Goal: Transaction & Acquisition: Purchase product/service

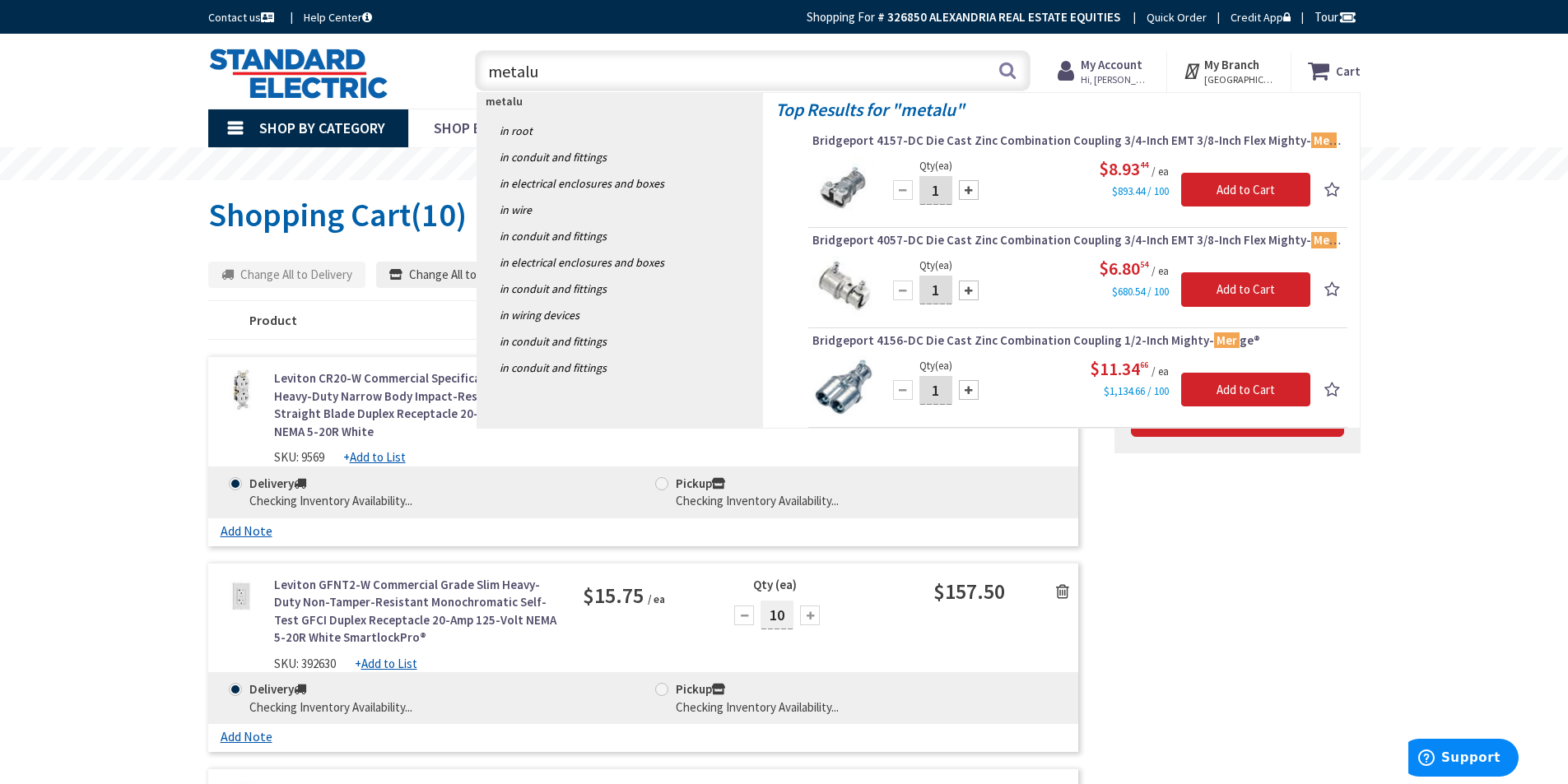
type input "metalux"
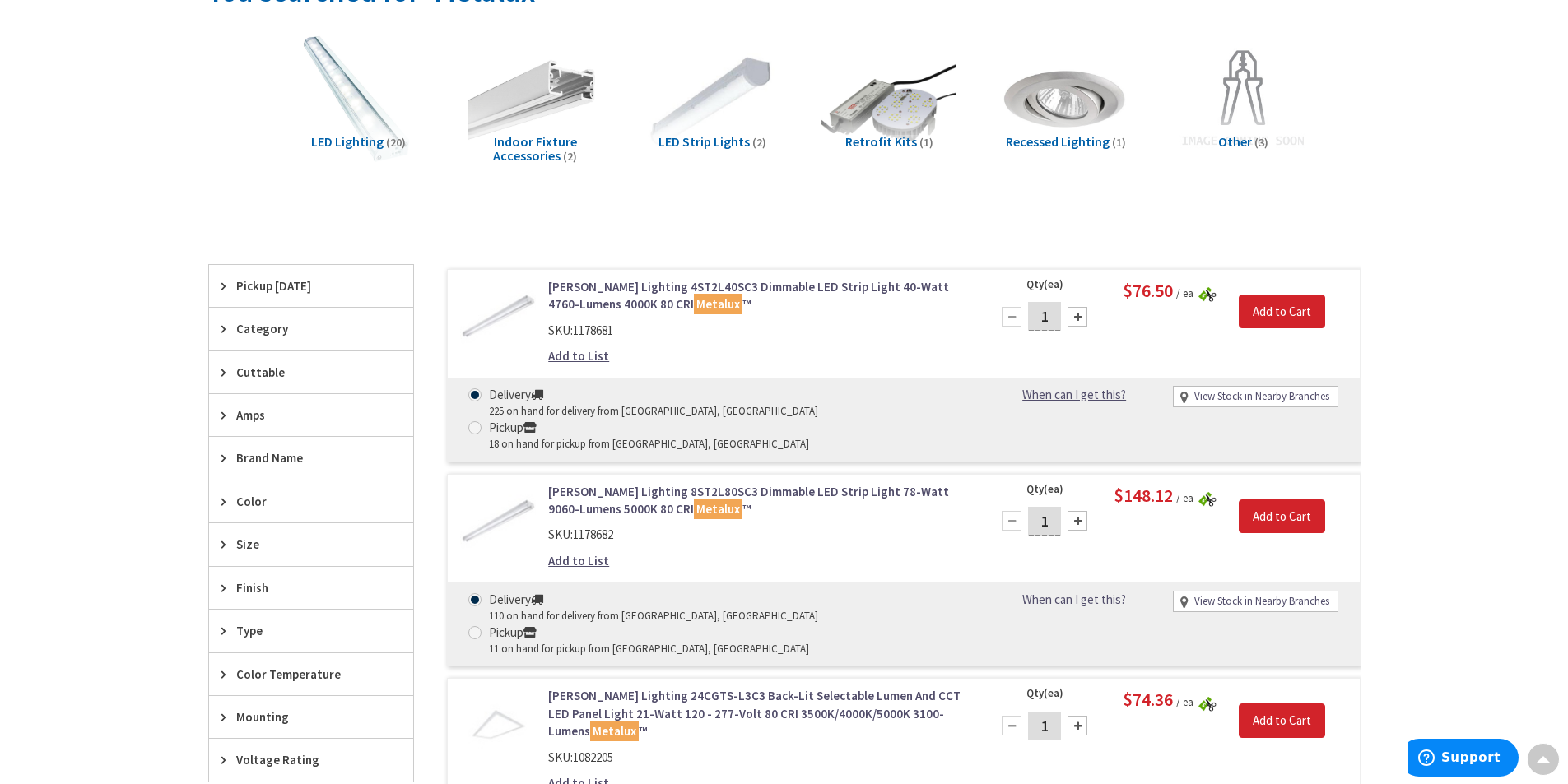
scroll to position [247, 0]
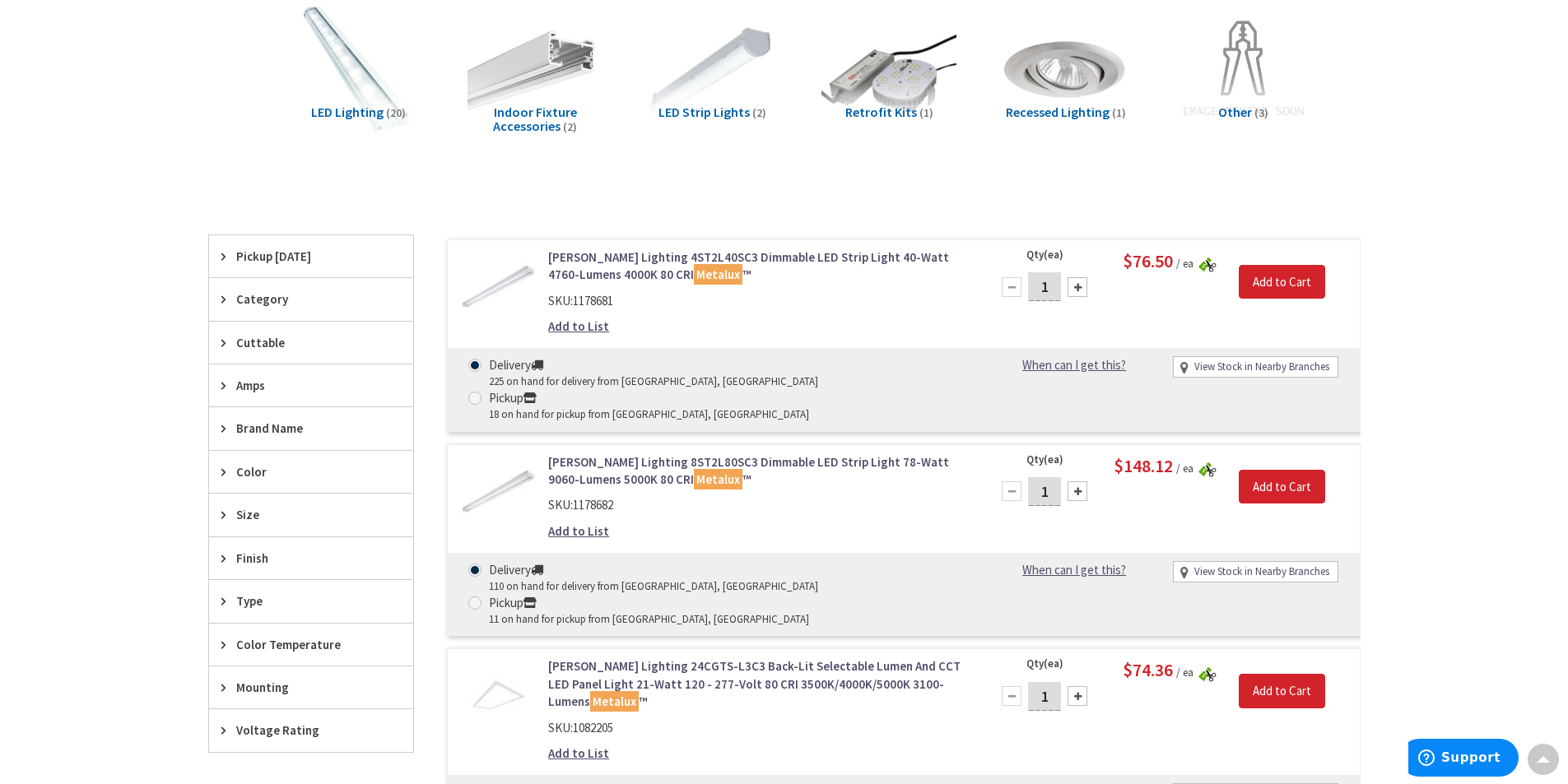
type input "[PERSON_NAME] Fountain, [GEOGRAPHIC_DATA], [GEOGRAPHIC_DATA]"
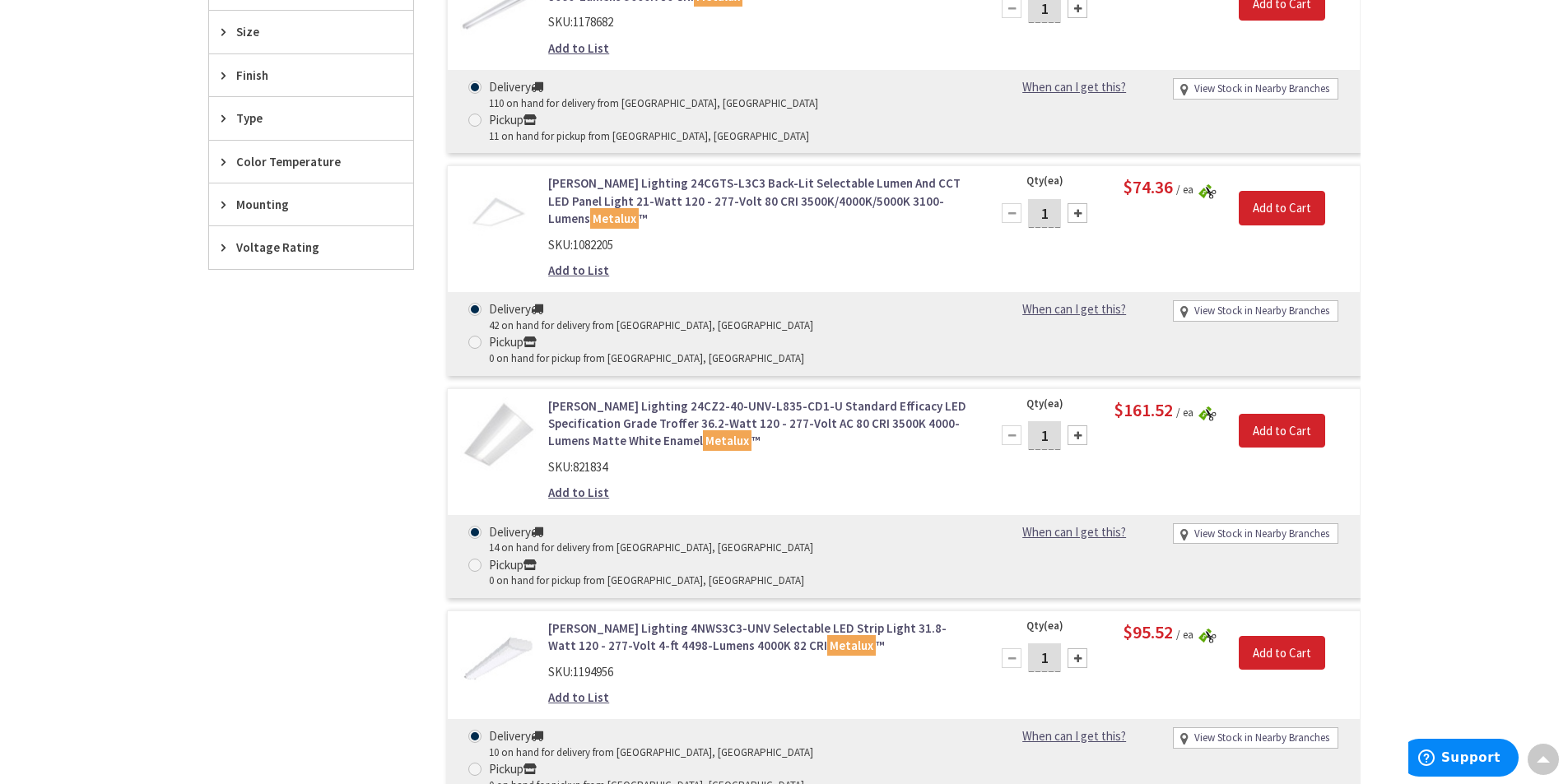
scroll to position [411, 0]
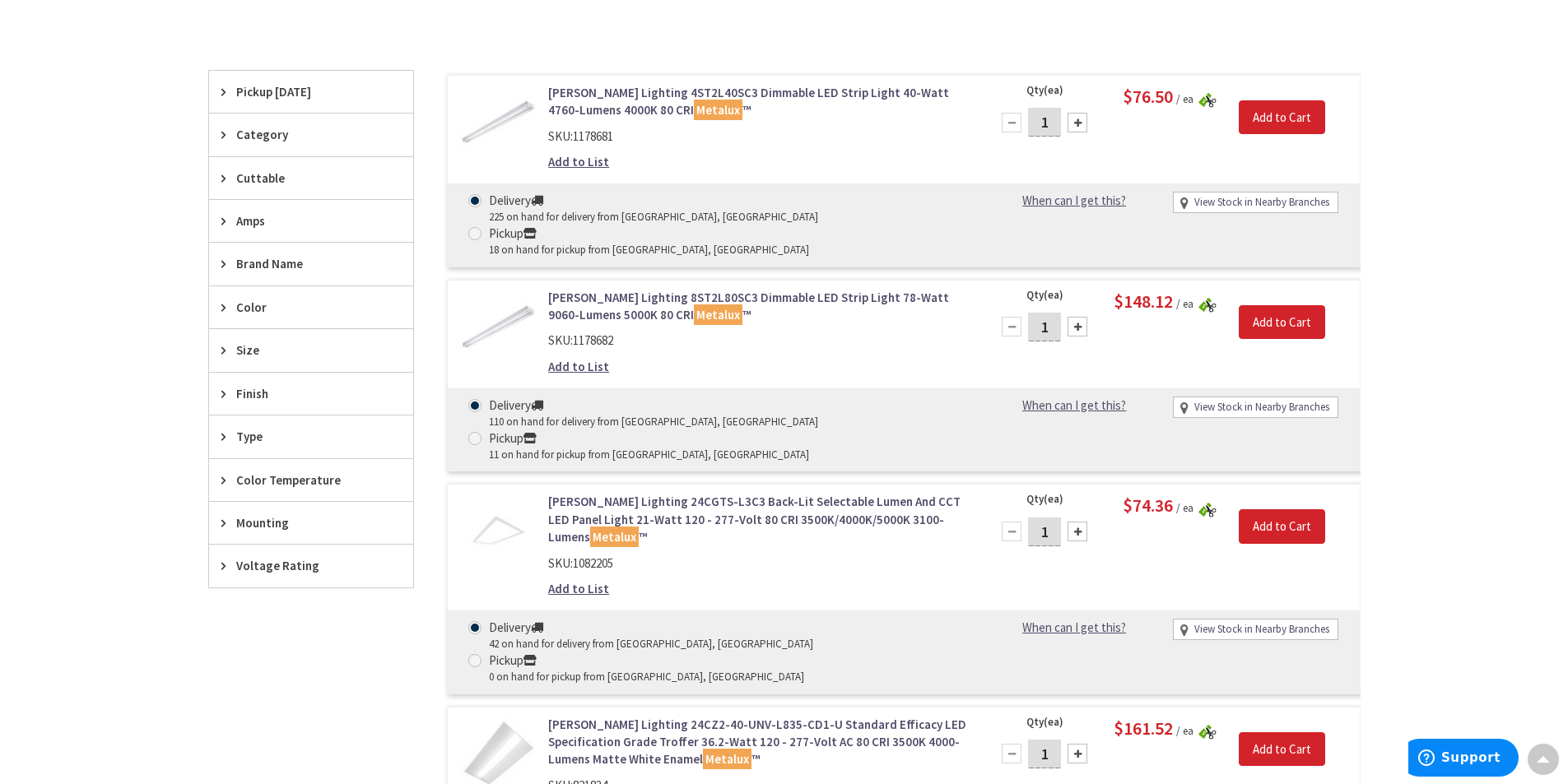
click at [808, 90] on link "Cooper Lighting 4ST2L40SC3 Dimmable LED Strip Light 40-Watt 4760-Lumens 4000K 8…" at bounding box center [758, 101] width 419 height 35
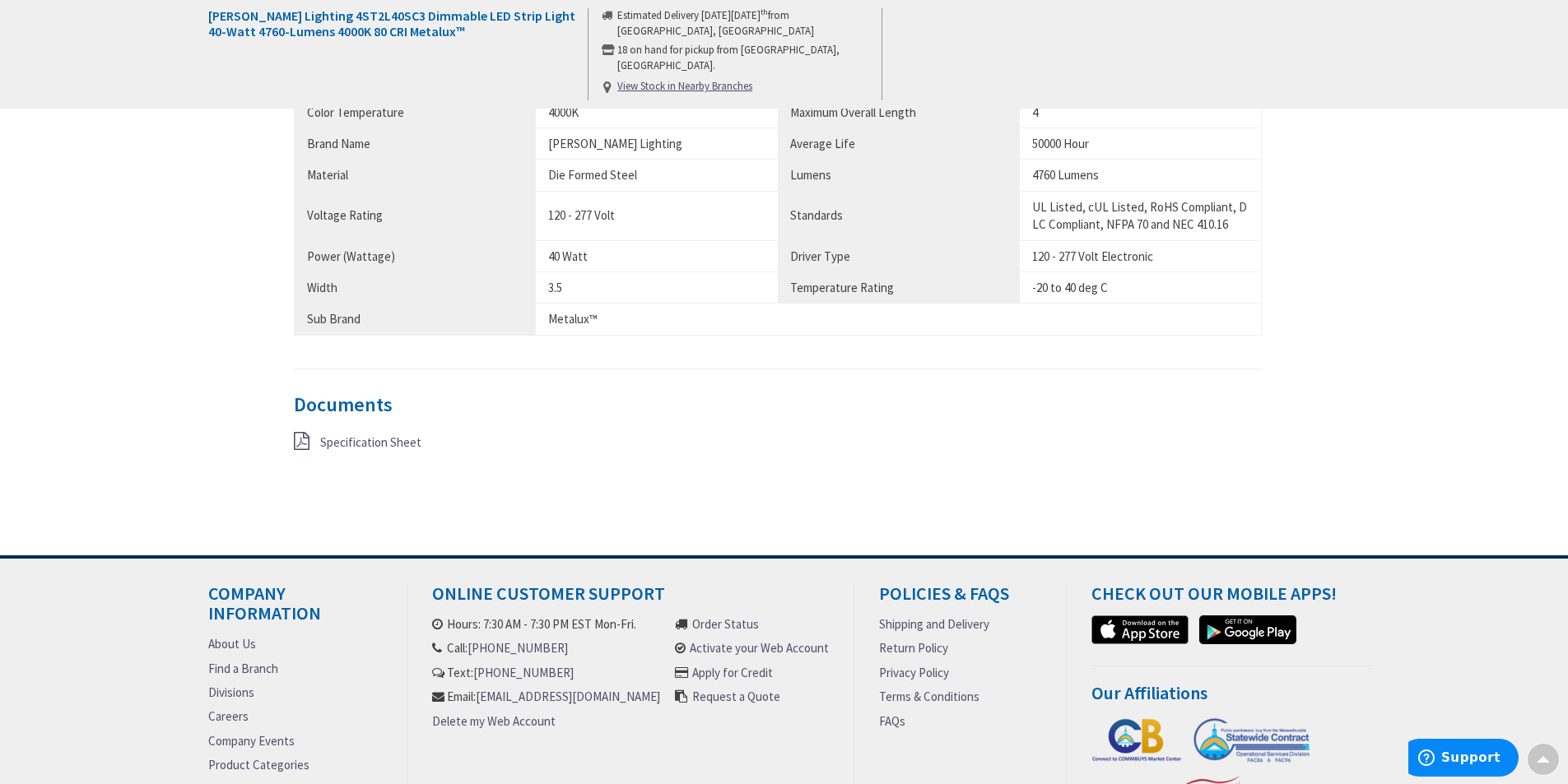
scroll to position [904, 0]
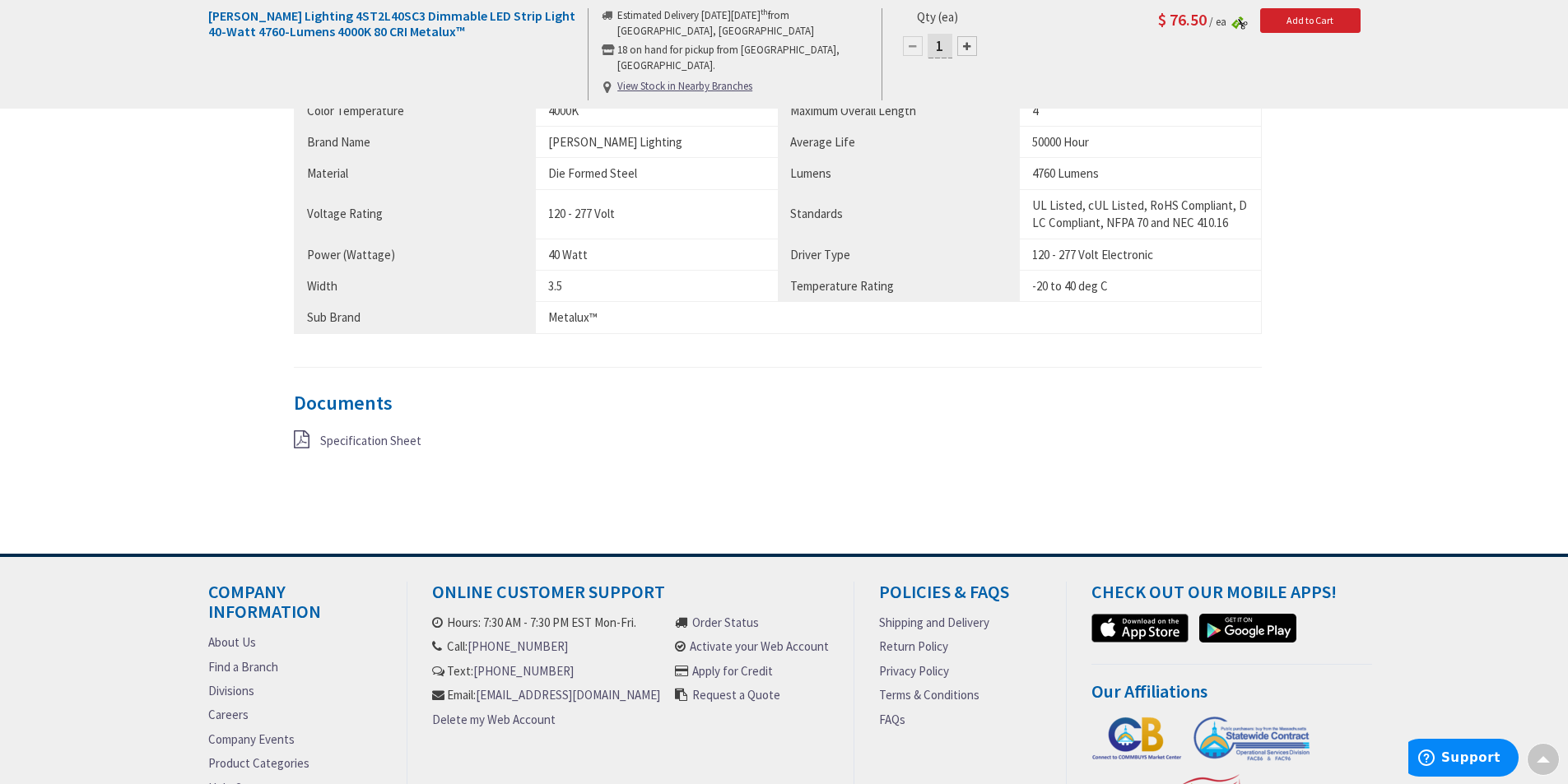
click at [374, 439] on span "Specification Sheet" at bounding box center [371, 440] width 101 height 15
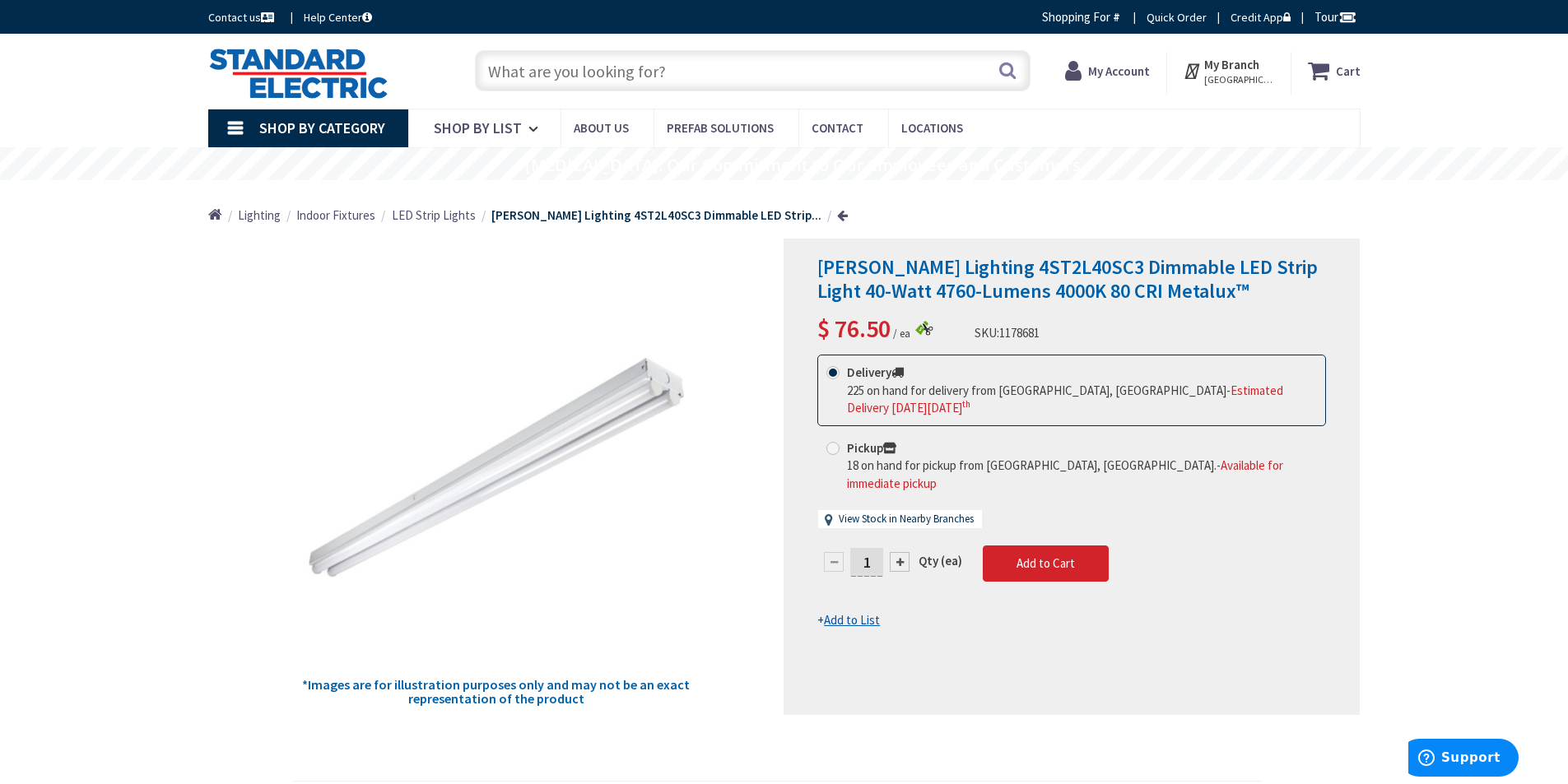
click at [872, 548] on input "1" at bounding box center [867, 562] width 33 height 29
type input "5"
click at [1030, 539] on form "This product is Discontinued Delivery 225 on hand for delivery from Stoughton, …" at bounding box center [1071, 491] width 509 height 274
click at [1036, 555] on span "Add to Cart" at bounding box center [1045, 563] width 58 height 15
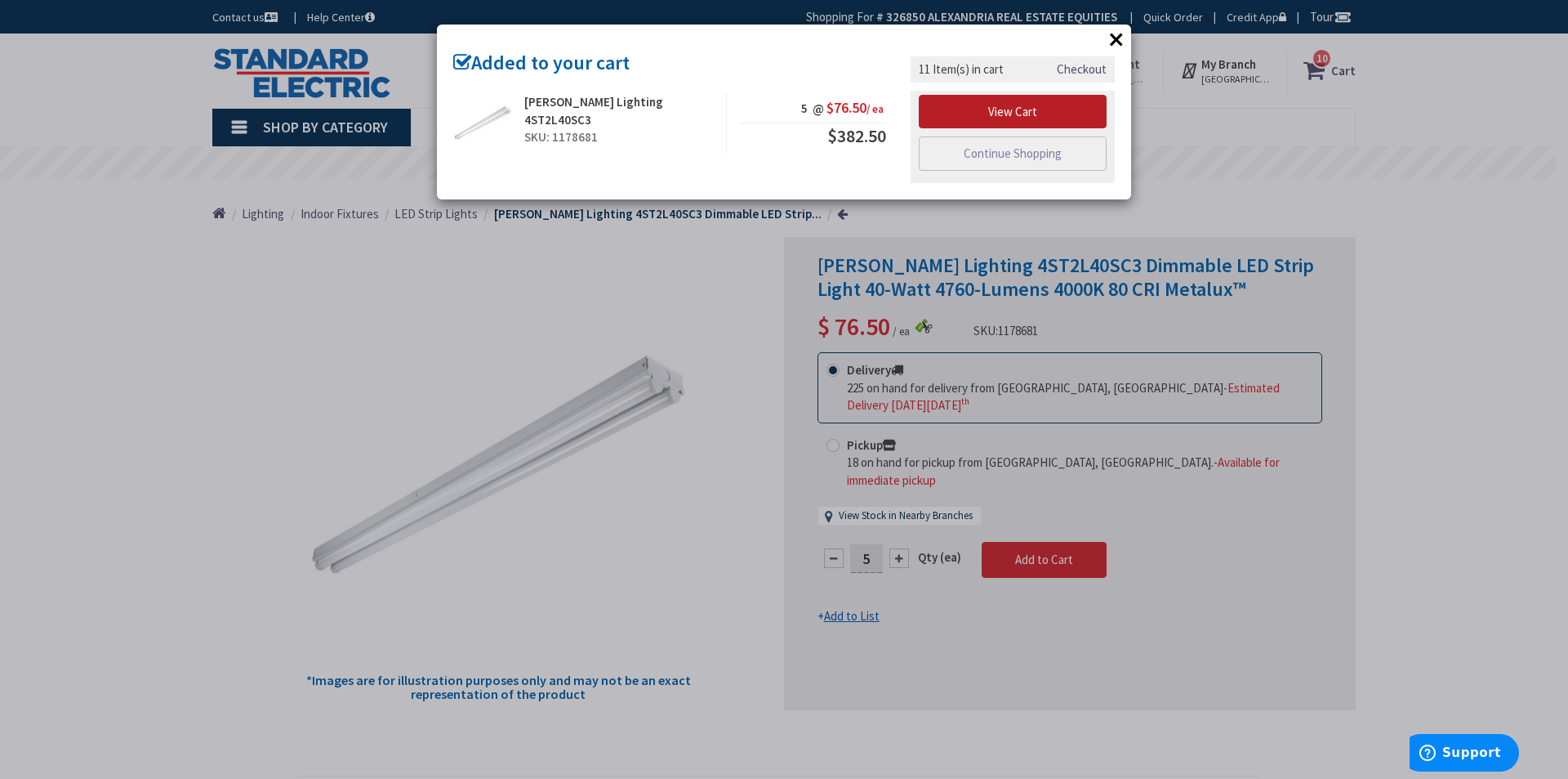
click at [1043, 106] on link "View Cart" at bounding box center [1013, 112] width 188 height 34
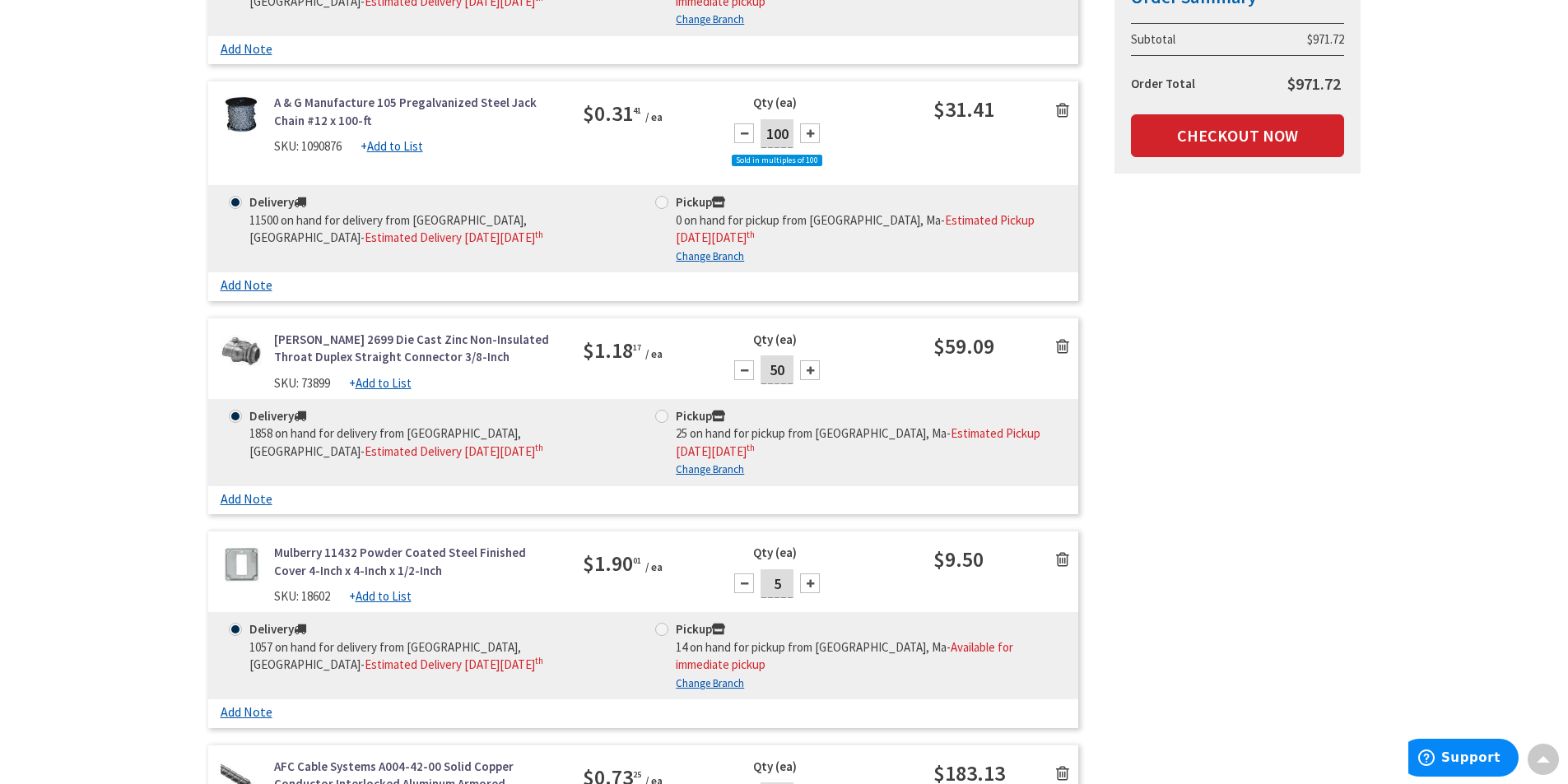
scroll to position [740, 0]
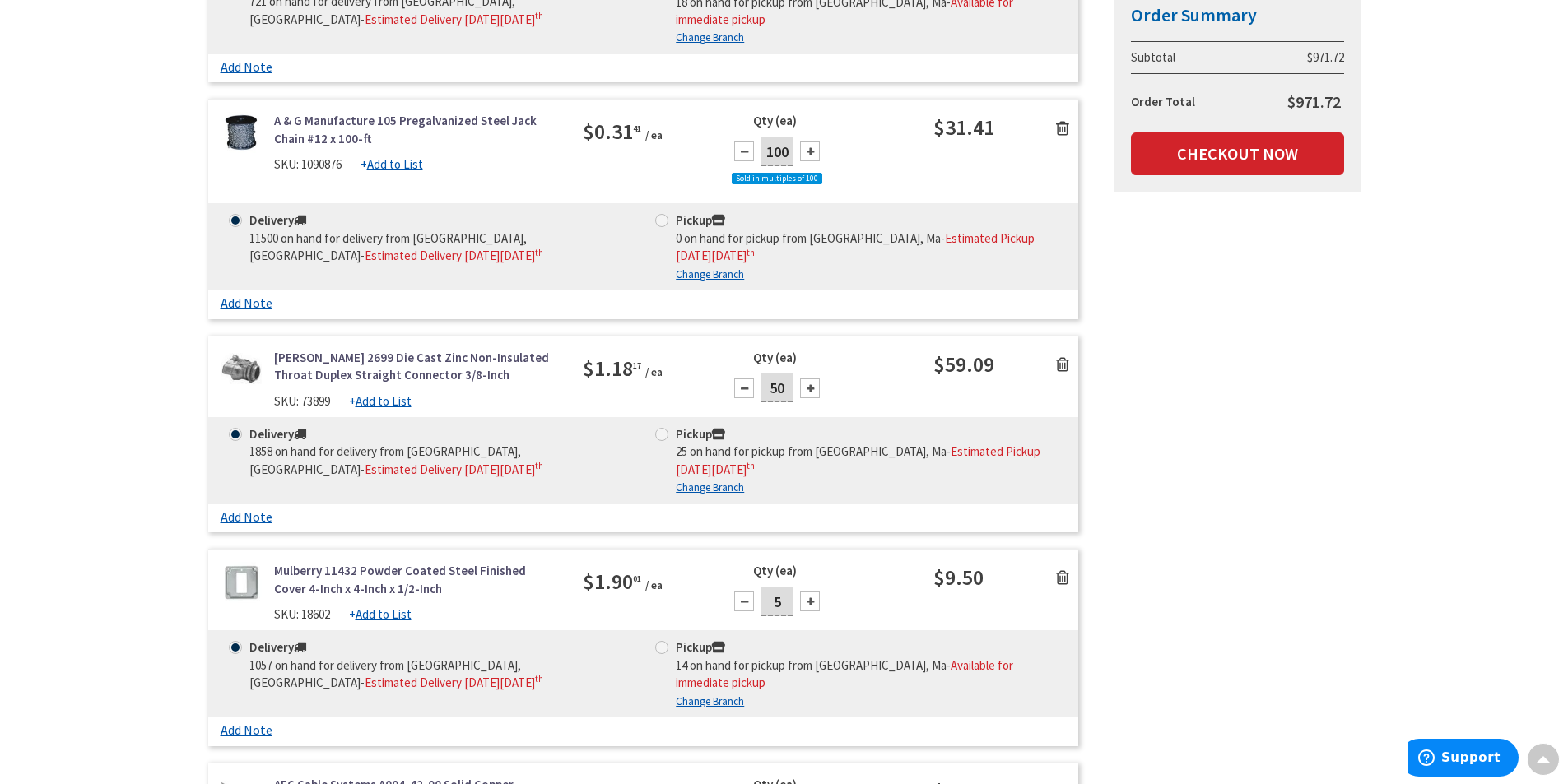
click at [1061, 569] on icon at bounding box center [1063, 577] width 13 height 16
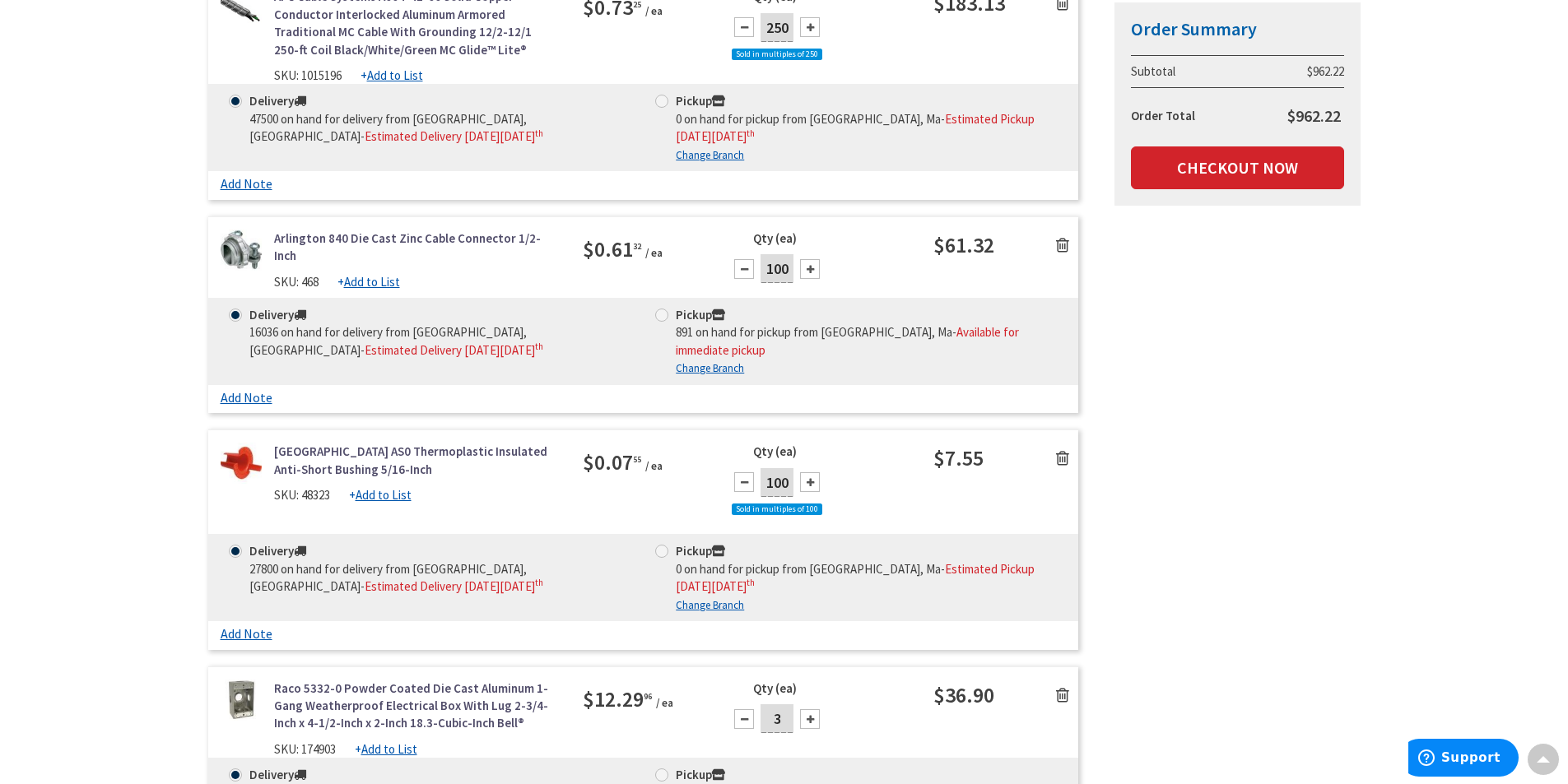
scroll to position [1316, 0]
click at [1062, 448] on icon at bounding box center [1063, 456] width 13 height 16
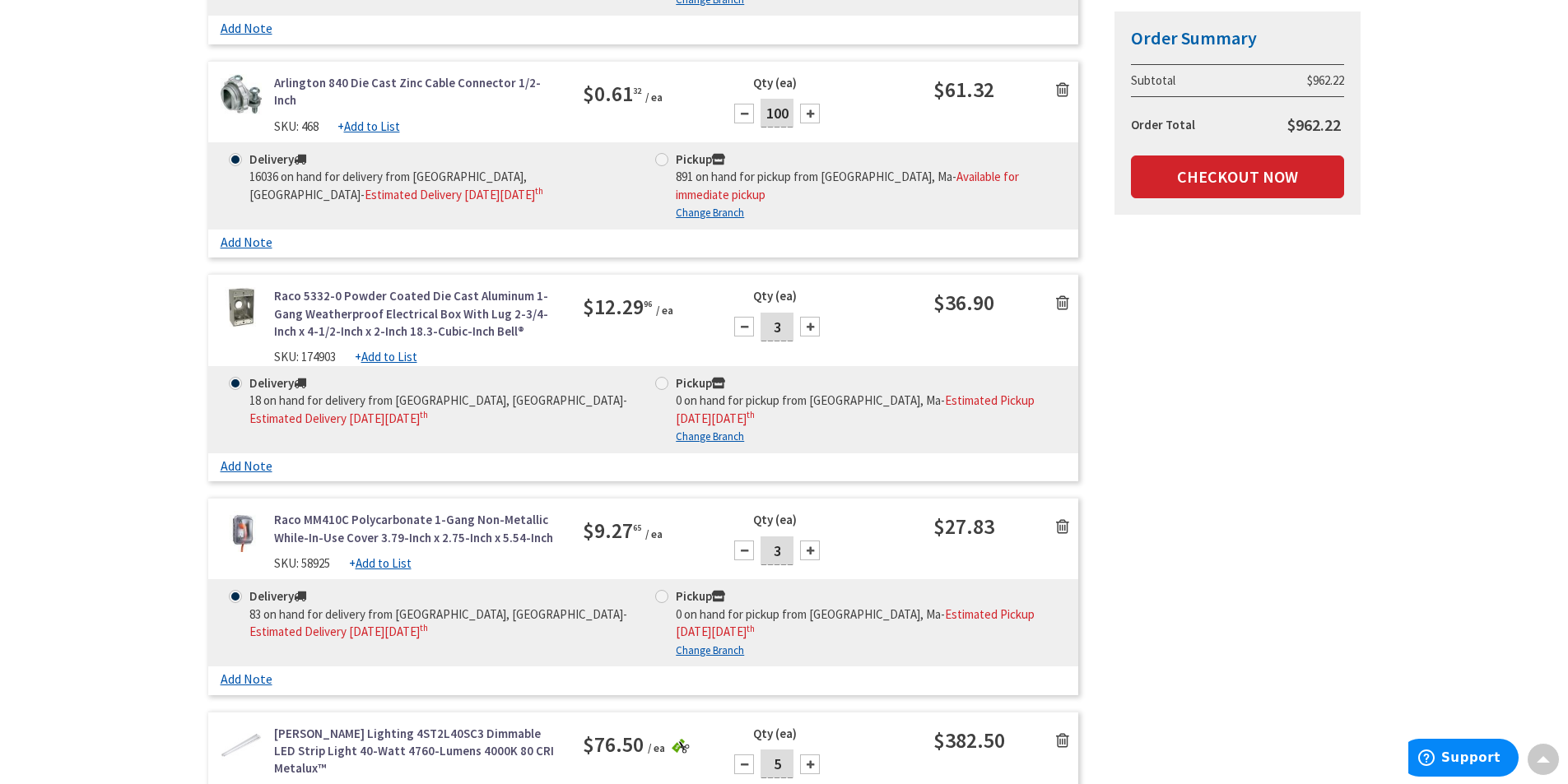
scroll to position [1480, 0]
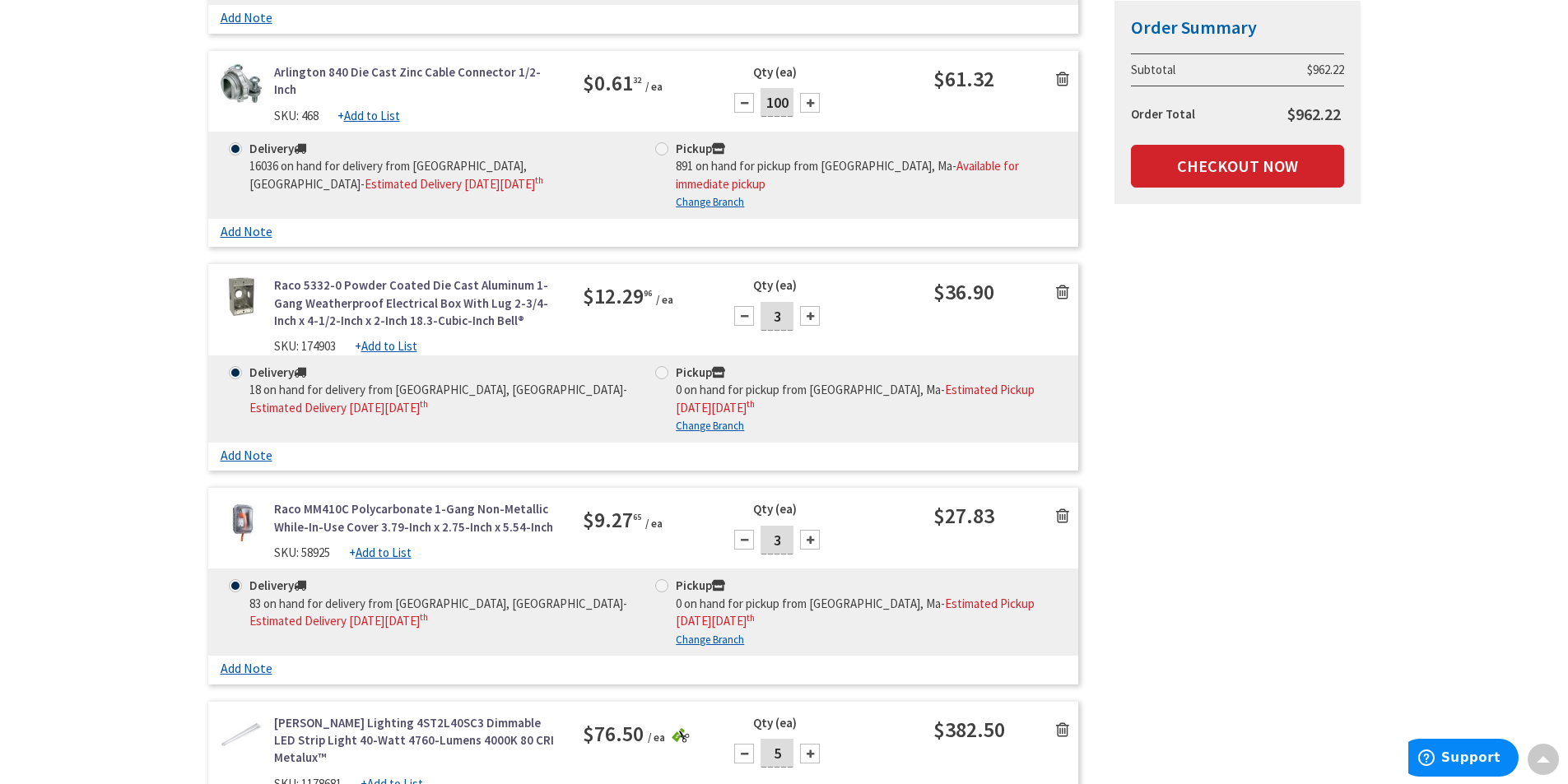
click at [1055, 503] on link at bounding box center [1062, 515] width 32 height 25
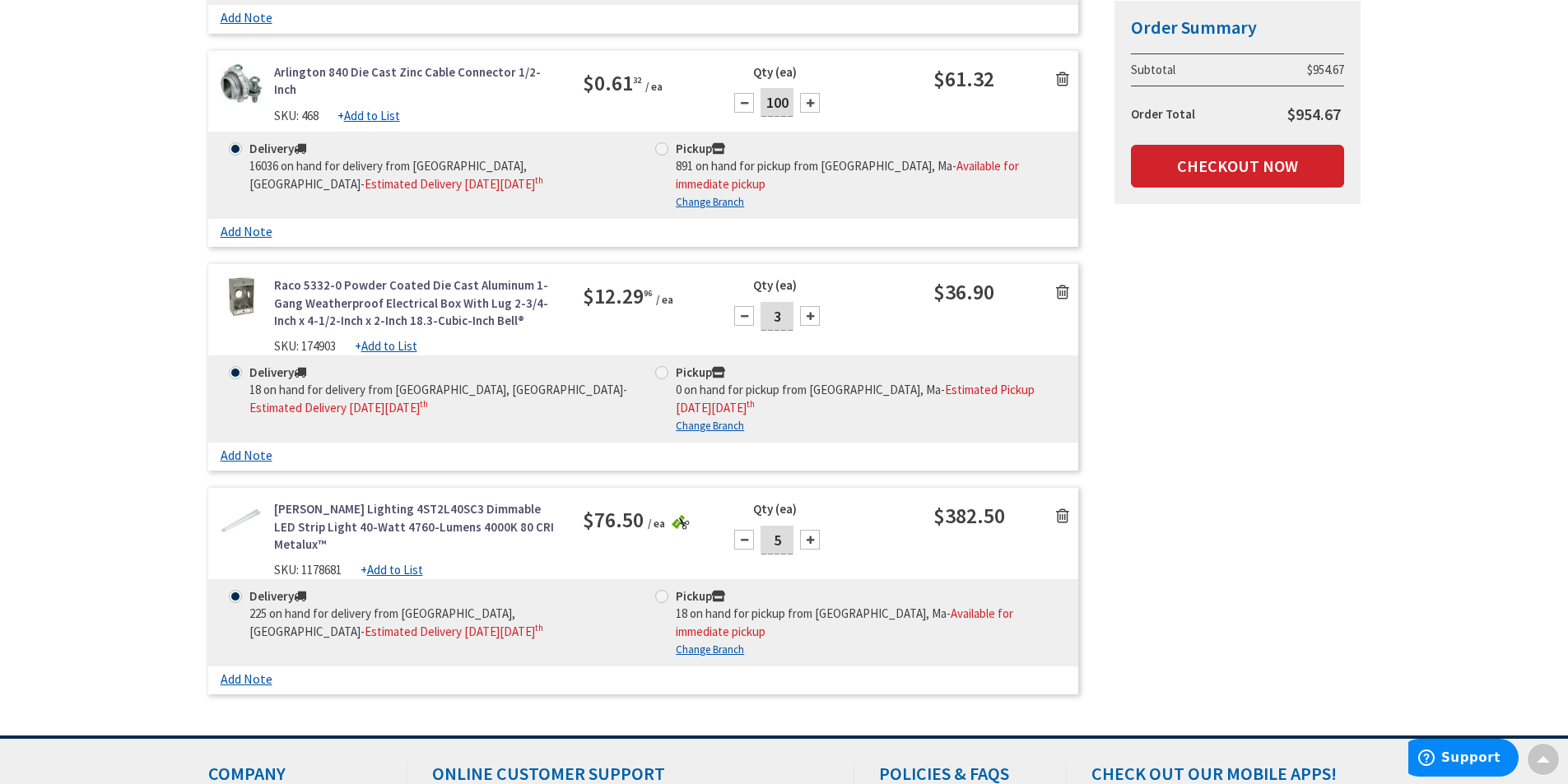
click at [1059, 284] on icon at bounding box center [1063, 292] width 13 height 16
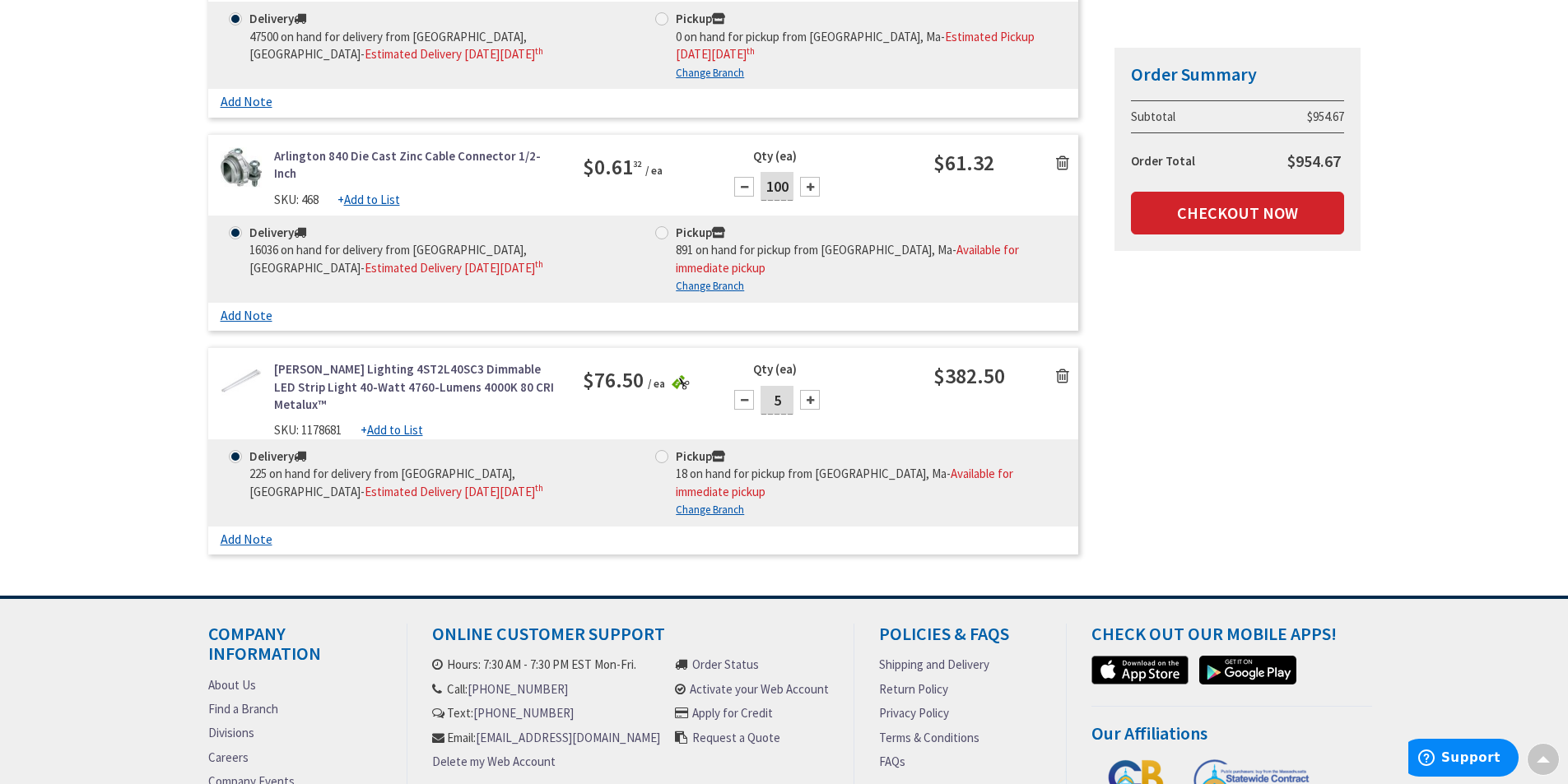
scroll to position [1233, 0]
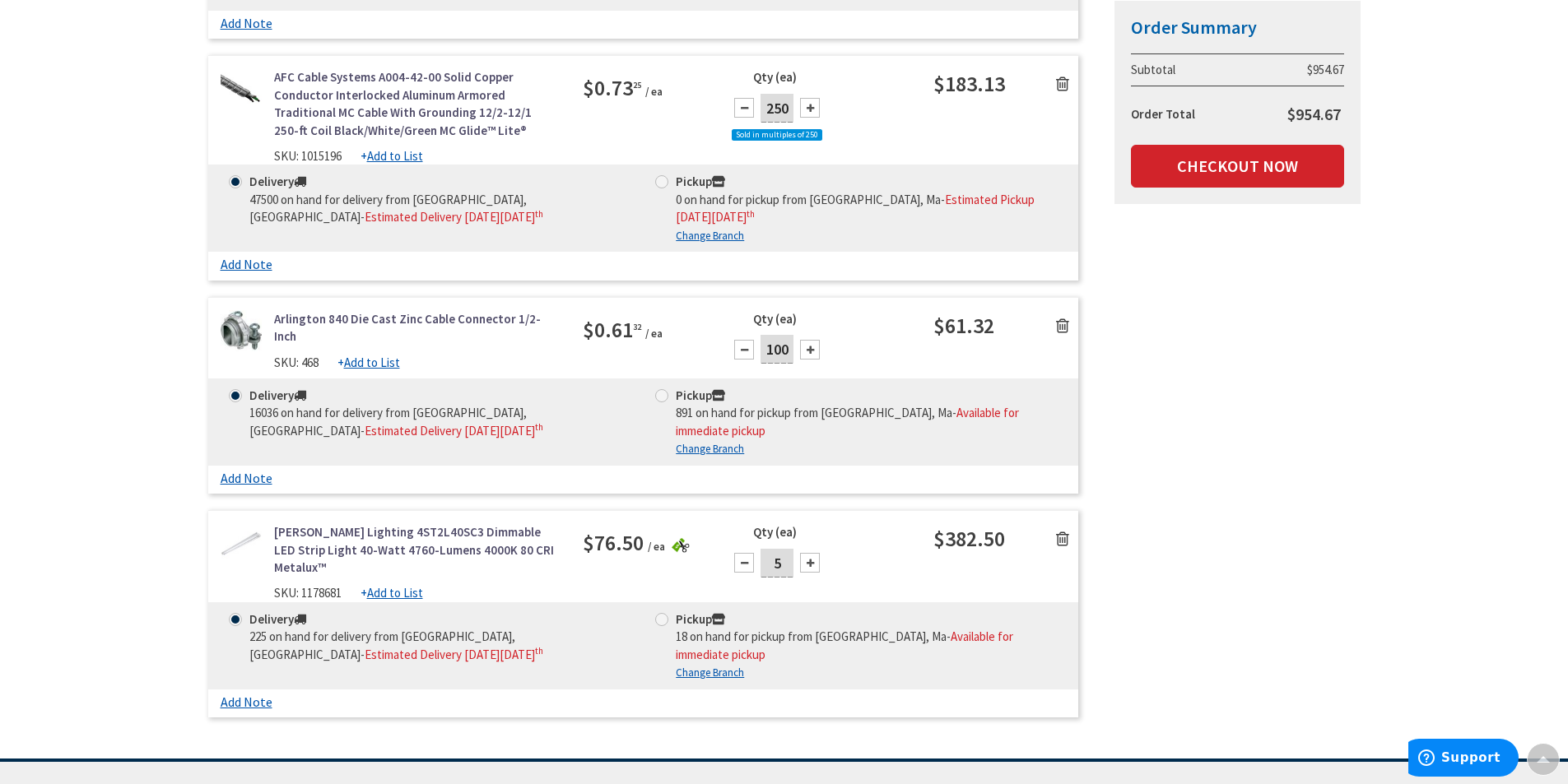
click at [1064, 317] on icon at bounding box center [1063, 325] width 13 height 16
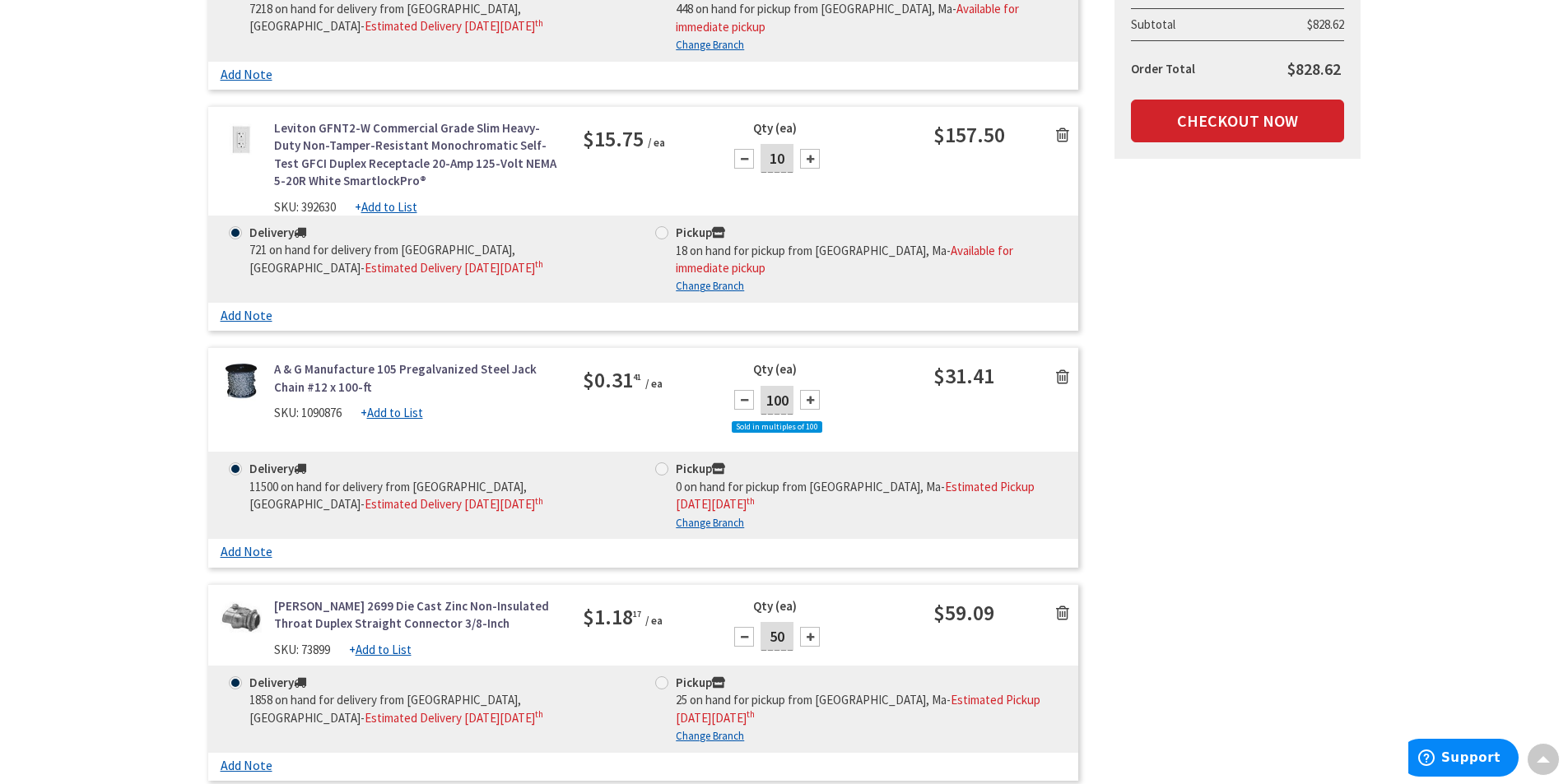
scroll to position [411, 0]
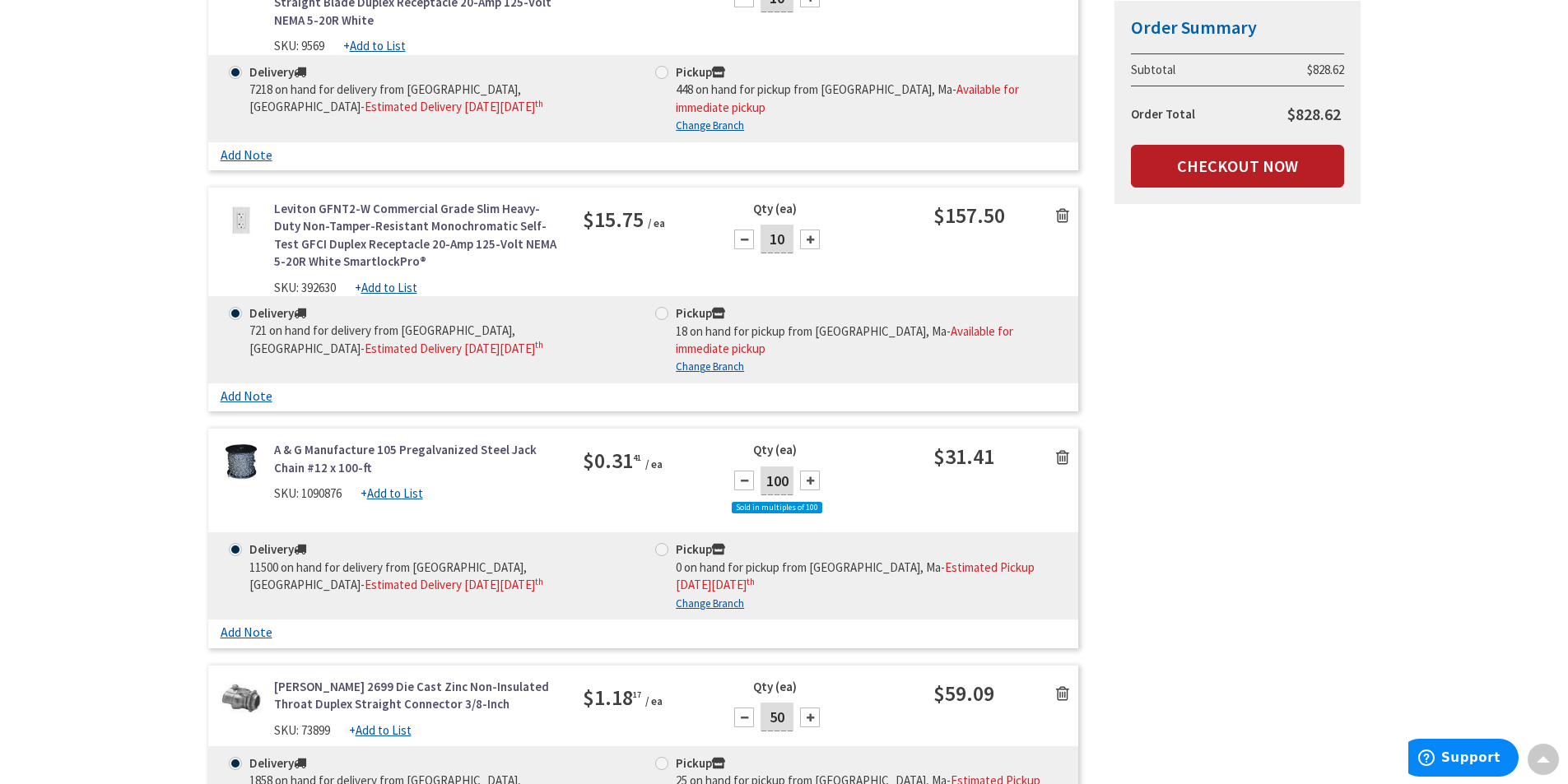
click at [1281, 163] on link "Checkout Now" at bounding box center [1237, 165] width 213 height 43
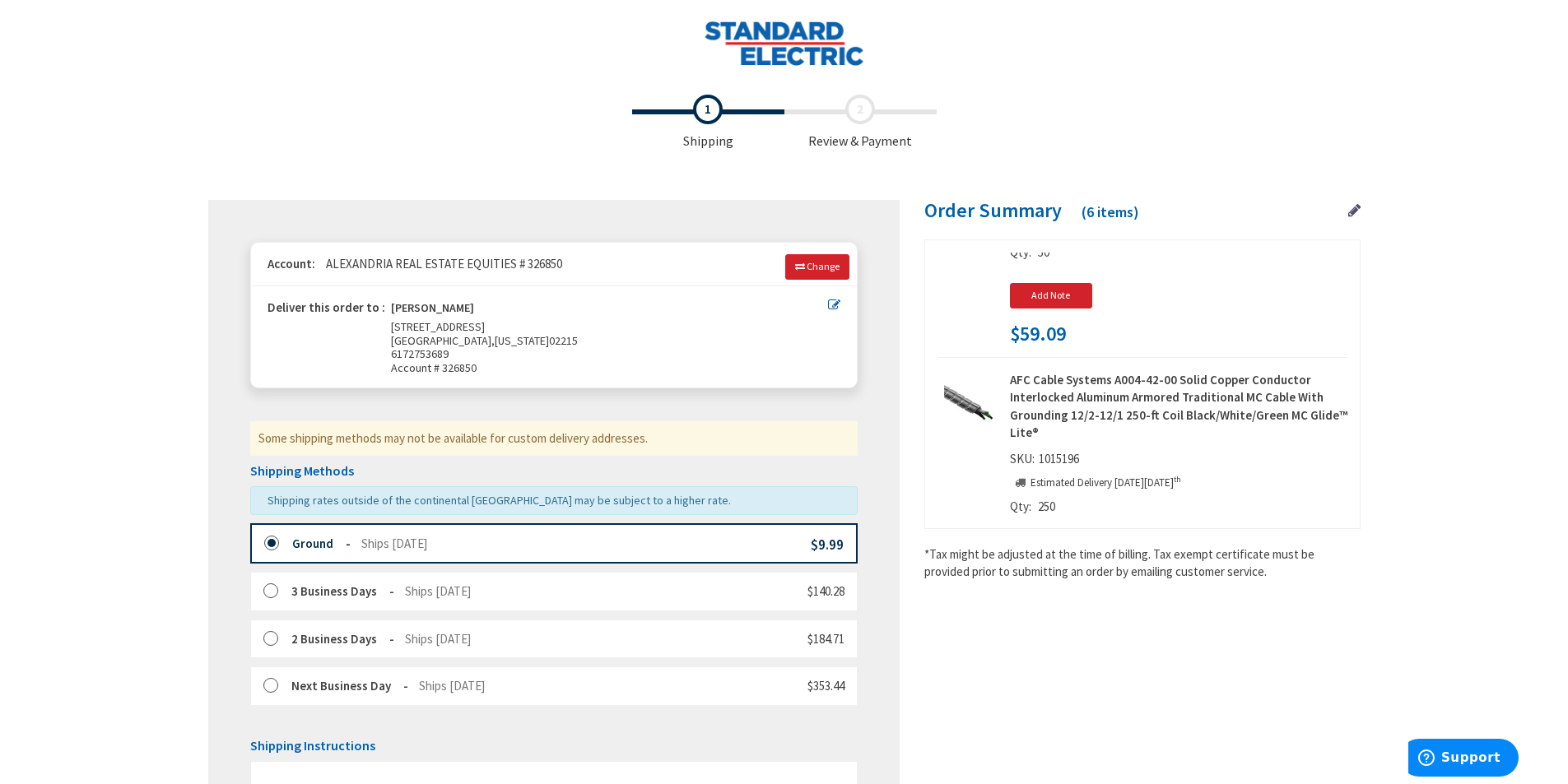
click at [798, 39] on img at bounding box center [784, 43] width 161 height 45
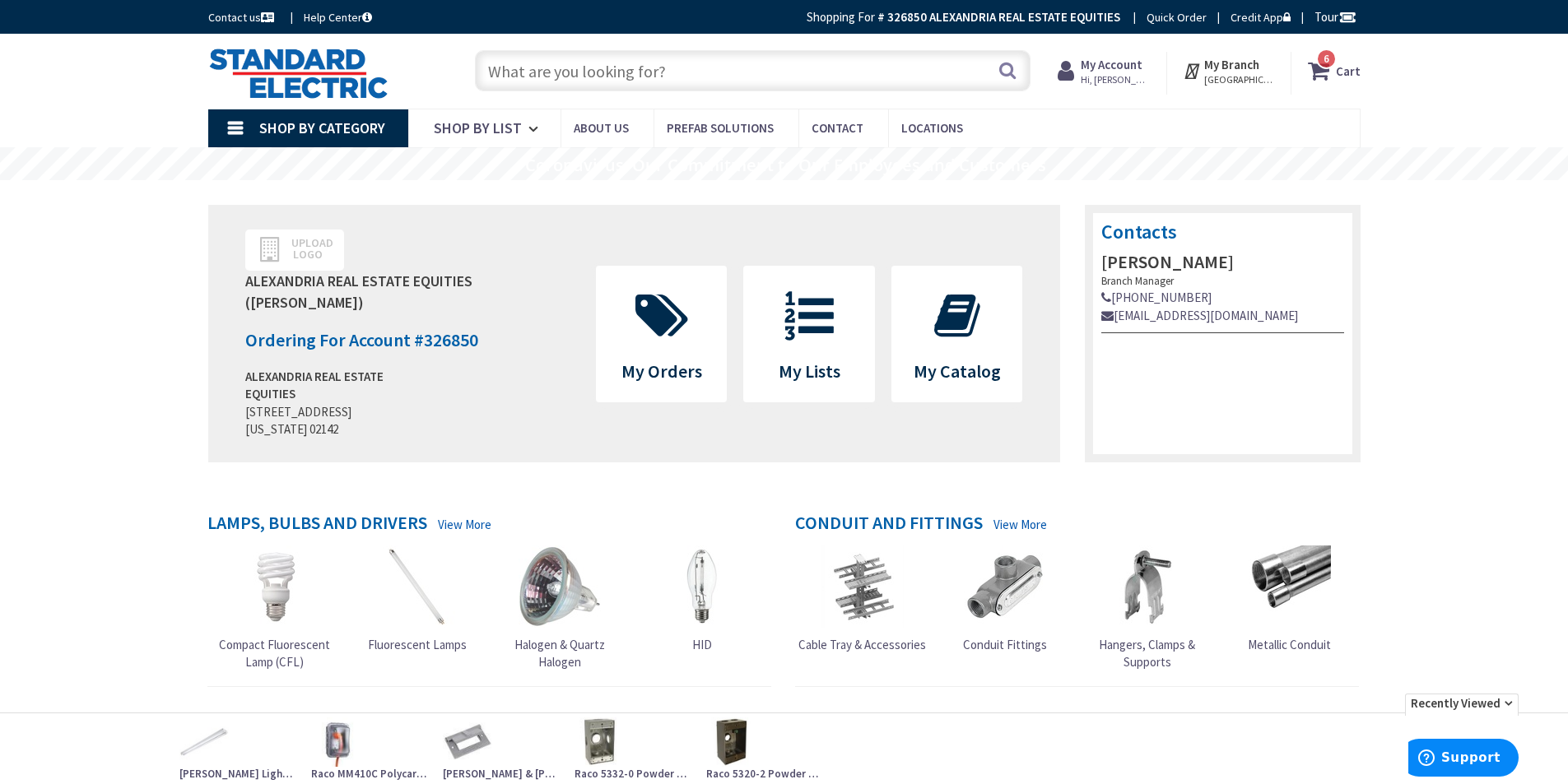
click at [1319, 74] on icon at bounding box center [1321, 70] width 28 height 30
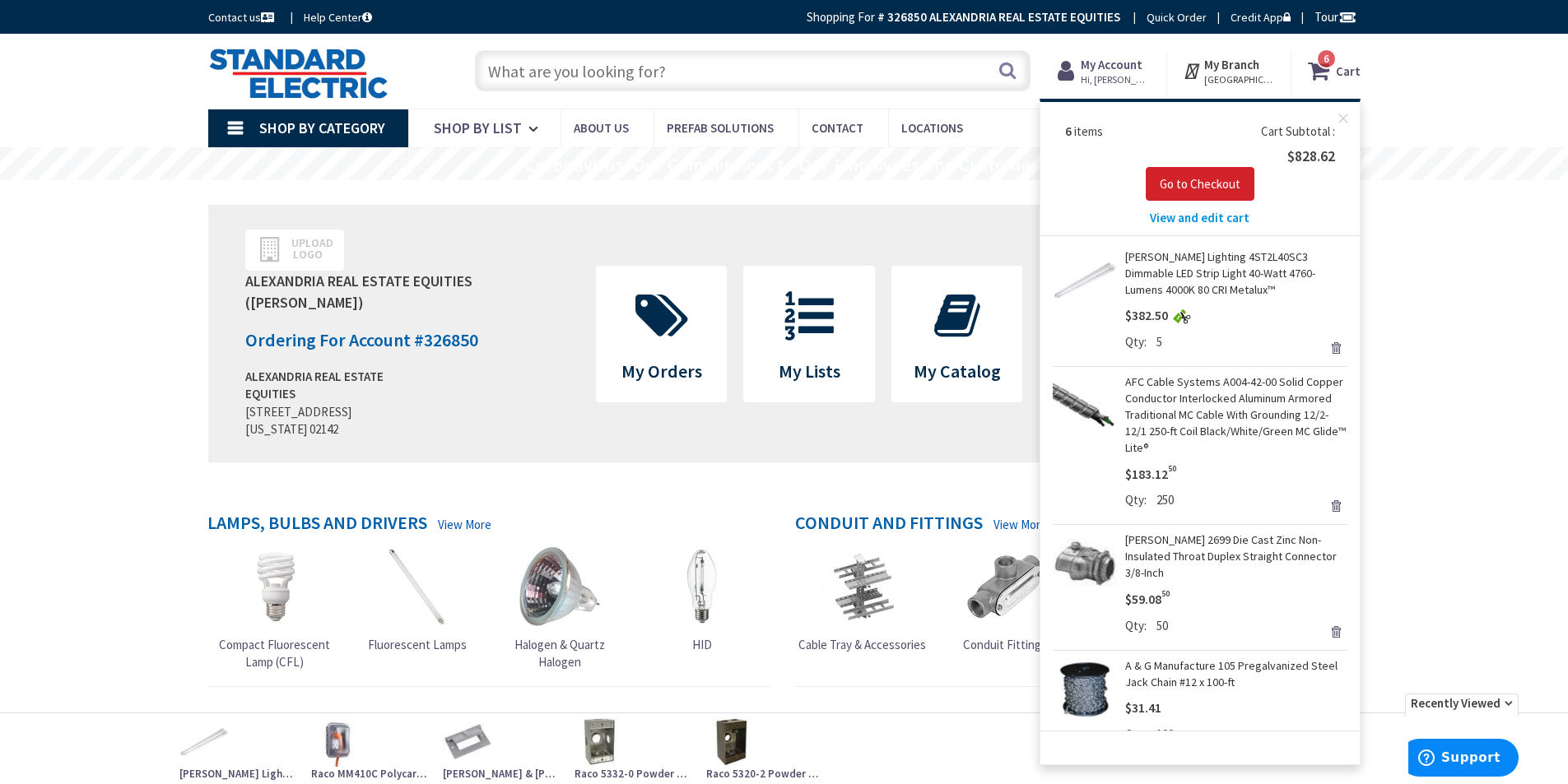
click at [653, 74] on input "text" at bounding box center [752, 70] width 556 height 41
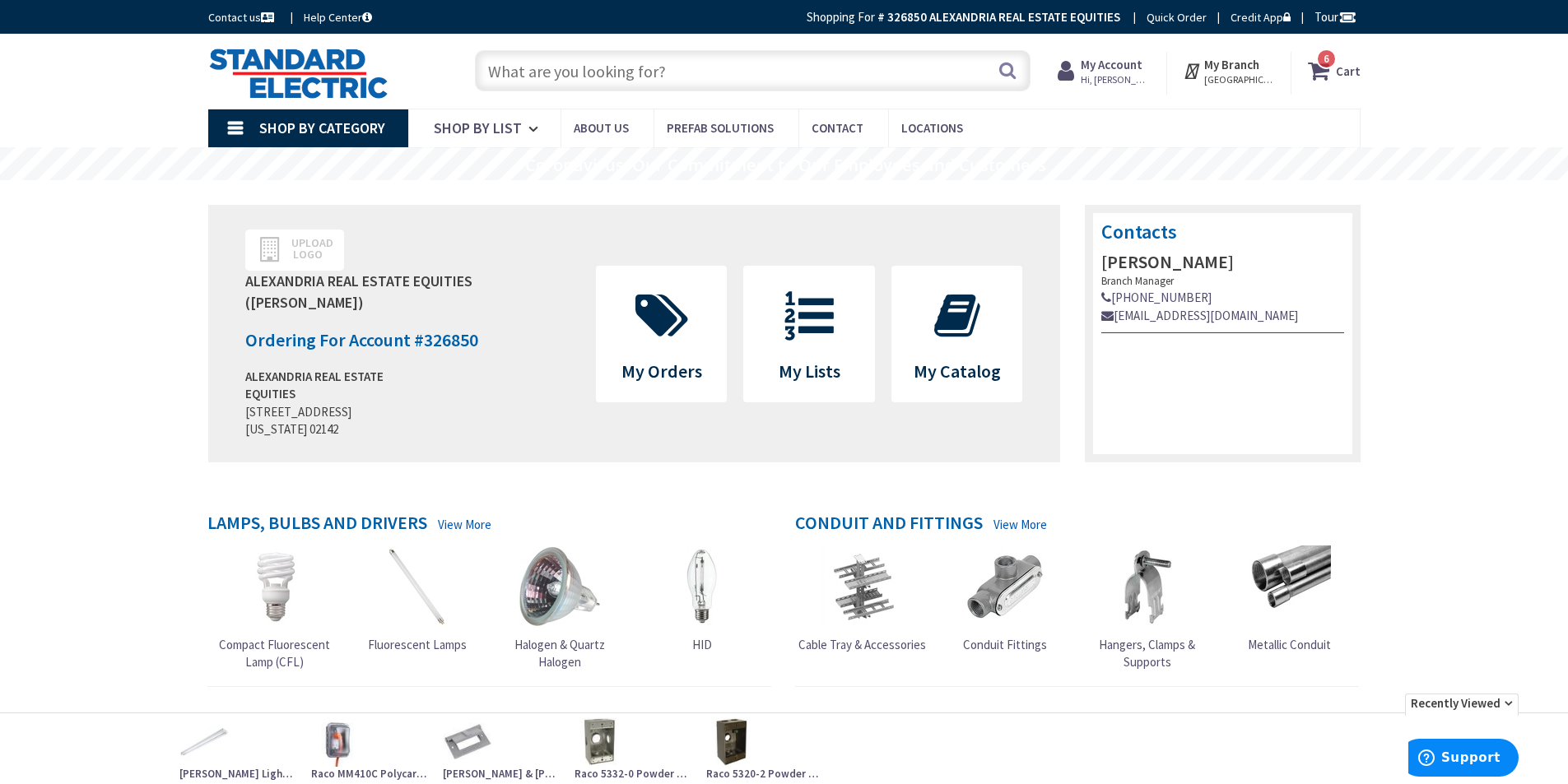
click at [578, 66] on input "text" at bounding box center [752, 70] width 556 height 41
click at [576, 66] on input "text" at bounding box center [752, 70] width 556 height 41
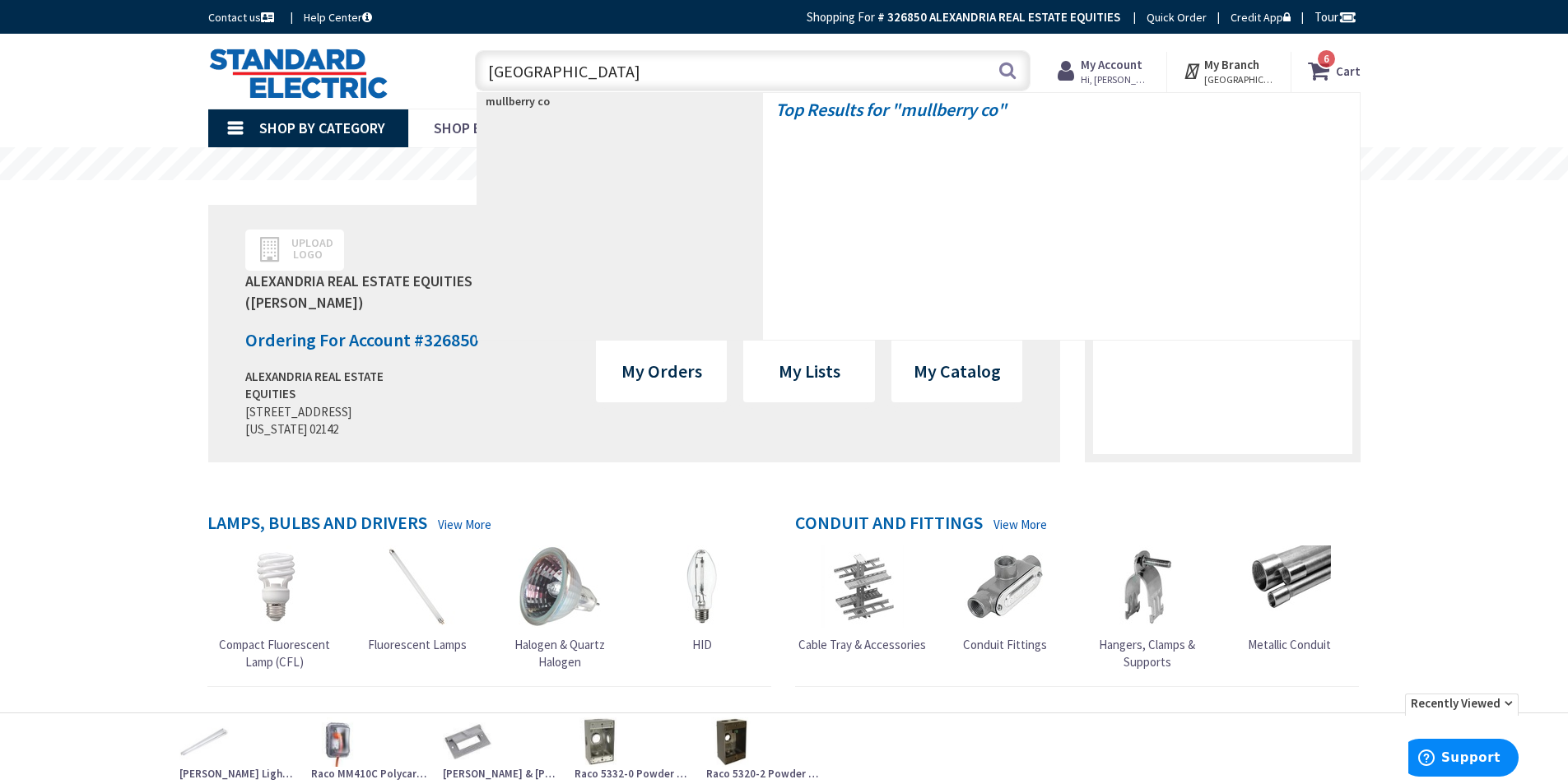
type input "mullberry cover"
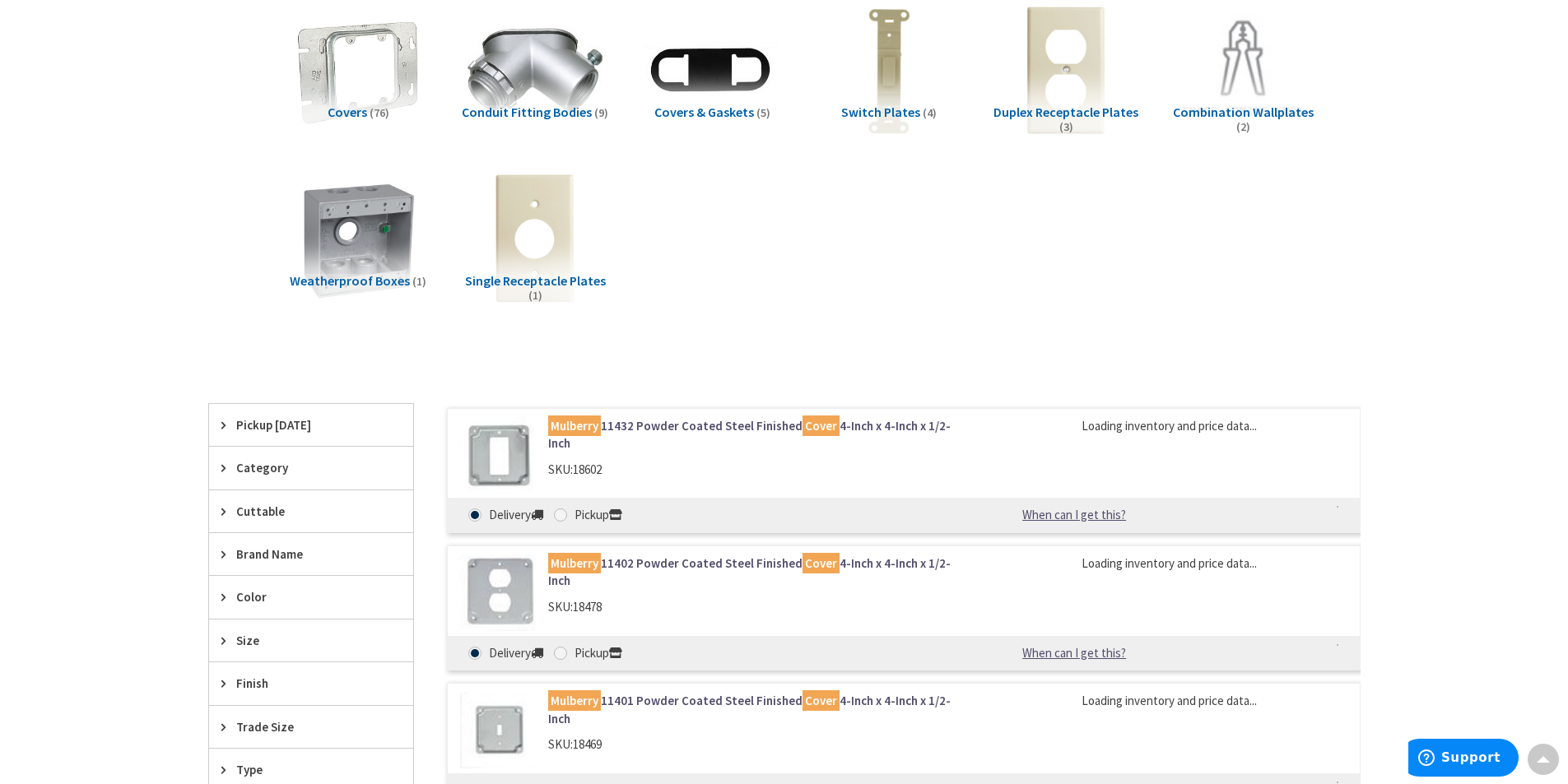
click at [670, 427] on link "Mulberry 11432 Powder Coated Steel Finished Cover 4-Inch x 4-Inch x 1/2-Inch" at bounding box center [758, 434] width 419 height 35
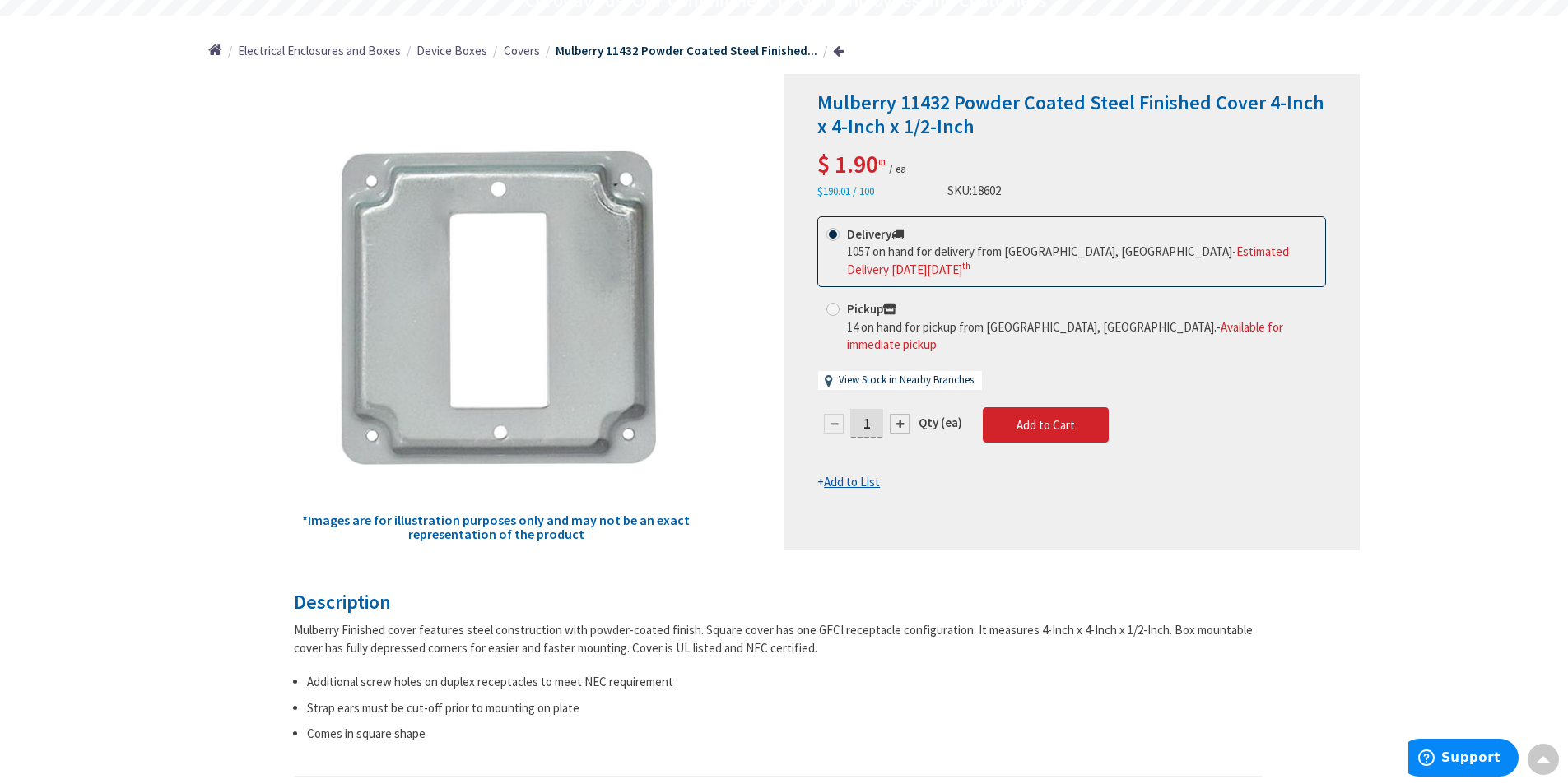
click at [867, 408] on input "1" at bounding box center [867, 423] width 33 height 29
click at [884, 399] on form "This product is Discontinued Delivery 1057 on hand for delivery from Stoughton,…" at bounding box center [1071, 353] width 509 height 274
click at [868, 408] on input "1" at bounding box center [867, 423] width 33 height 29
type input "5"
click at [1011, 406] on form "This product is Discontinued Delivery 1057 on hand for delivery from Stoughton,…" at bounding box center [1071, 353] width 509 height 274
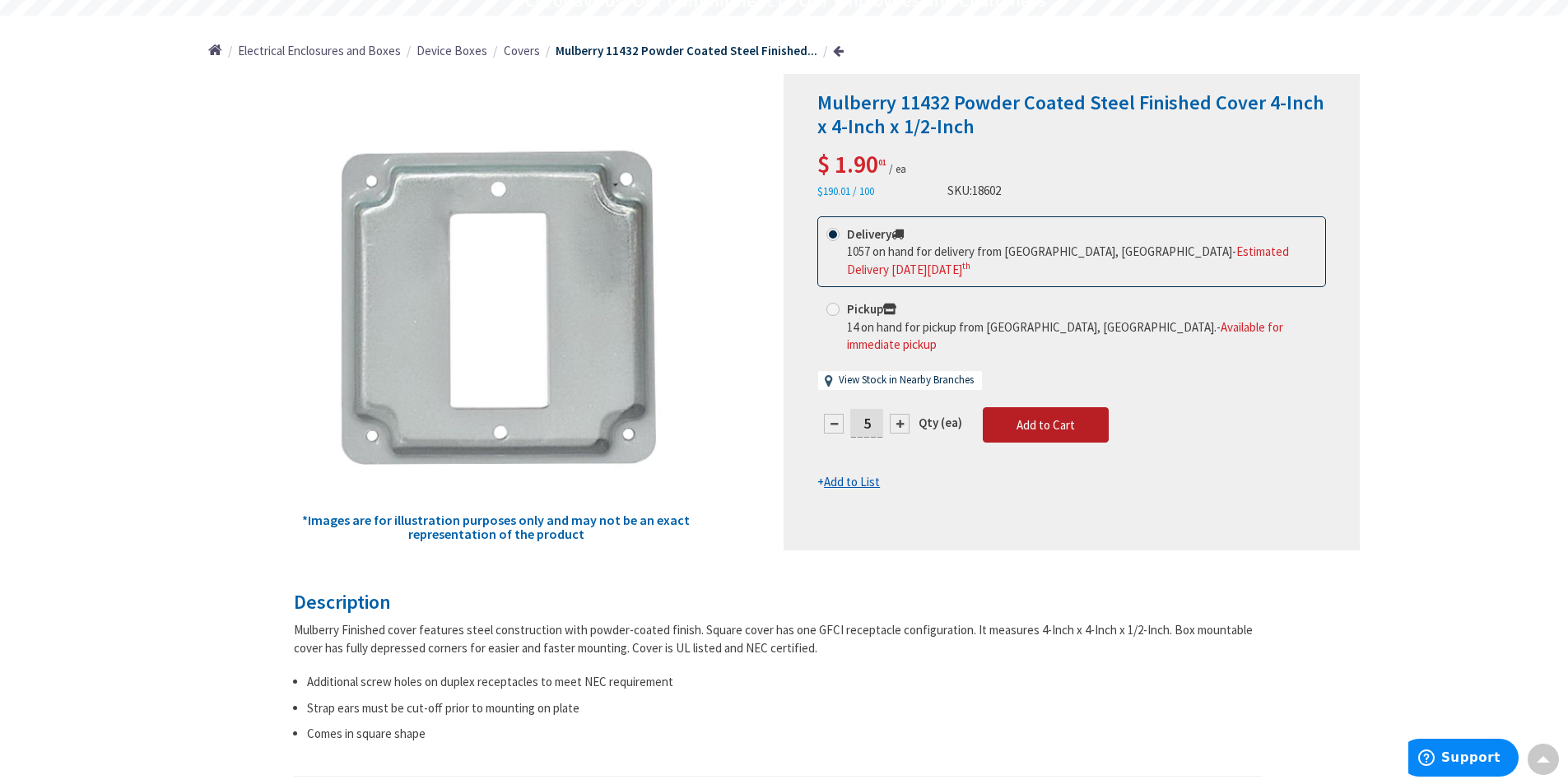
click at [1043, 417] on span "Add to Cart" at bounding box center [1045, 425] width 58 height 15
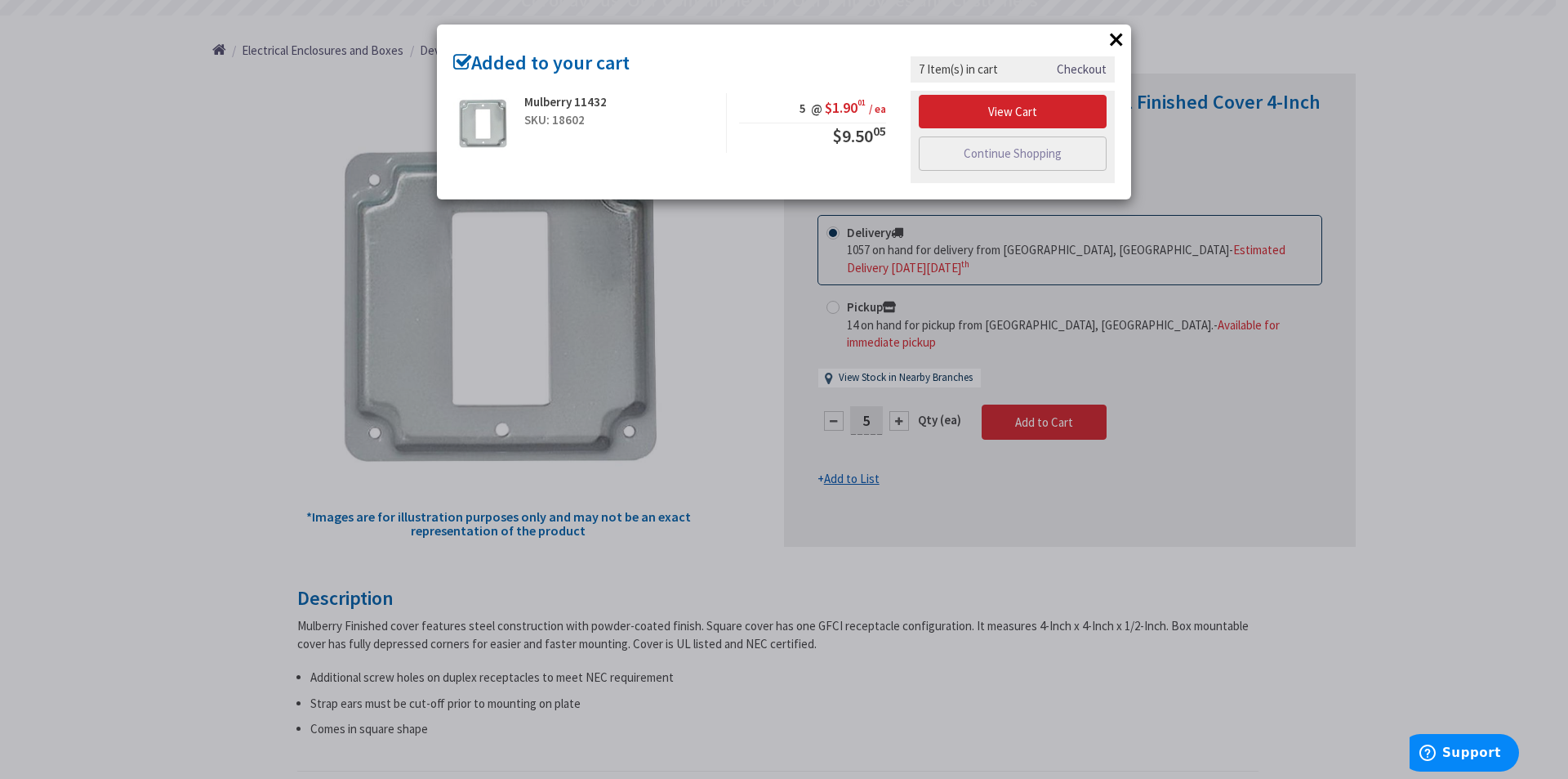
click at [1112, 40] on button "×" at bounding box center [1117, 39] width 25 height 25
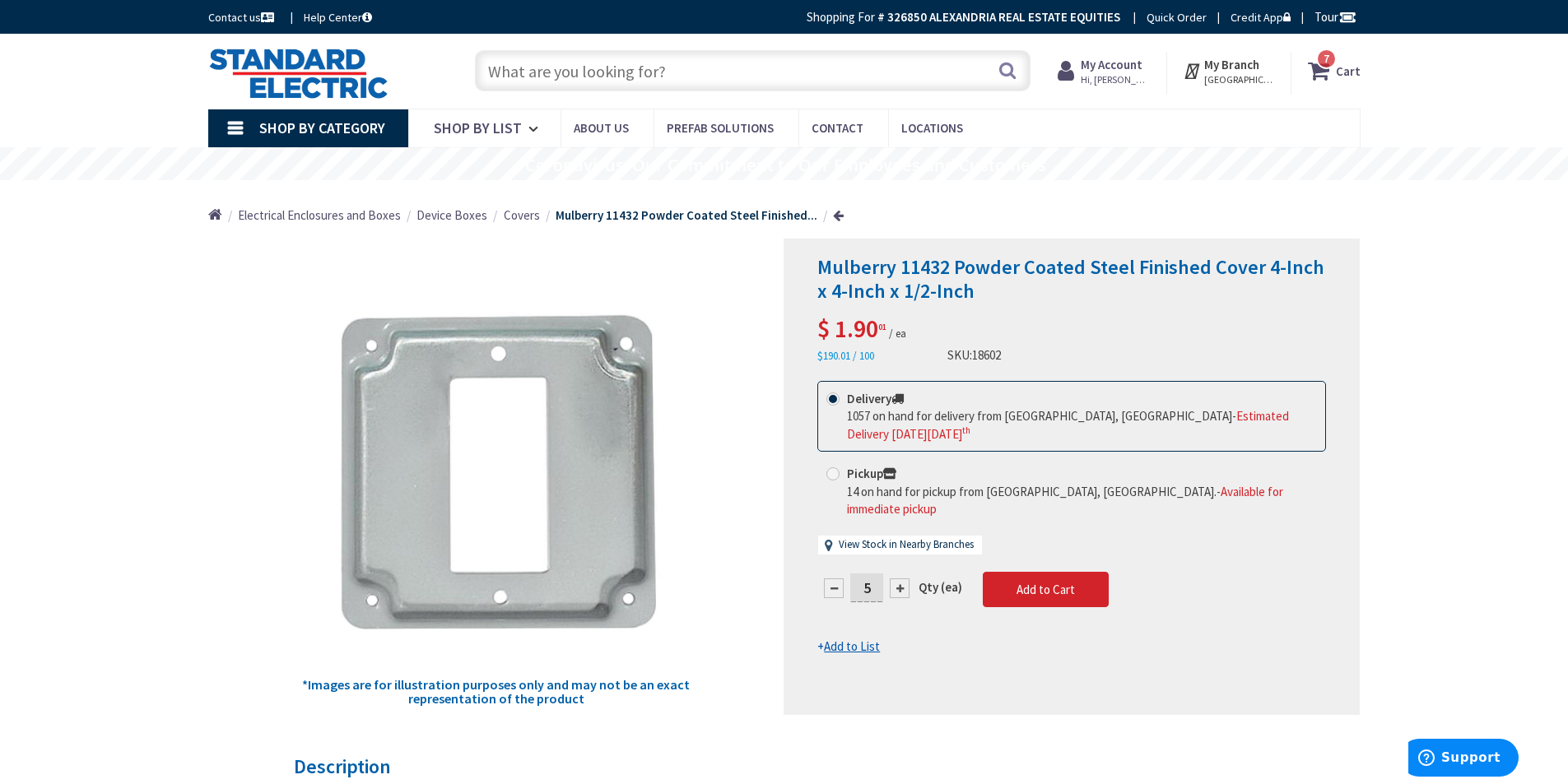
click at [299, 130] on span "Shop By Category" at bounding box center [322, 128] width 126 height 19
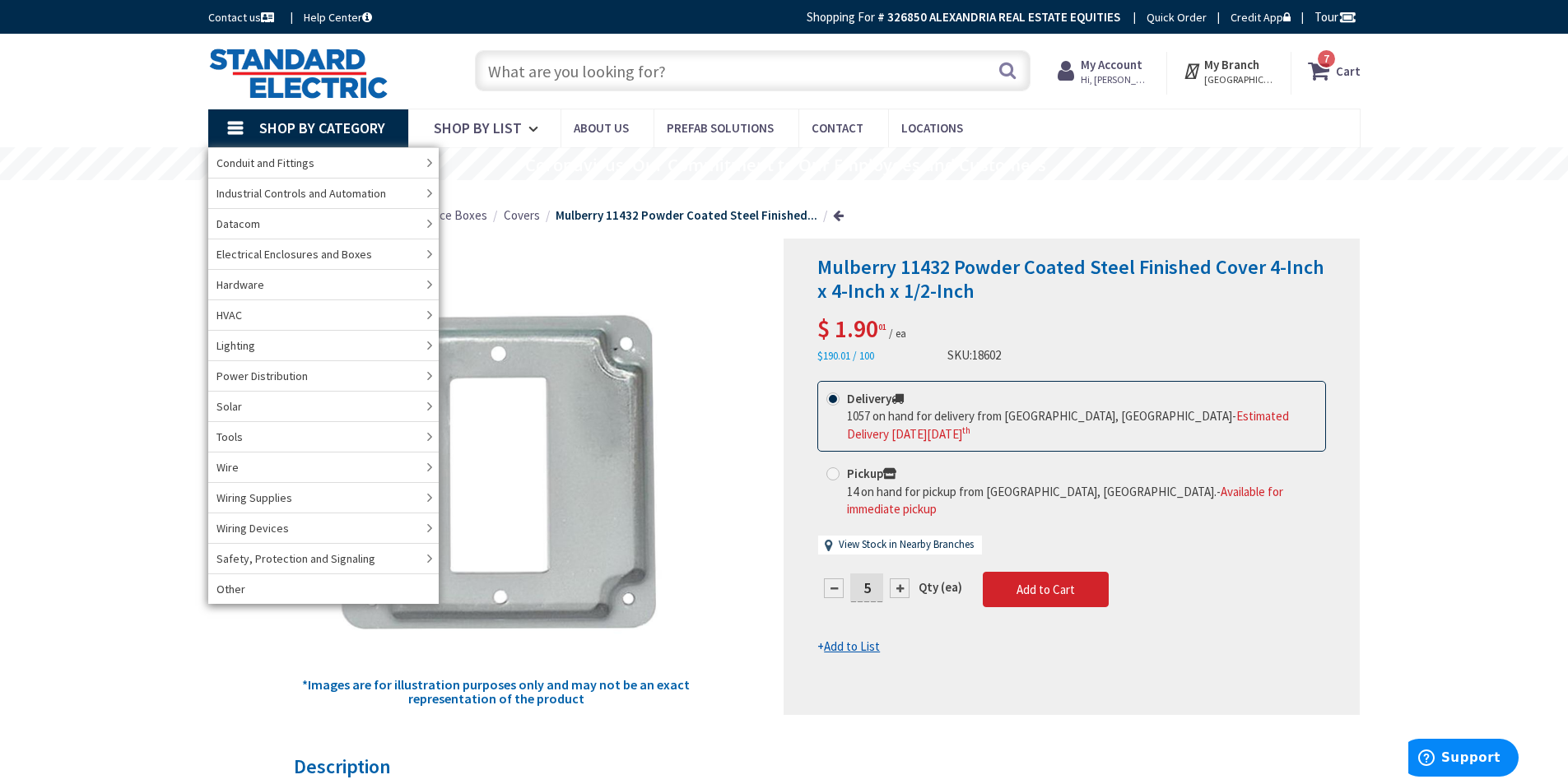
click at [300, 127] on span "Shop By Category" at bounding box center [322, 128] width 126 height 19
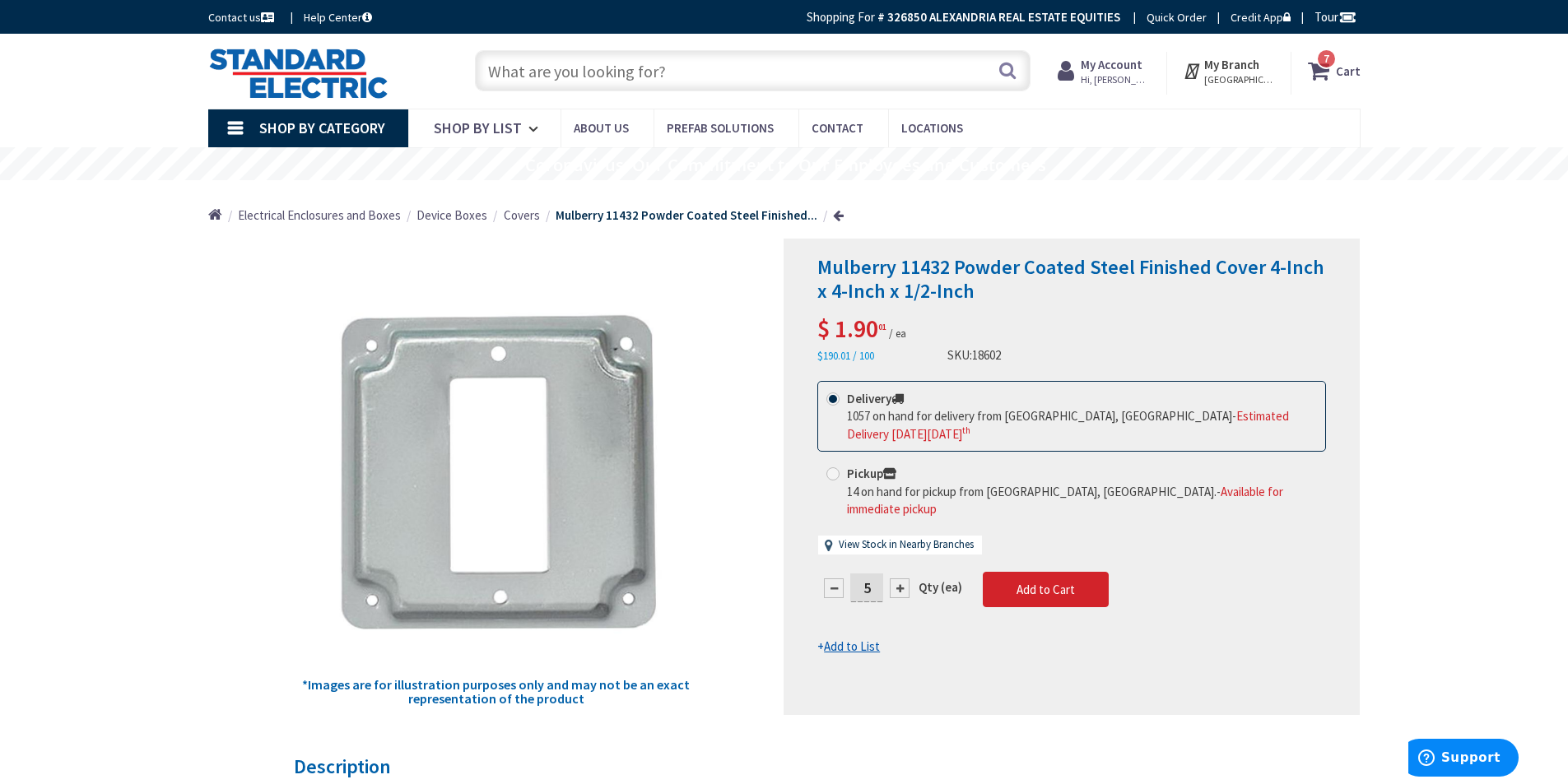
click at [607, 74] on input "text" at bounding box center [752, 70] width 556 height 41
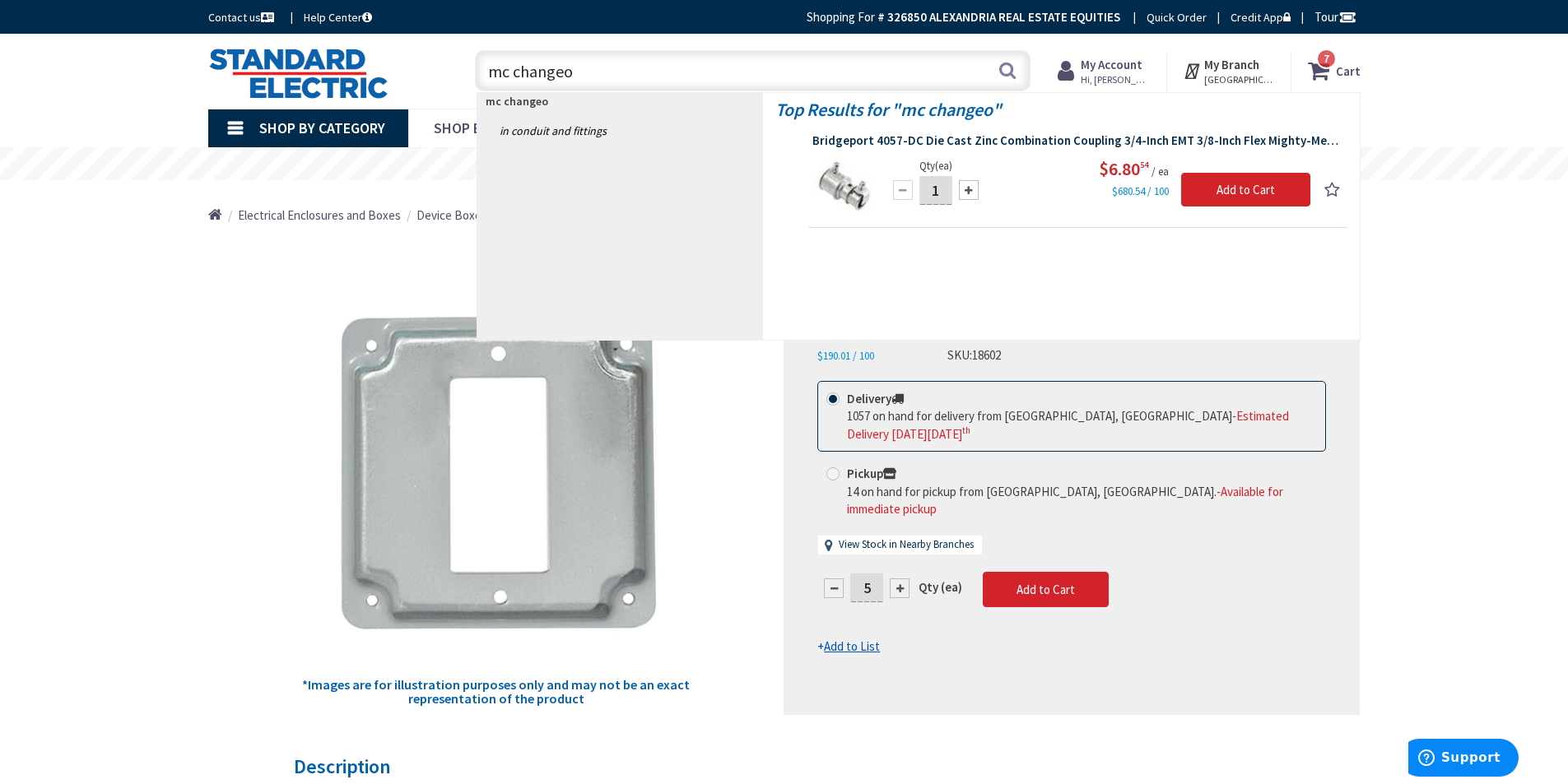
type input "mc changeo"
click at [1036, 138] on span "Bridgeport 4057-DC Die Cast Zinc Combination Coupling 3/4-Inch EMT 3/8-Inch Fle…" at bounding box center [1077, 140] width 531 height 16
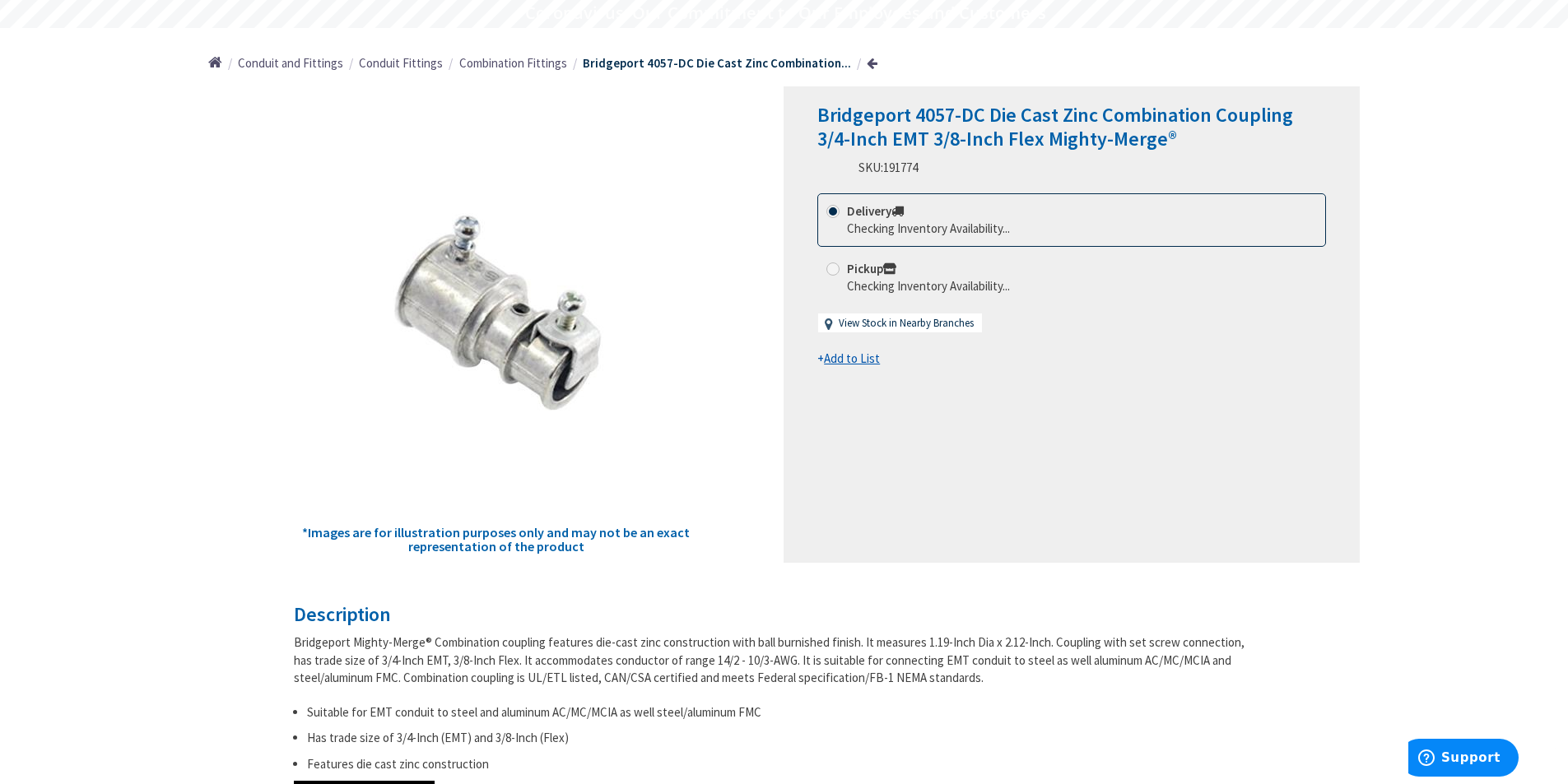
scroll to position [164, 0]
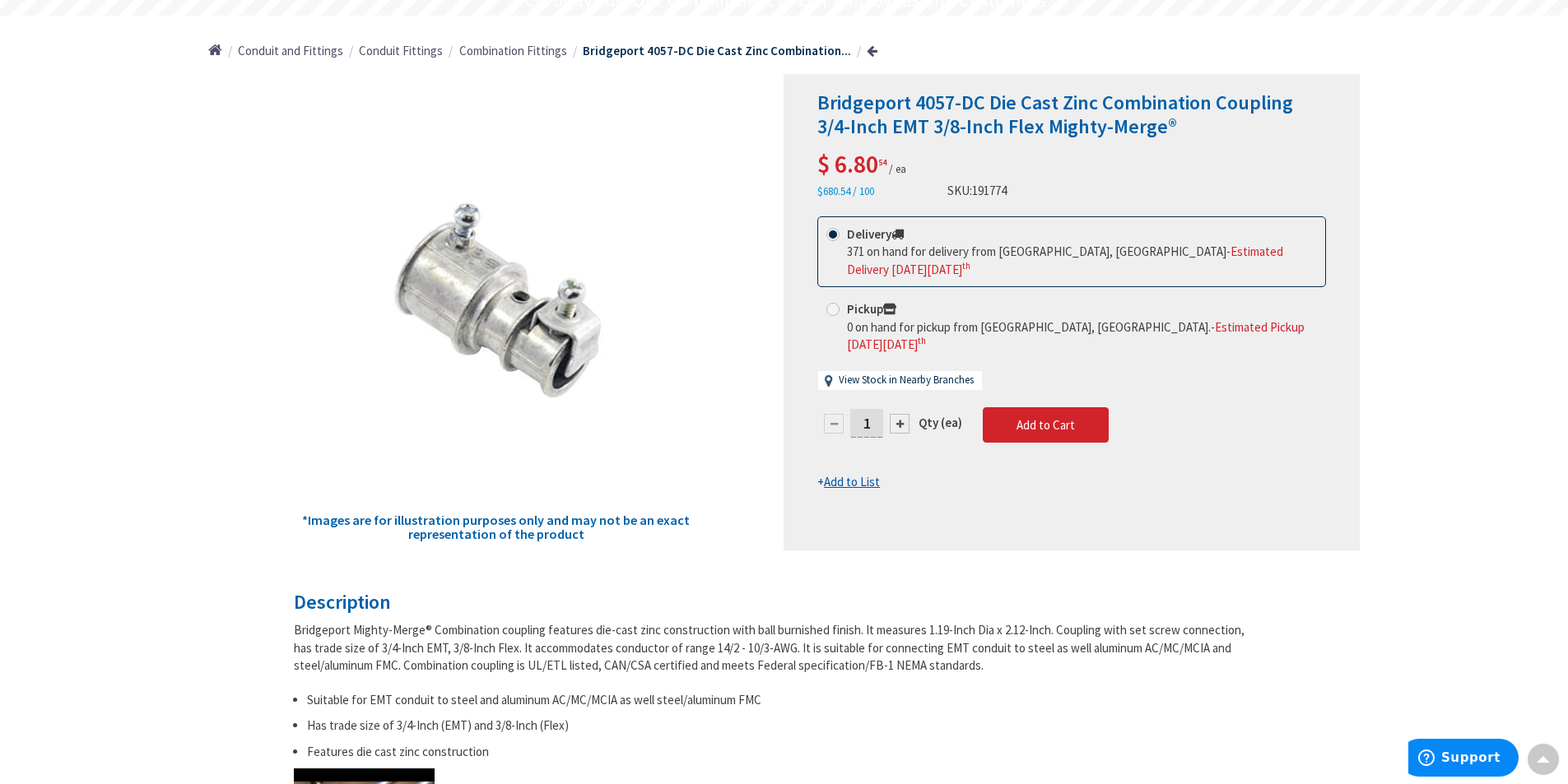
click at [875, 411] on input "1" at bounding box center [867, 423] width 33 height 29
type input "10"
click at [1011, 405] on form "This product is Discontinued Delivery 371 on hand for delivery from Stoughton, …" at bounding box center [1071, 353] width 509 height 274
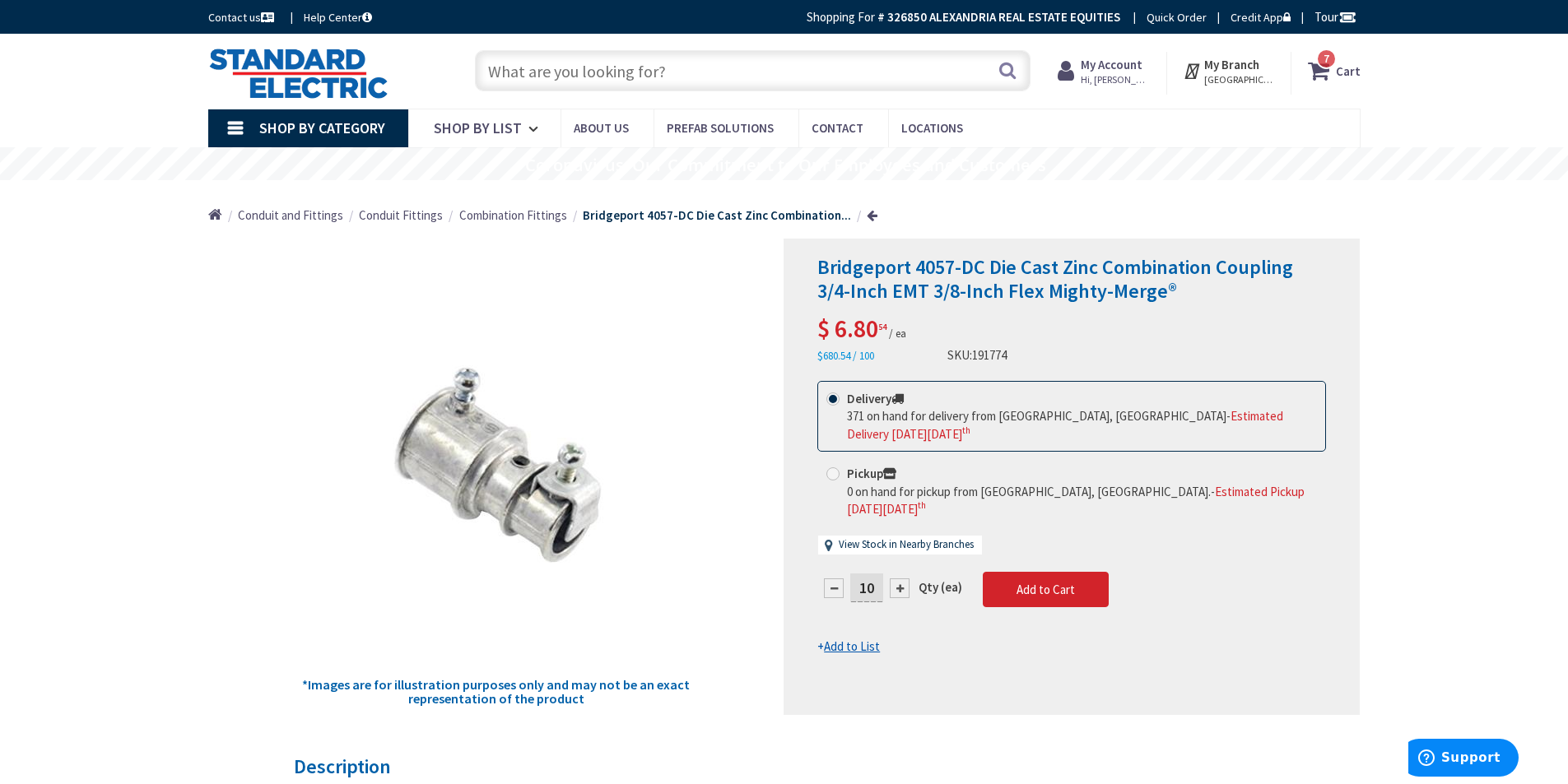
click at [1333, 70] on icon at bounding box center [1321, 70] width 28 height 30
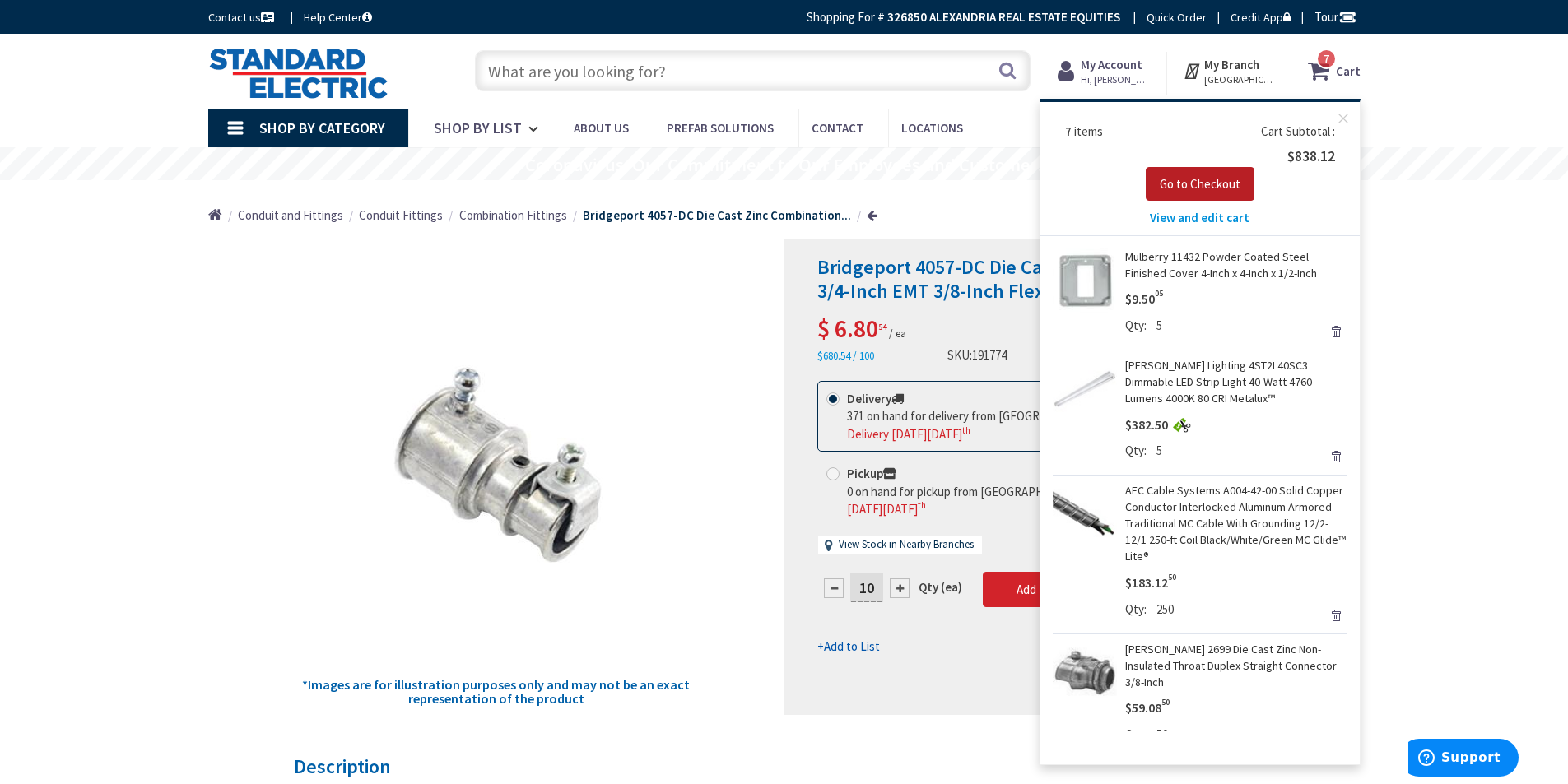
click at [1194, 191] on button "Go to Checkout" at bounding box center [1200, 185] width 109 height 34
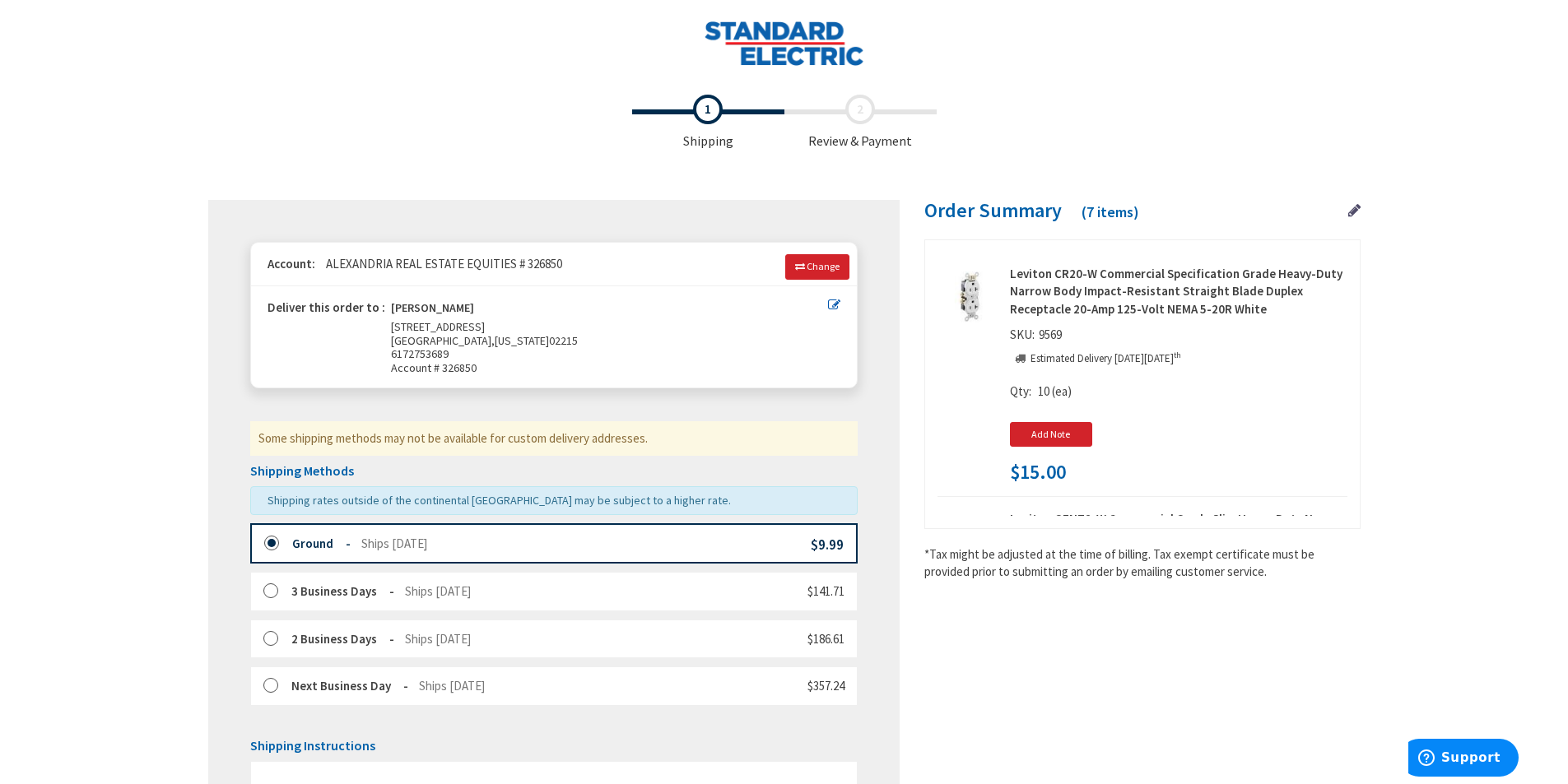
click at [803, 34] on img at bounding box center [784, 43] width 161 height 45
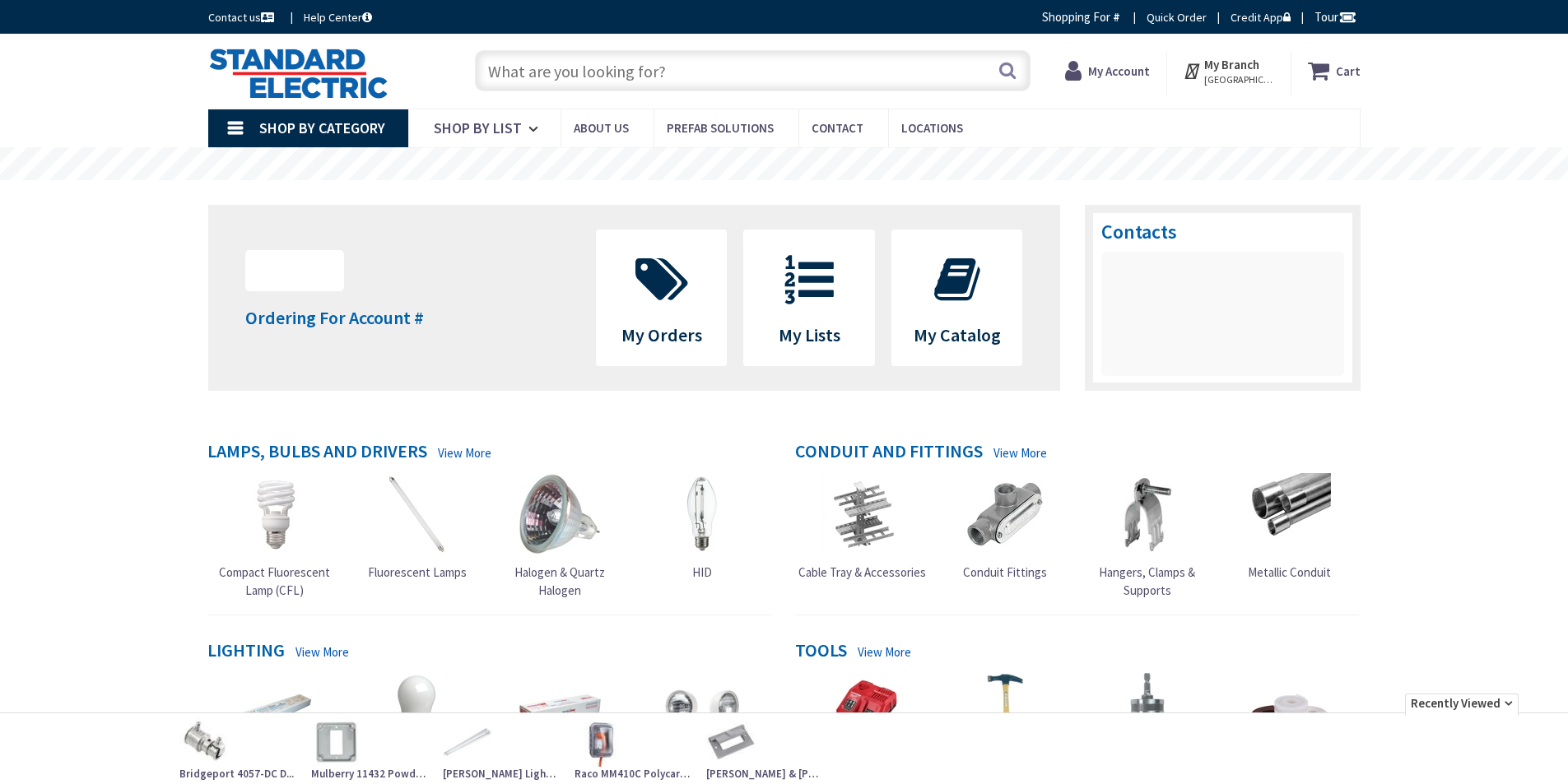
click at [623, 73] on input "text" at bounding box center [752, 70] width 556 height 41
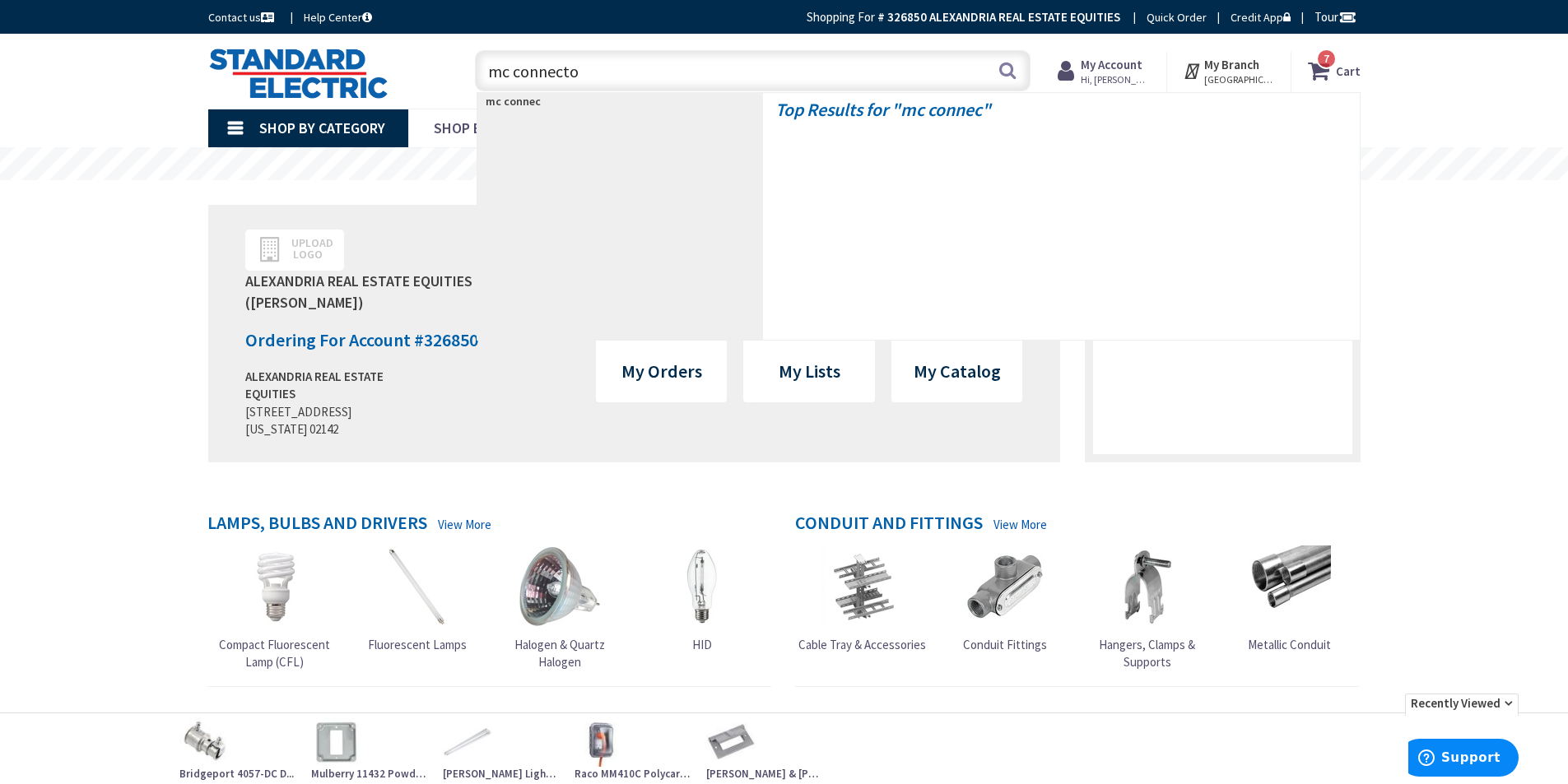
type input "mc connector"
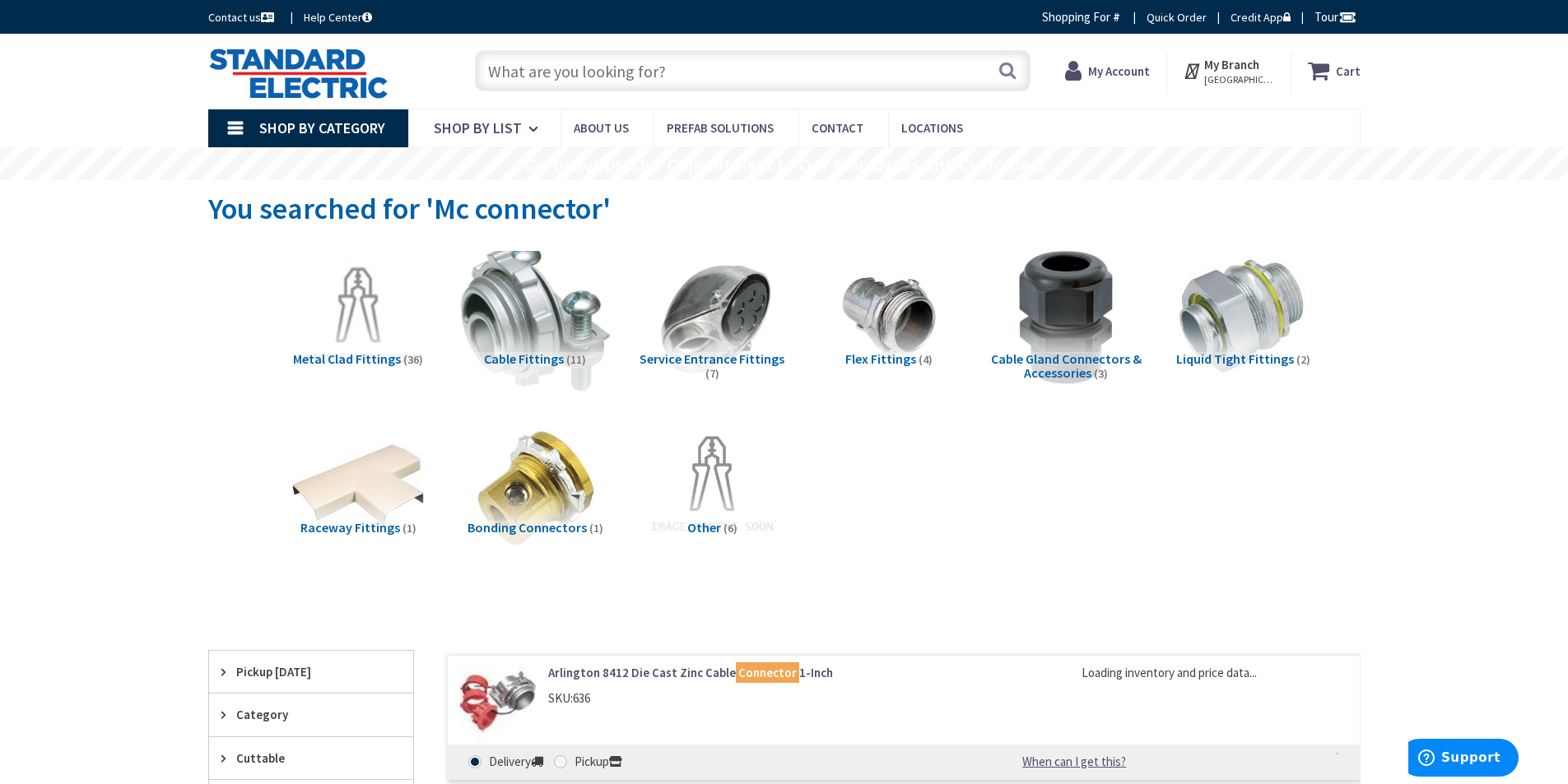
click at [521, 290] on img at bounding box center [535, 317] width 149 height 149
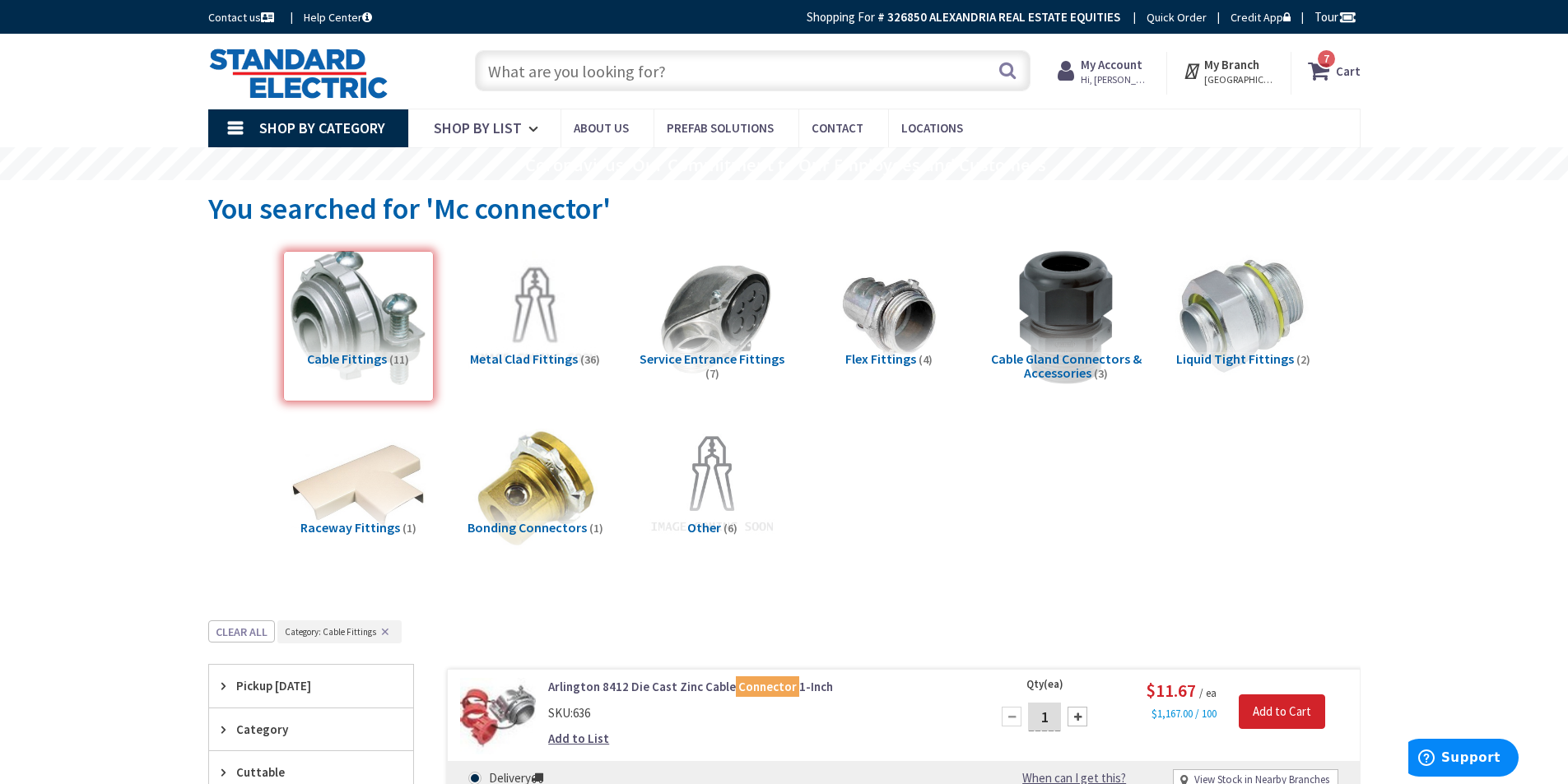
click at [515, 68] on input "text" at bounding box center [752, 70] width 556 height 41
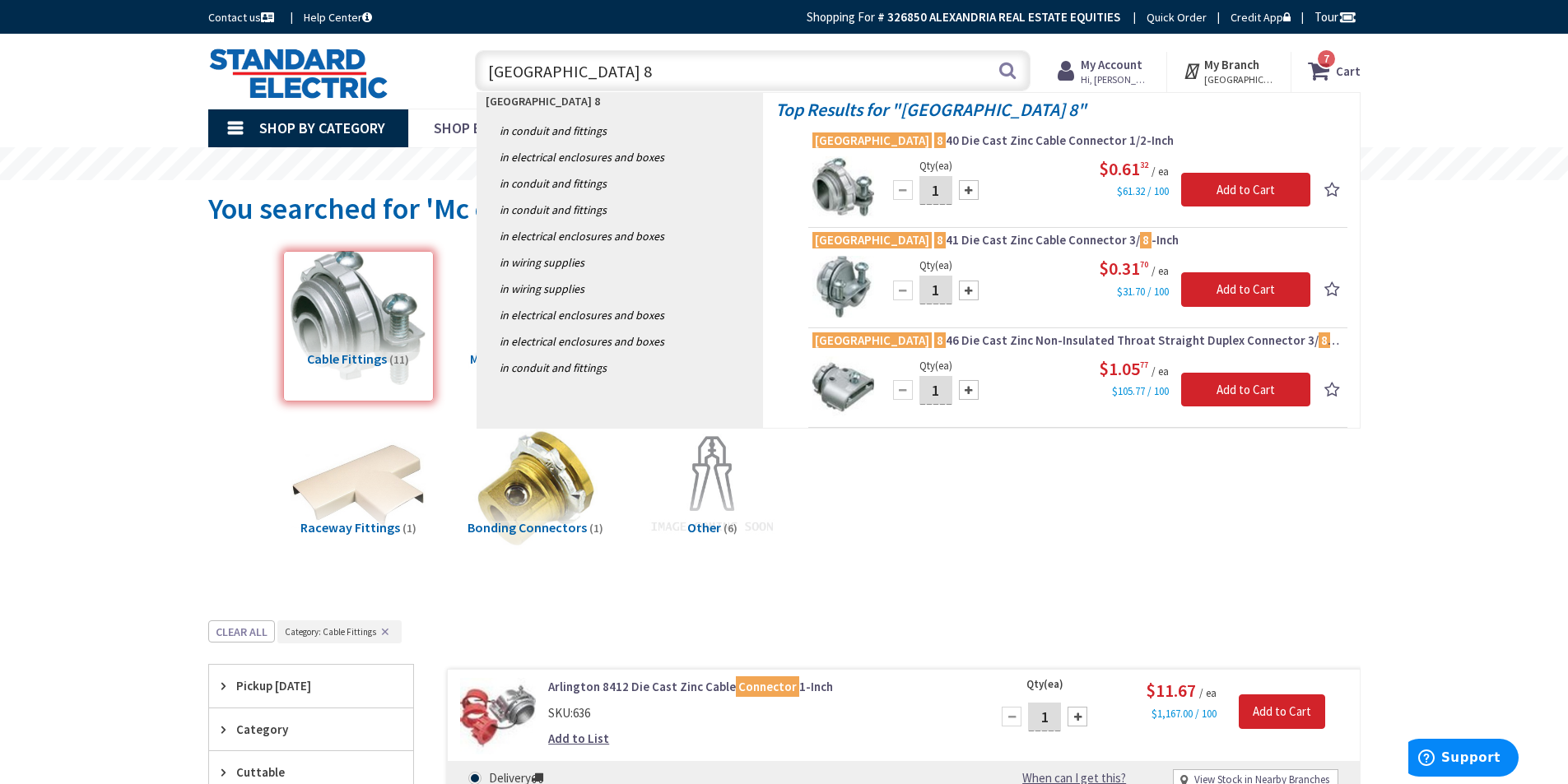
type input "arlington 8"
click at [928, 187] on input "1" at bounding box center [936, 190] width 33 height 29
click at [943, 186] on input "1" at bounding box center [936, 190] width 33 height 29
type input "100"
click at [1226, 197] on input "Add to Cart" at bounding box center [1245, 190] width 129 height 34
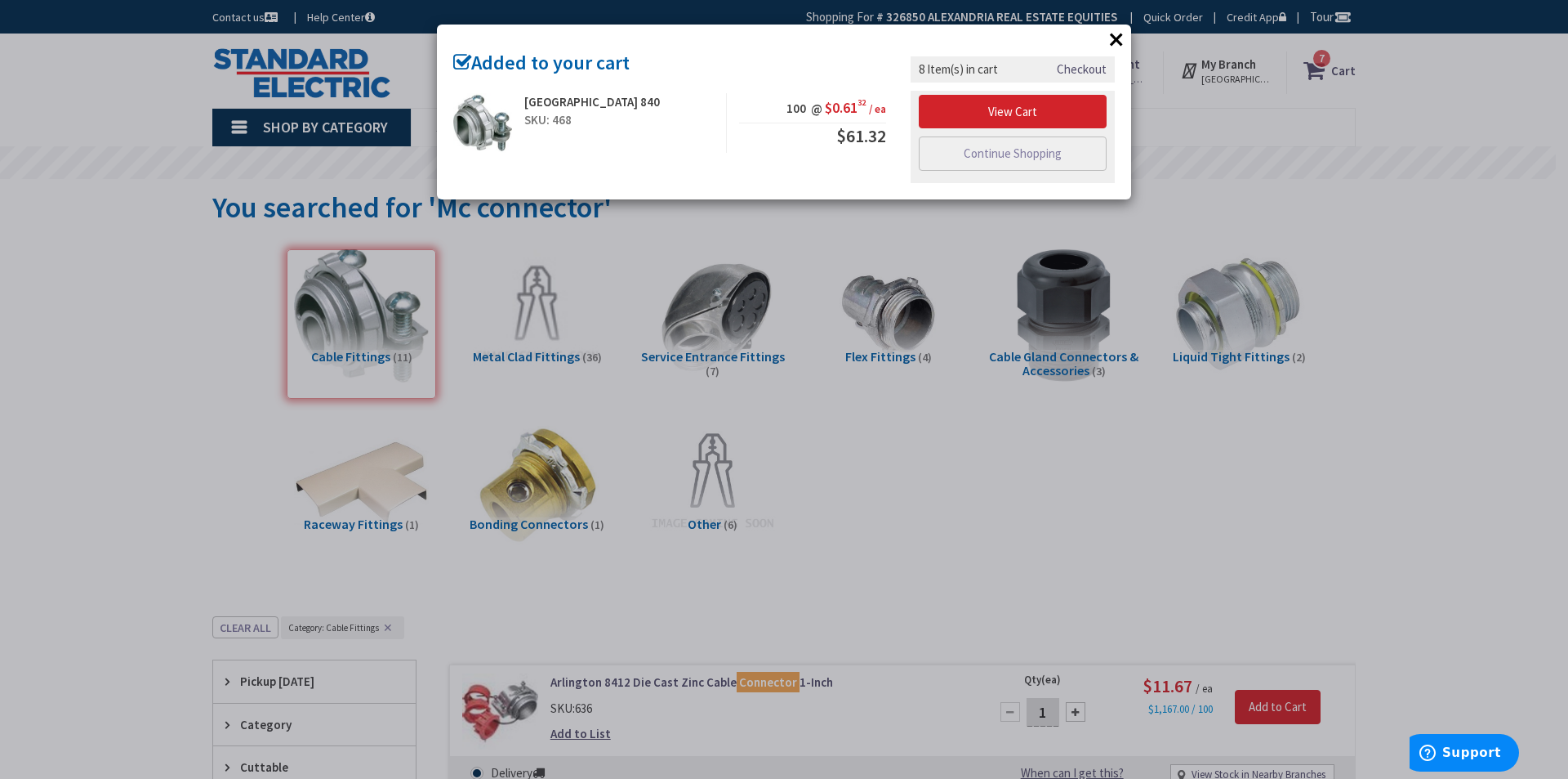
click at [1119, 43] on button "×" at bounding box center [1117, 39] width 25 height 25
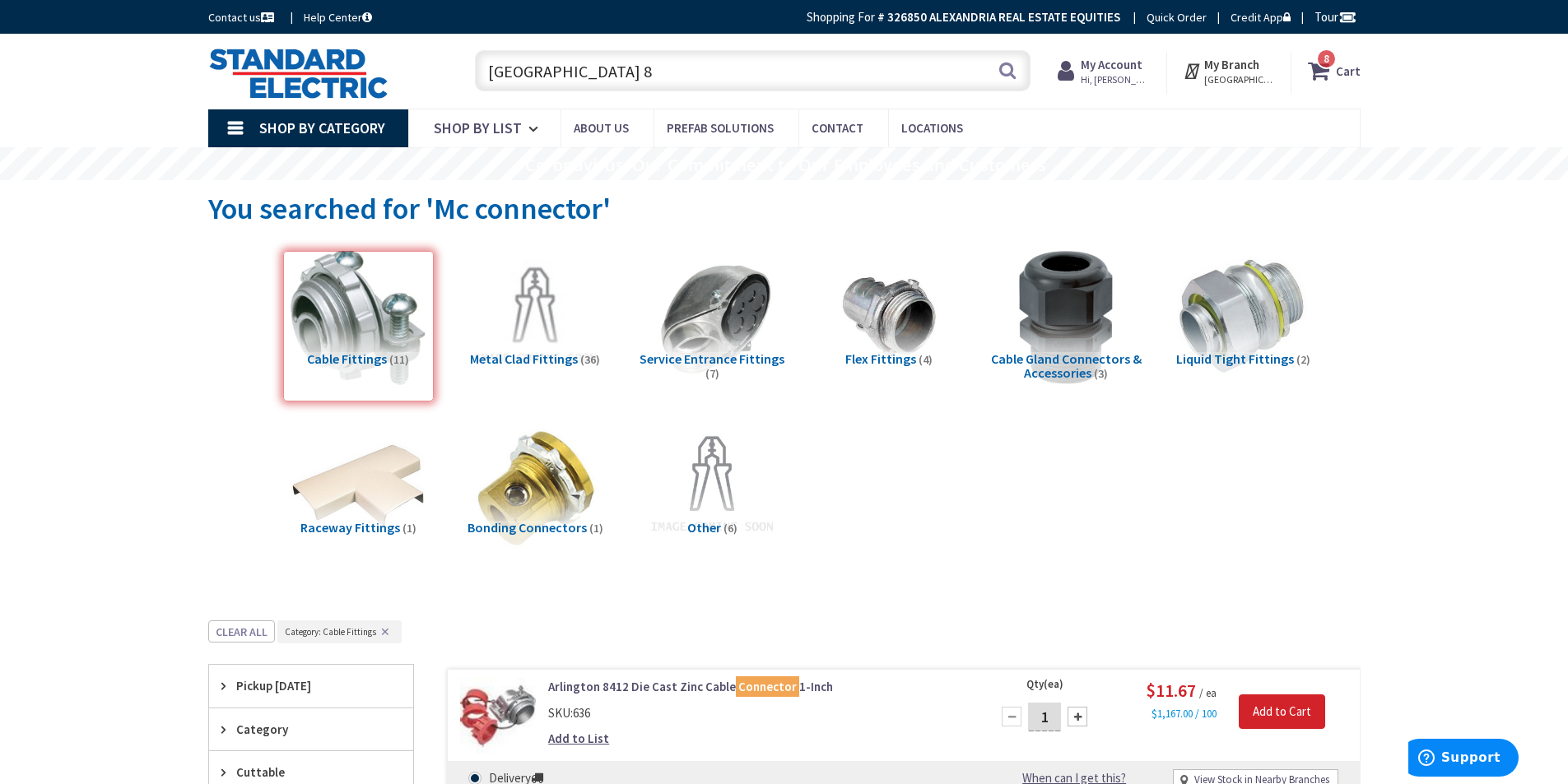
click at [1328, 76] on icon at bounding box center [1321, 70] width 28 height 30
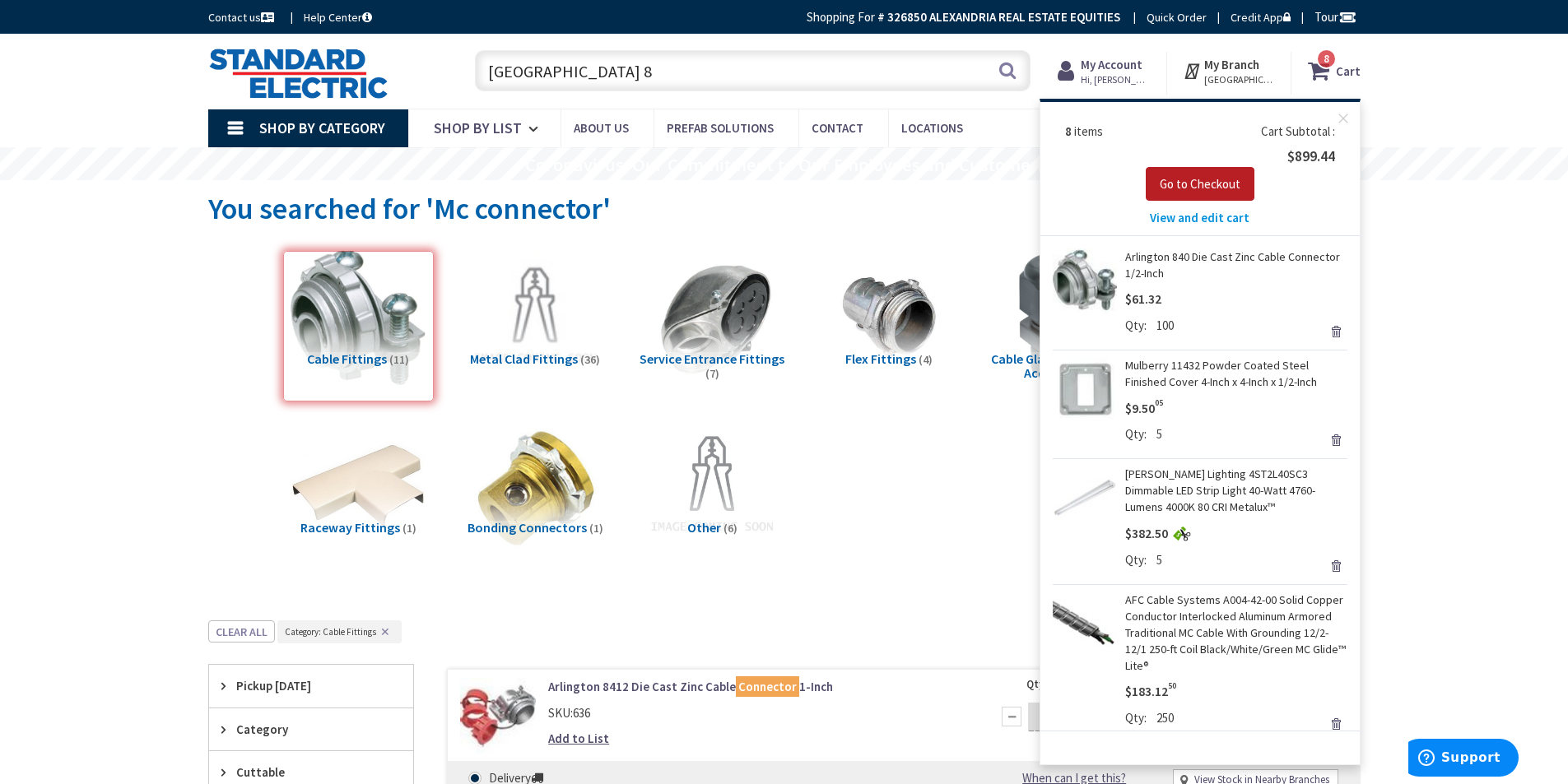
click at [1222, 180] on span "Go to Checkout" at bounding box center [1200, 184] width 80 height 15
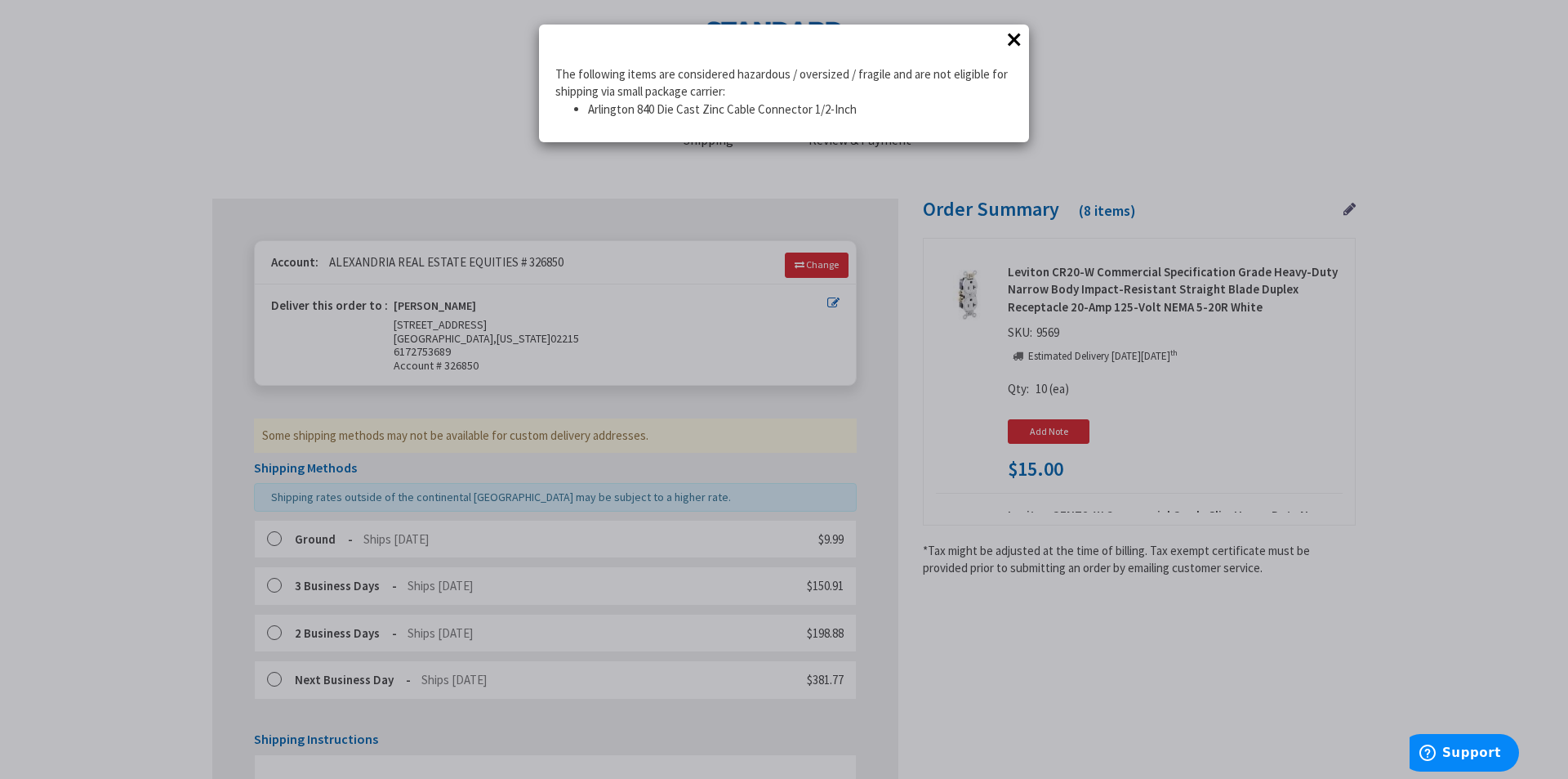
click at [1013, 47] on button "×" at bounding box center [1014, 39] width 25 height 25
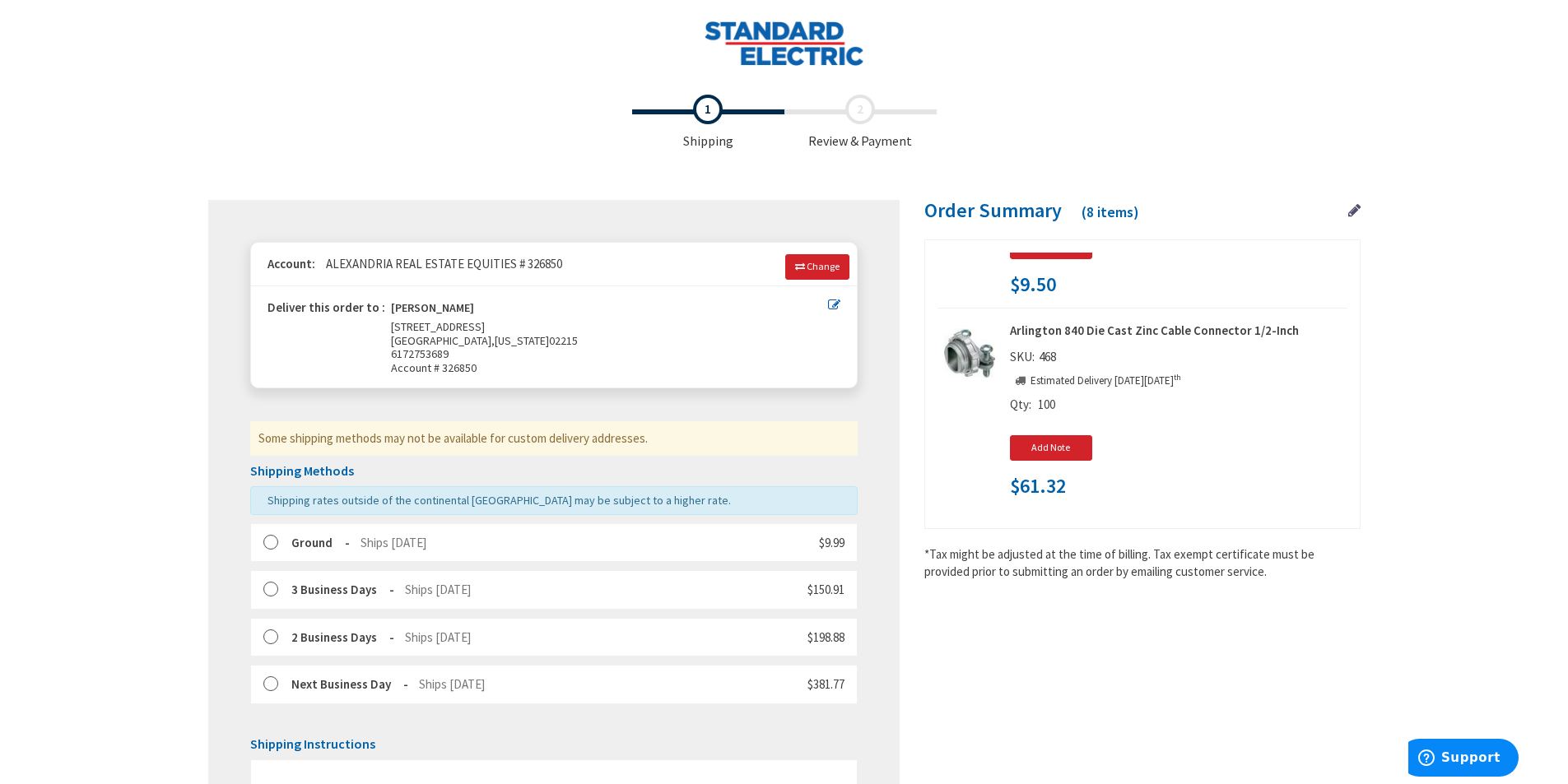
click at [762, 31] on img at bounding box center [784, 43] width 161 height 45
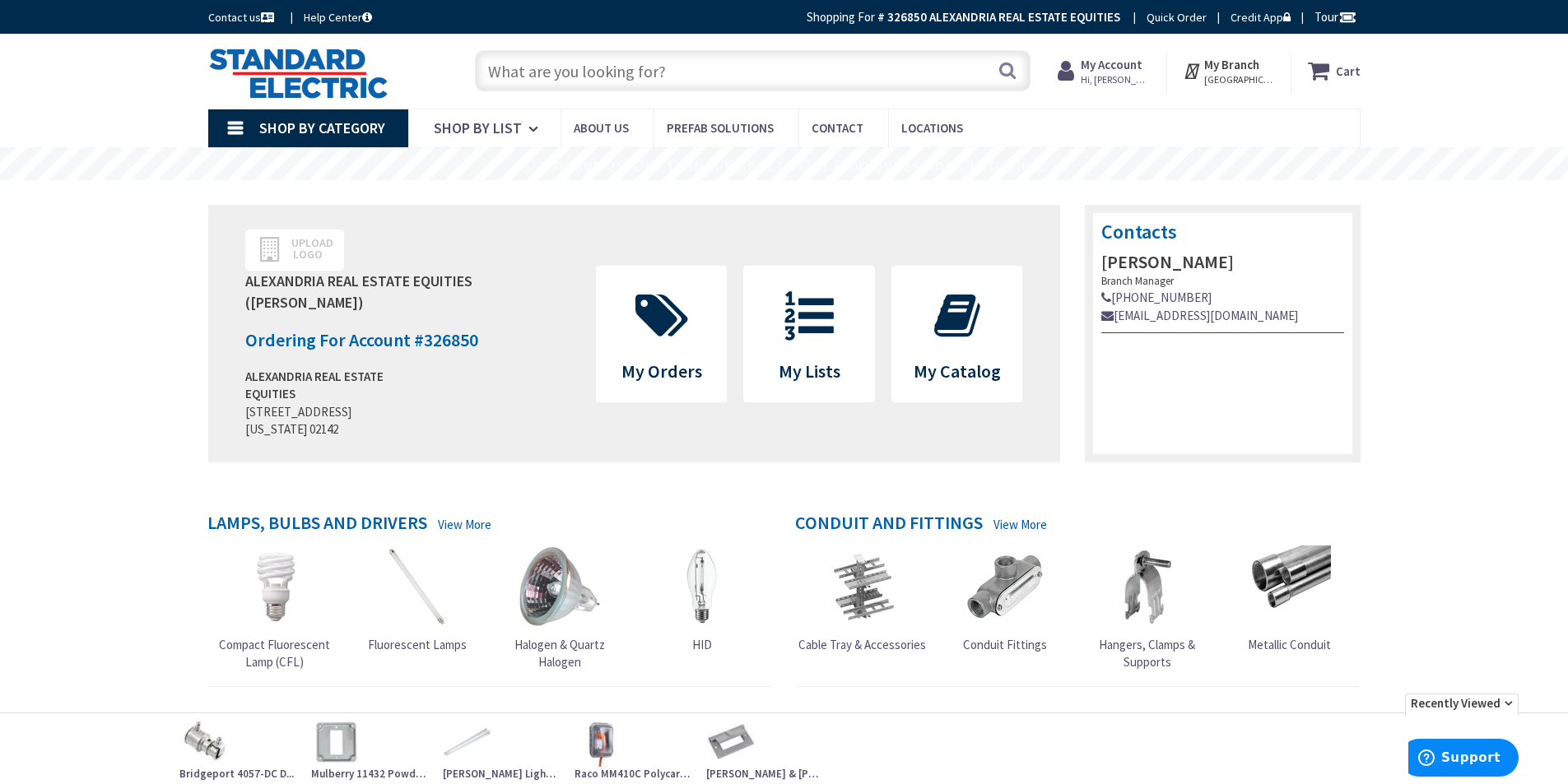
click at [1321, 76] on icon at bounding box center [1321, 70] width 28 height 30
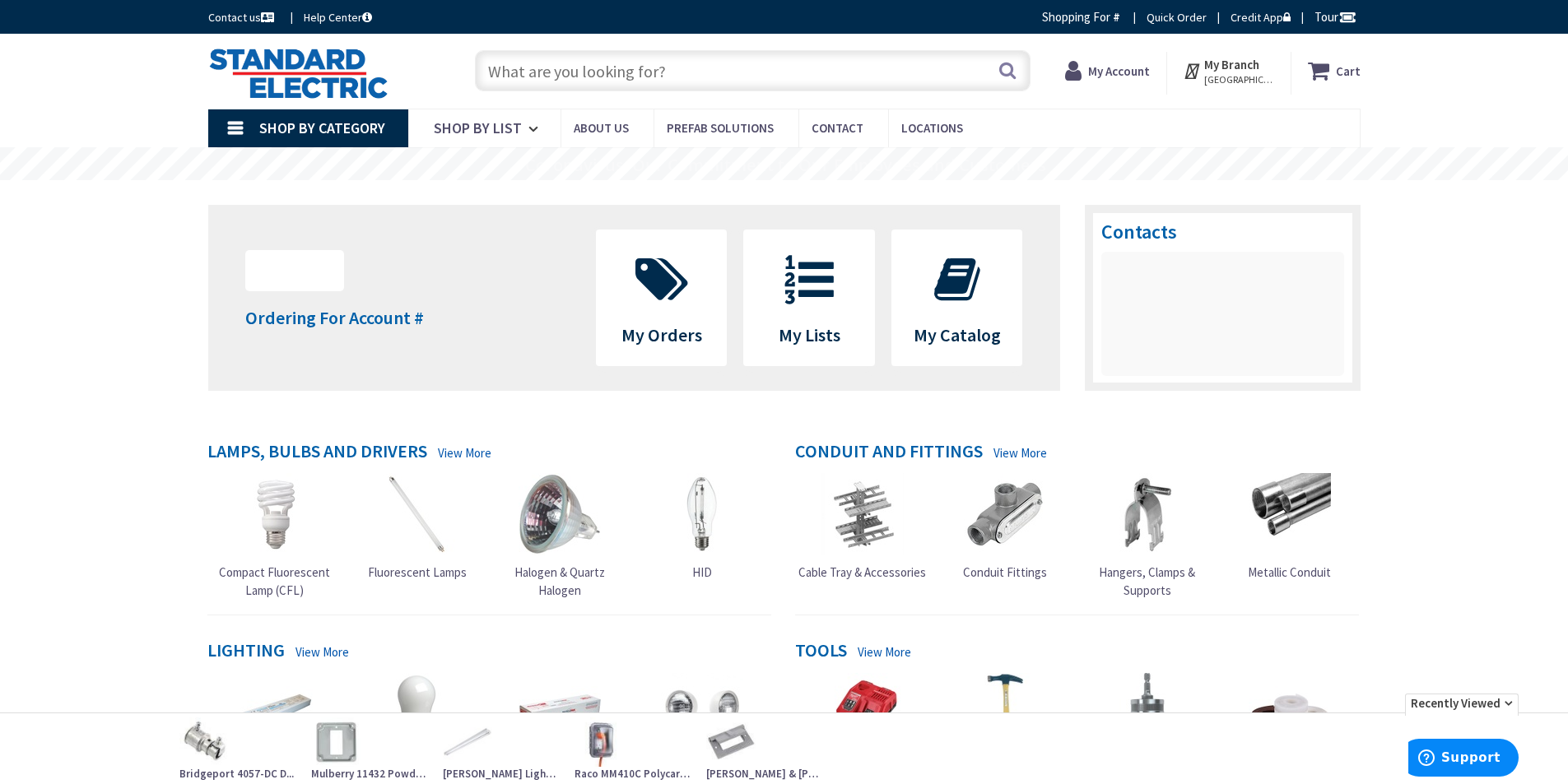
click at [1362, 82] on div "Cart My Cart Close You have no items in your shopping cart. My Branch BOSTON, M…" at bounding box center [1226, 69] width 295 height 51
click at [1325, 69] on icon at bounding box center [1321, 70] width 28 height 30
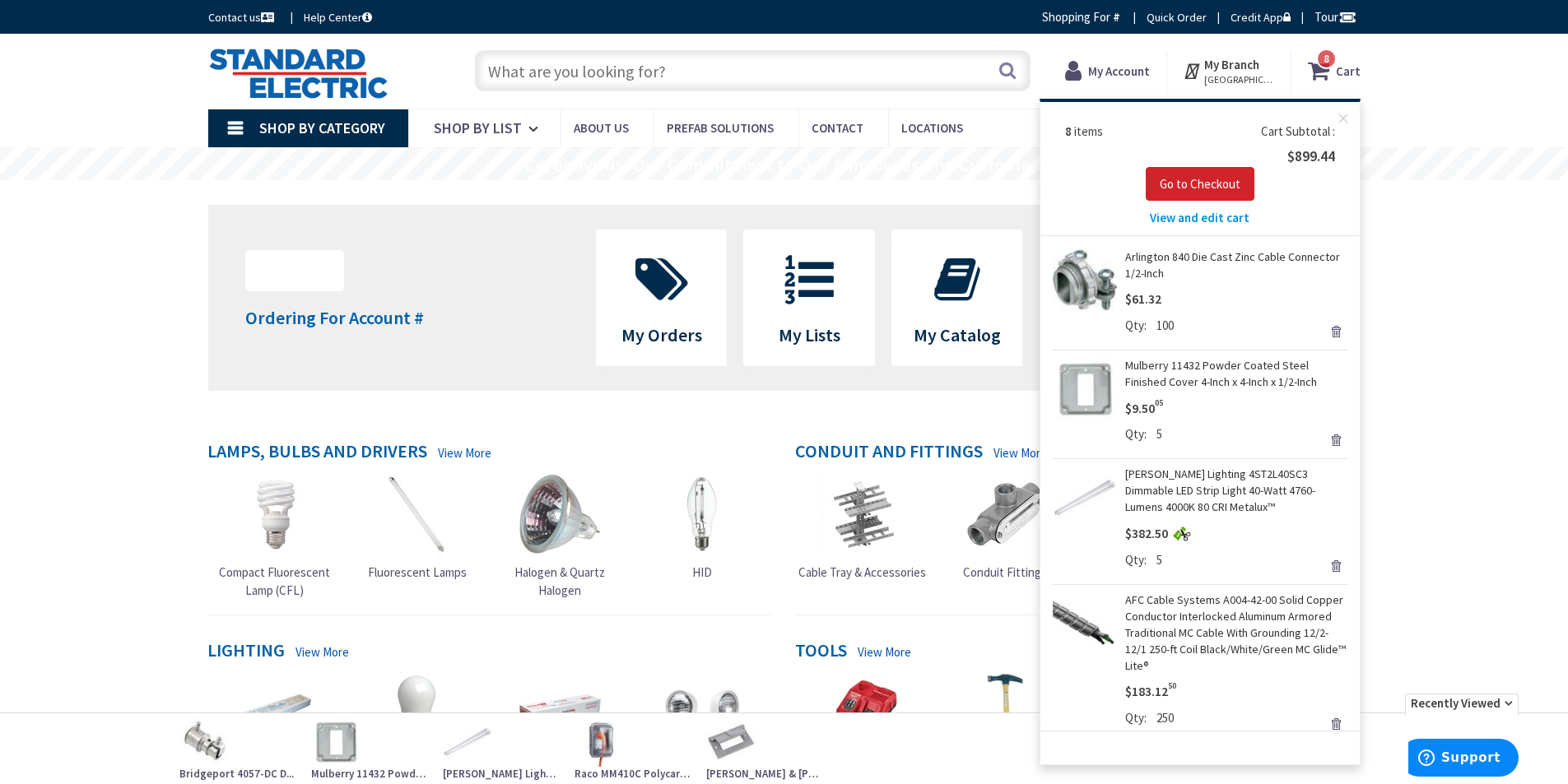
click at [1204, 213] on span "View and edit cart" at bounding box center [1200, 217] width 99 height 15
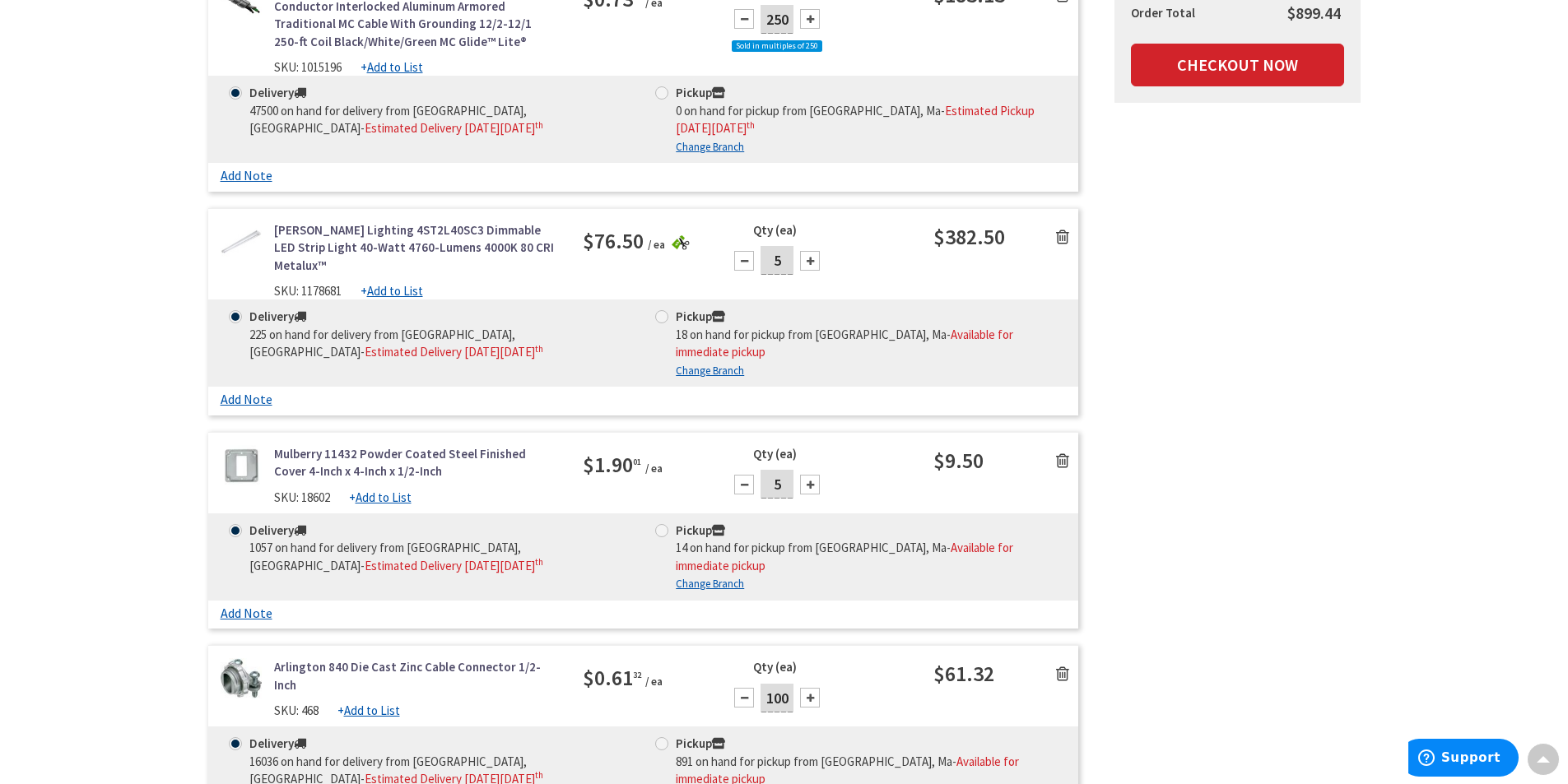
scroll to position [1398, 0]
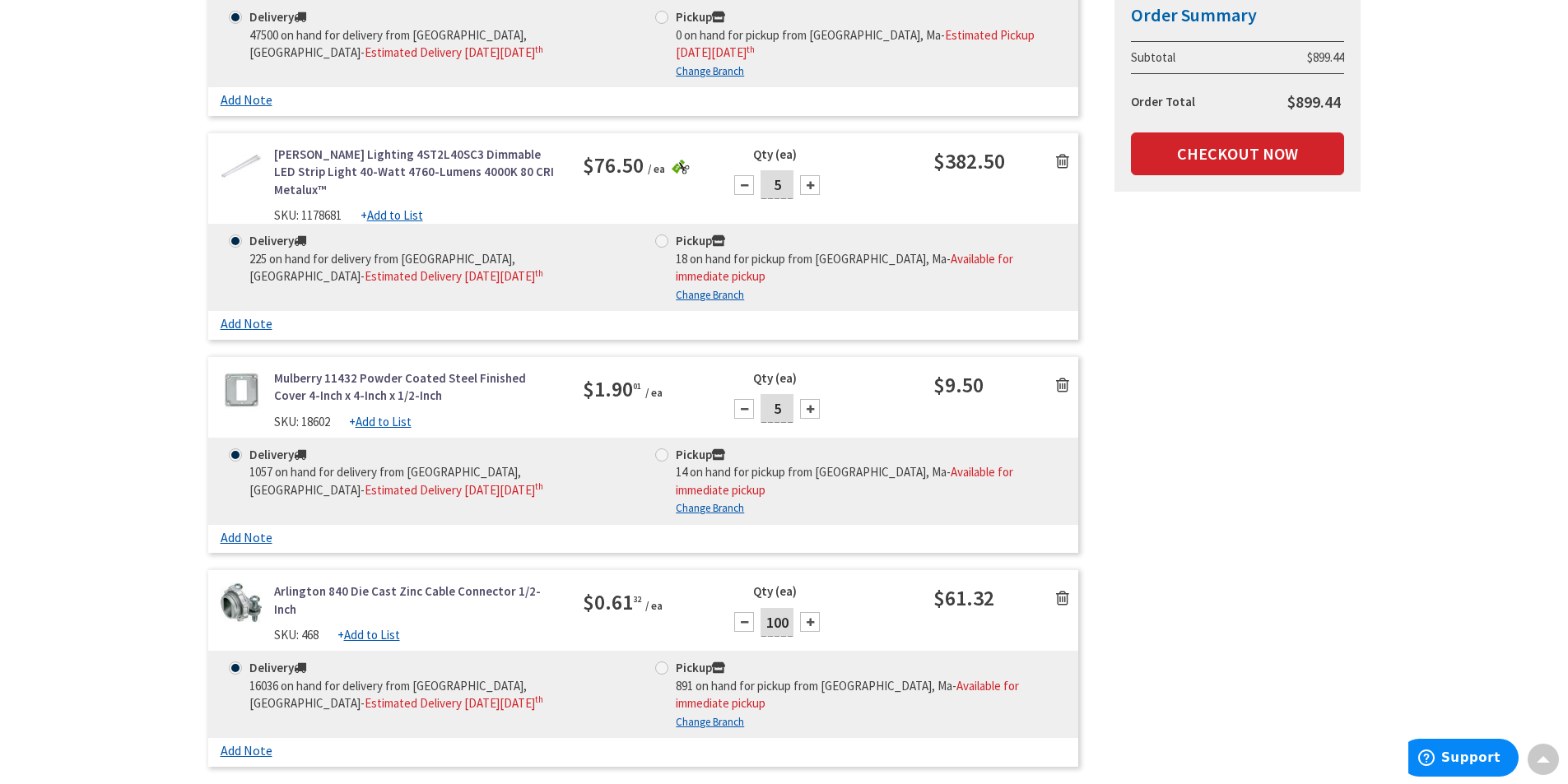
click at [1066, 590] on icon at bounding box center [1063, 598] width 13 height 16
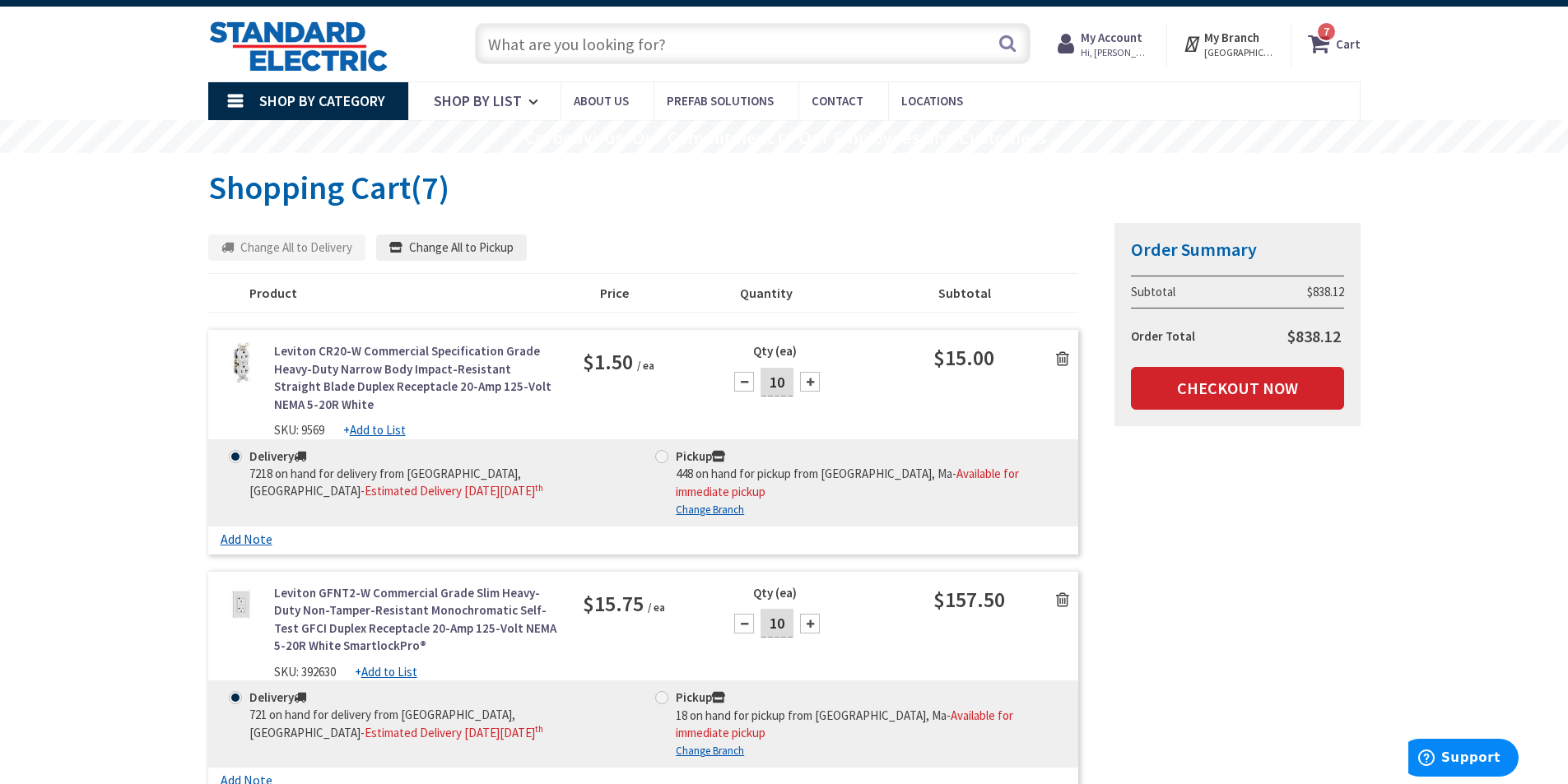
scroll to position [0, 0]
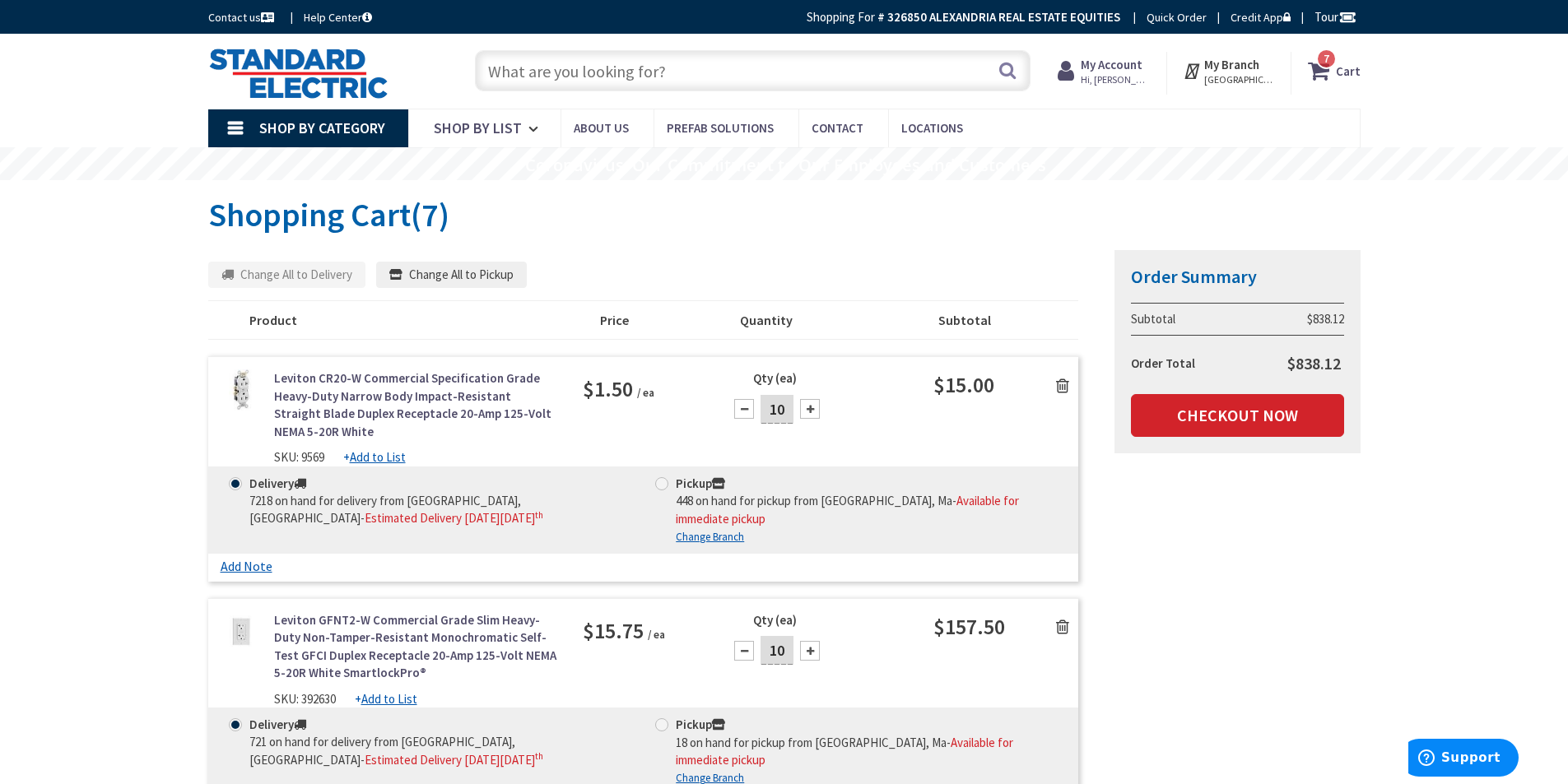
drag, startPoint x: 202, startPoint y: 14, endPoint x: 97, endPoint y: 349, distance: 351.1
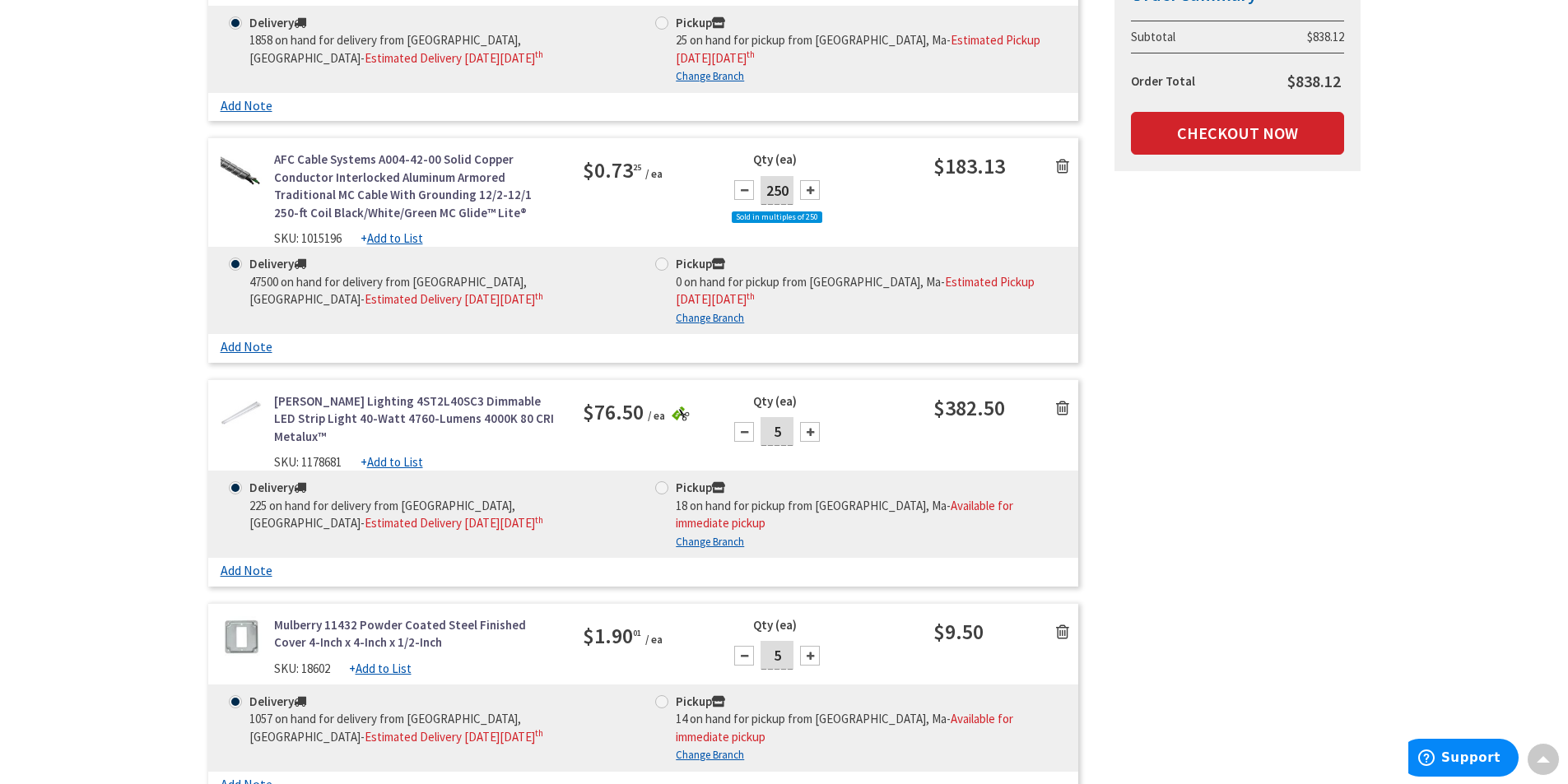
scroll to position [1069, 0]
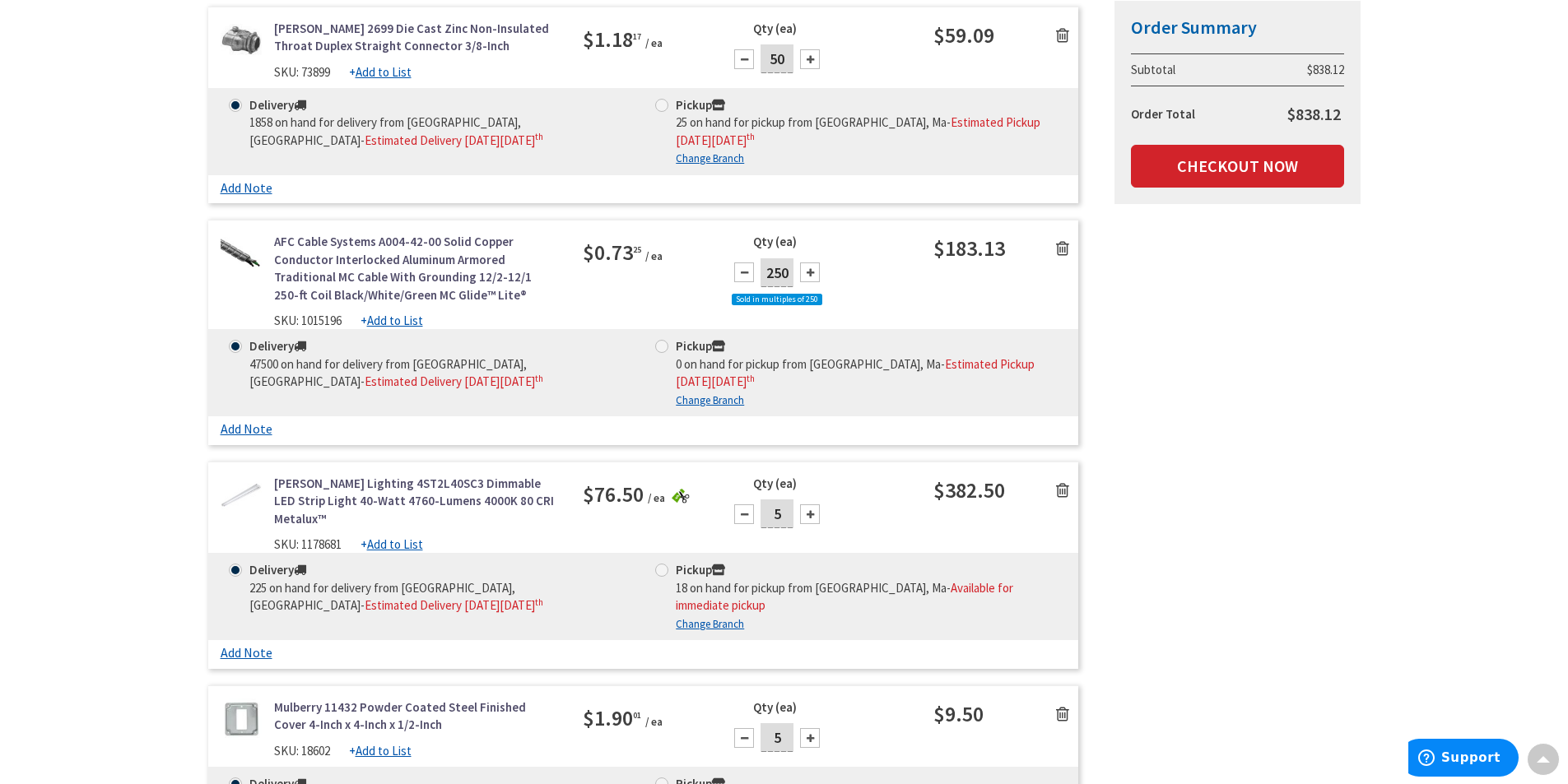
click at [1065, 240] on icon at bounding box center [1063, 248] width 13 height 16
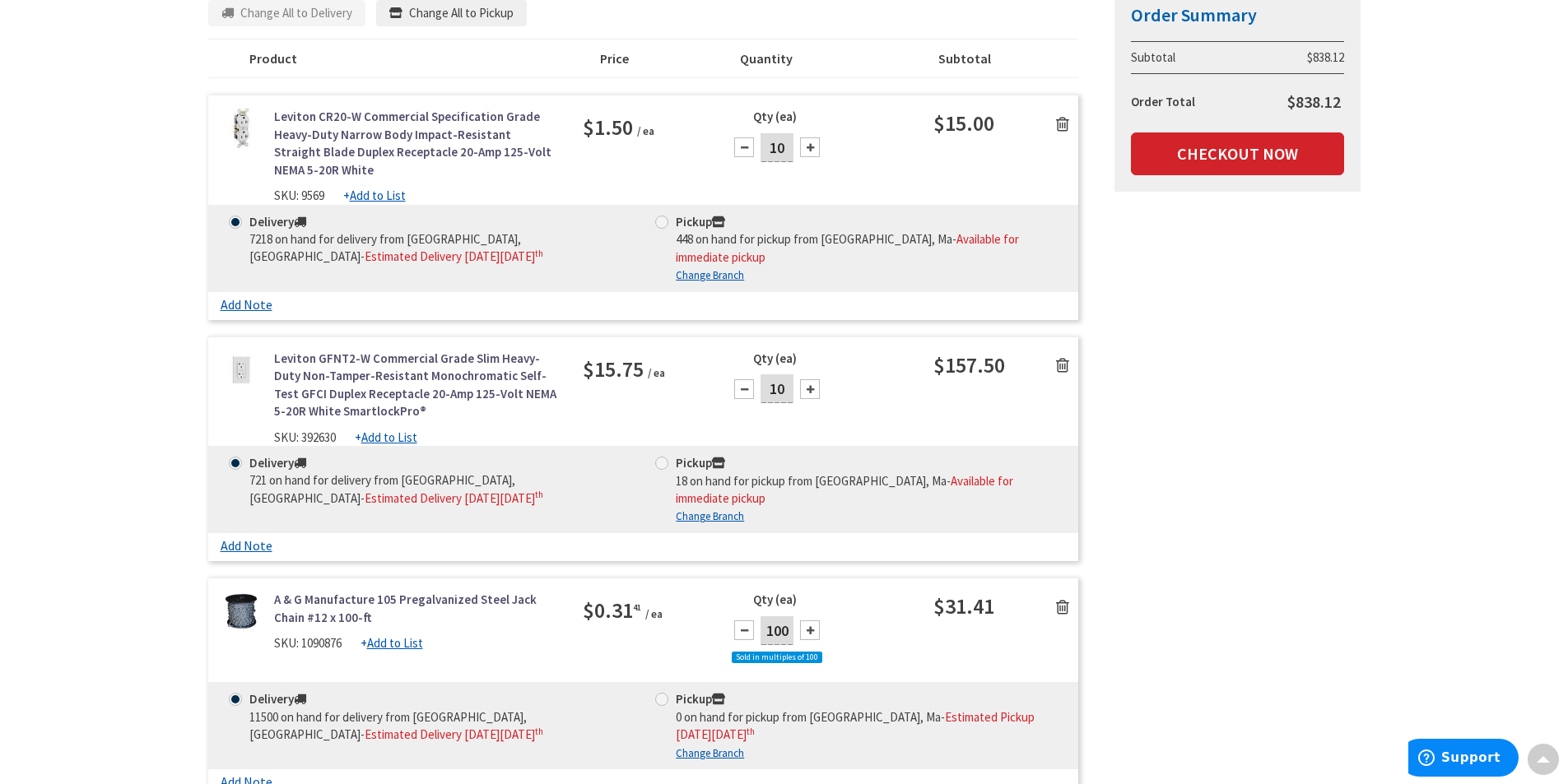
scroll to position [0, 0]
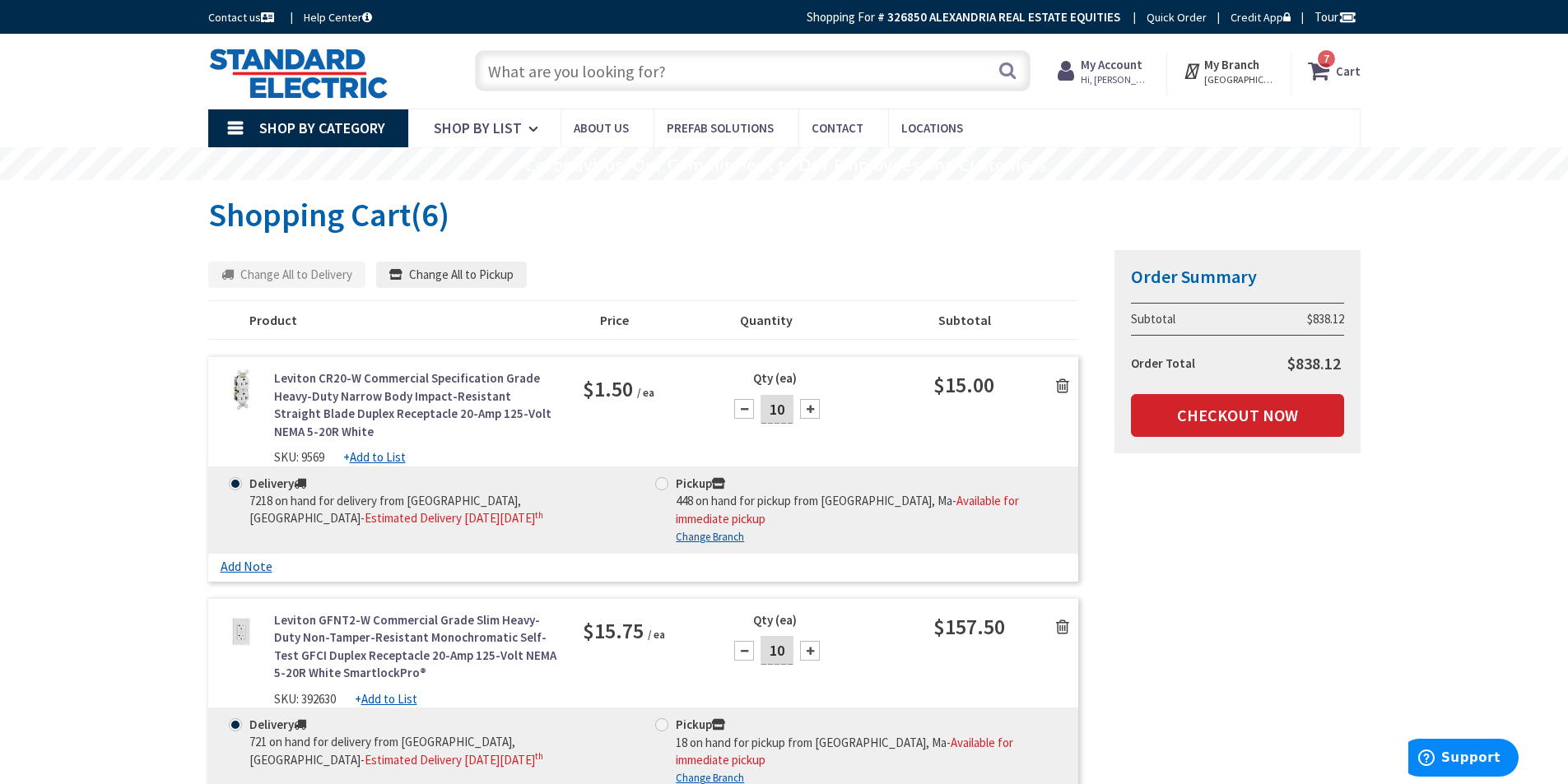
click at [641, 69] on input "text" at bounding box center [752, 70] width 556 height 41
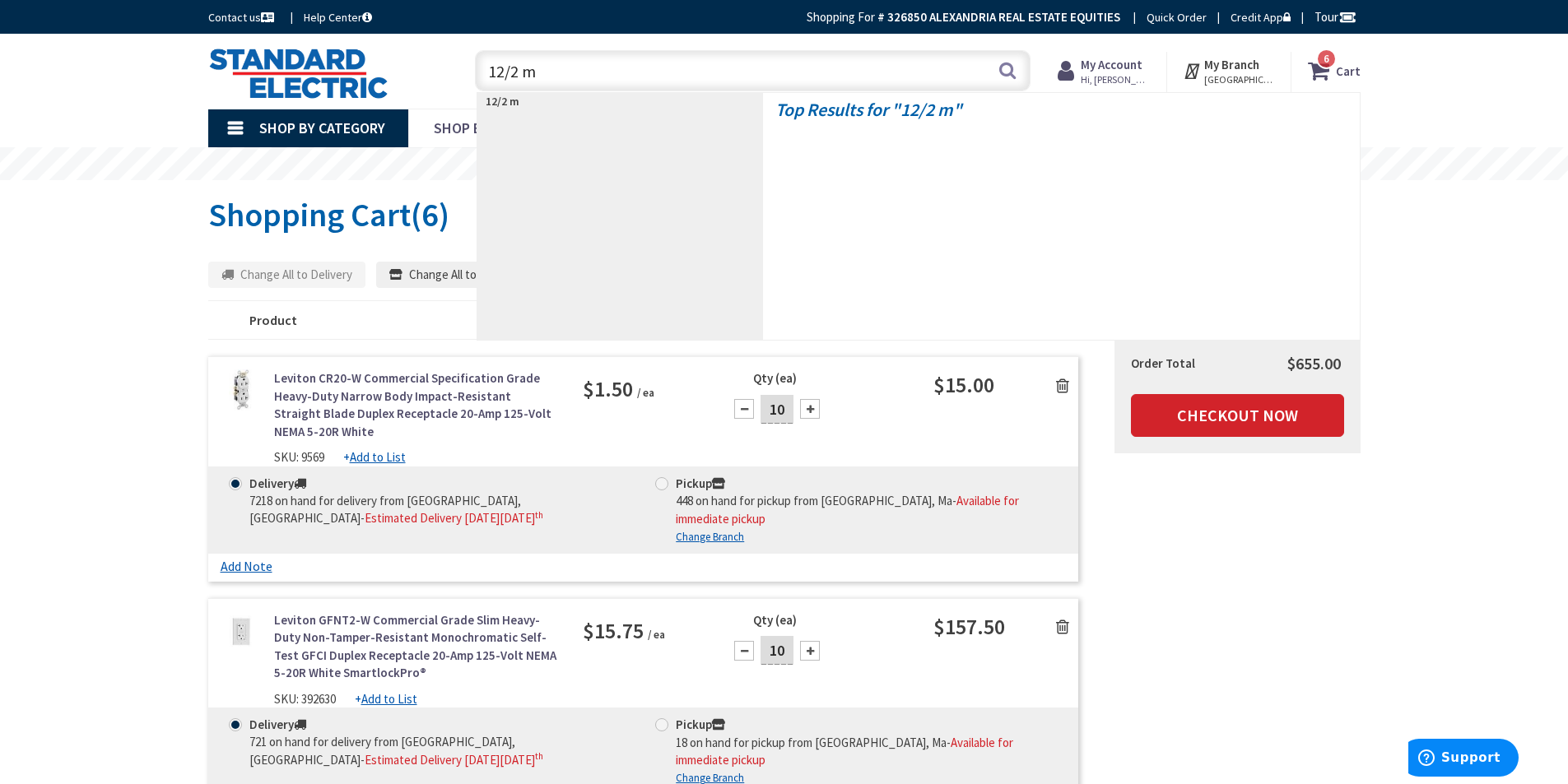
type input "12/2 mc"
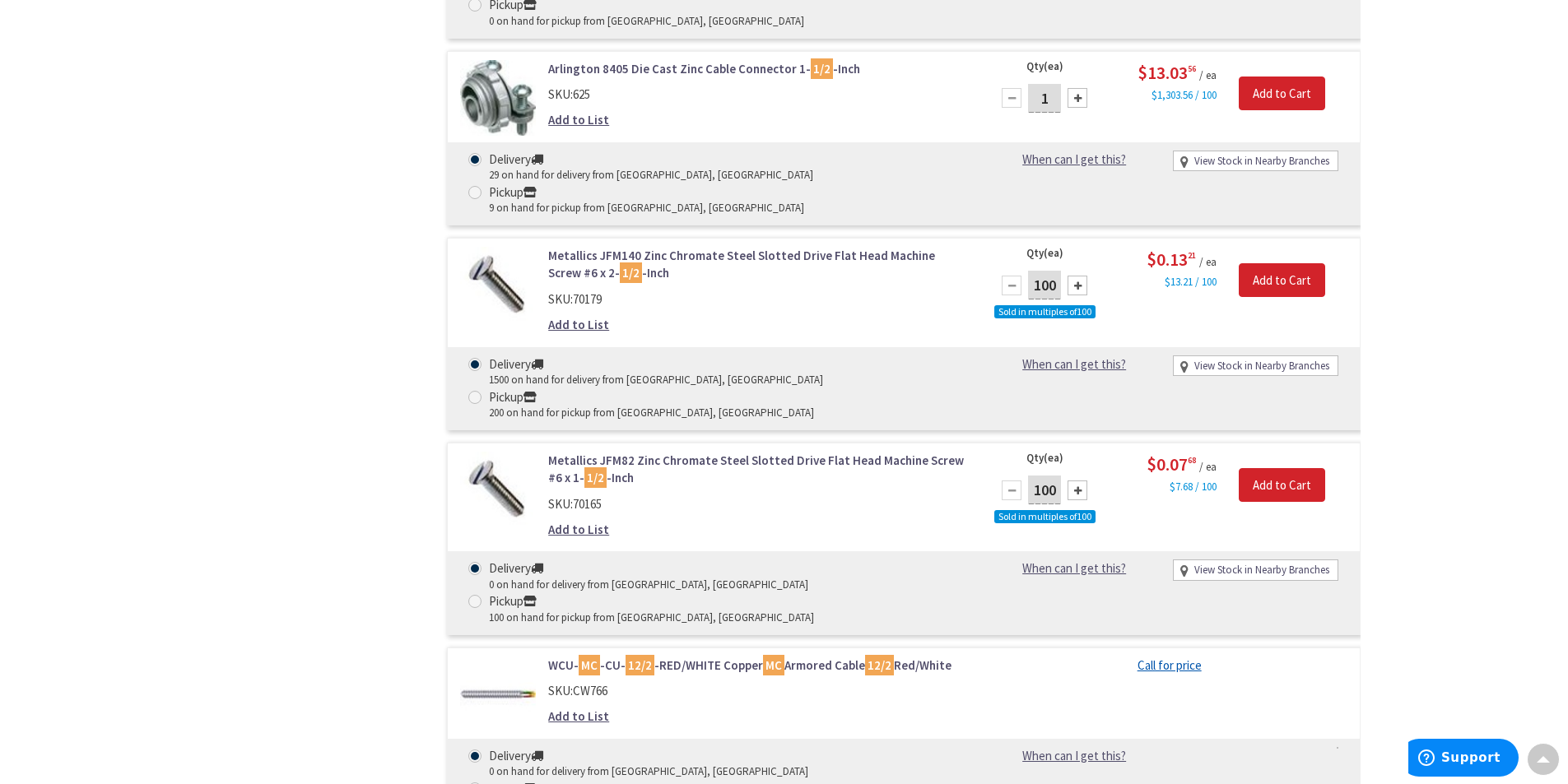
scroll to position [4770, 0]
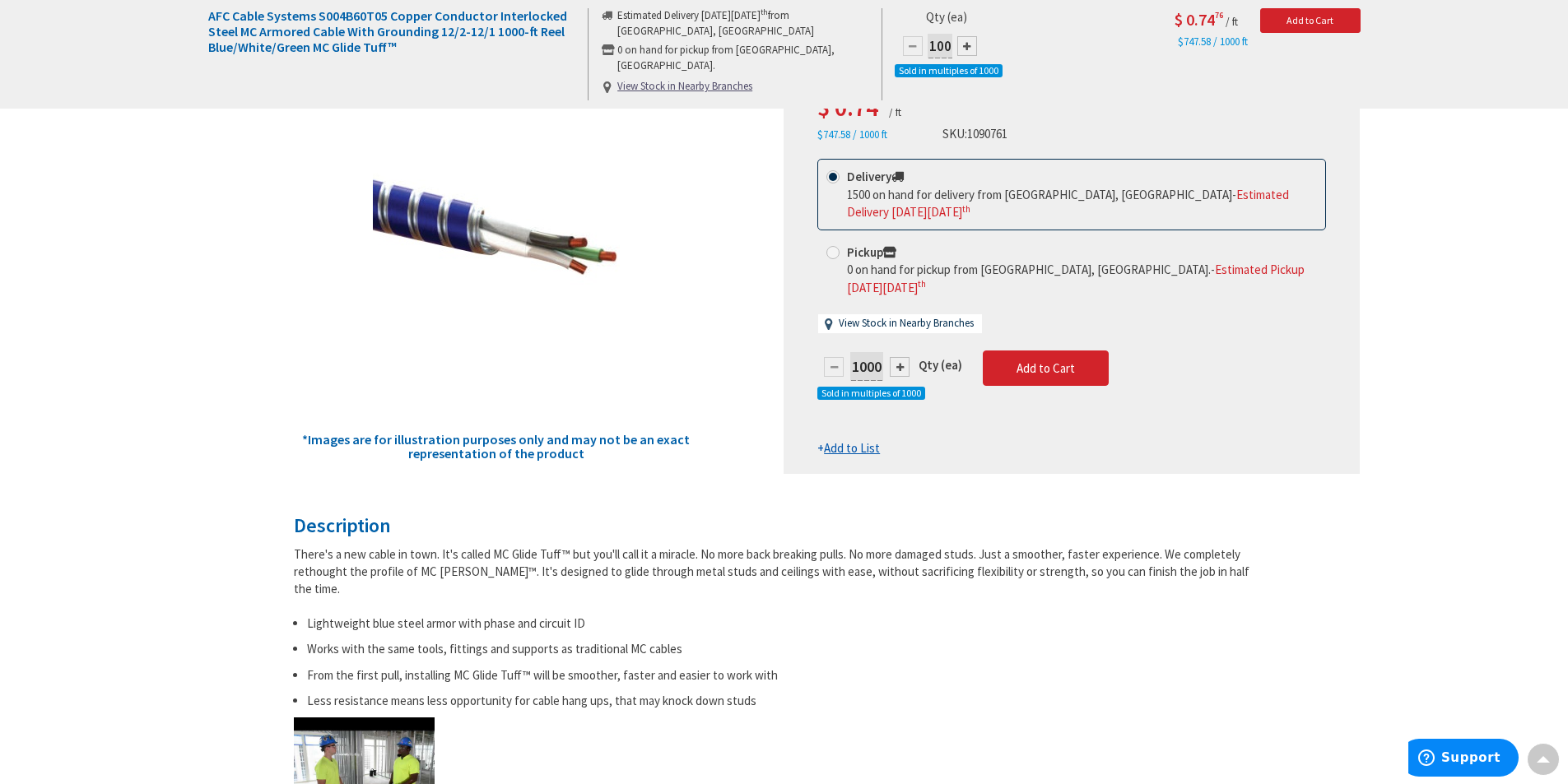
scroll to position [82, 0]
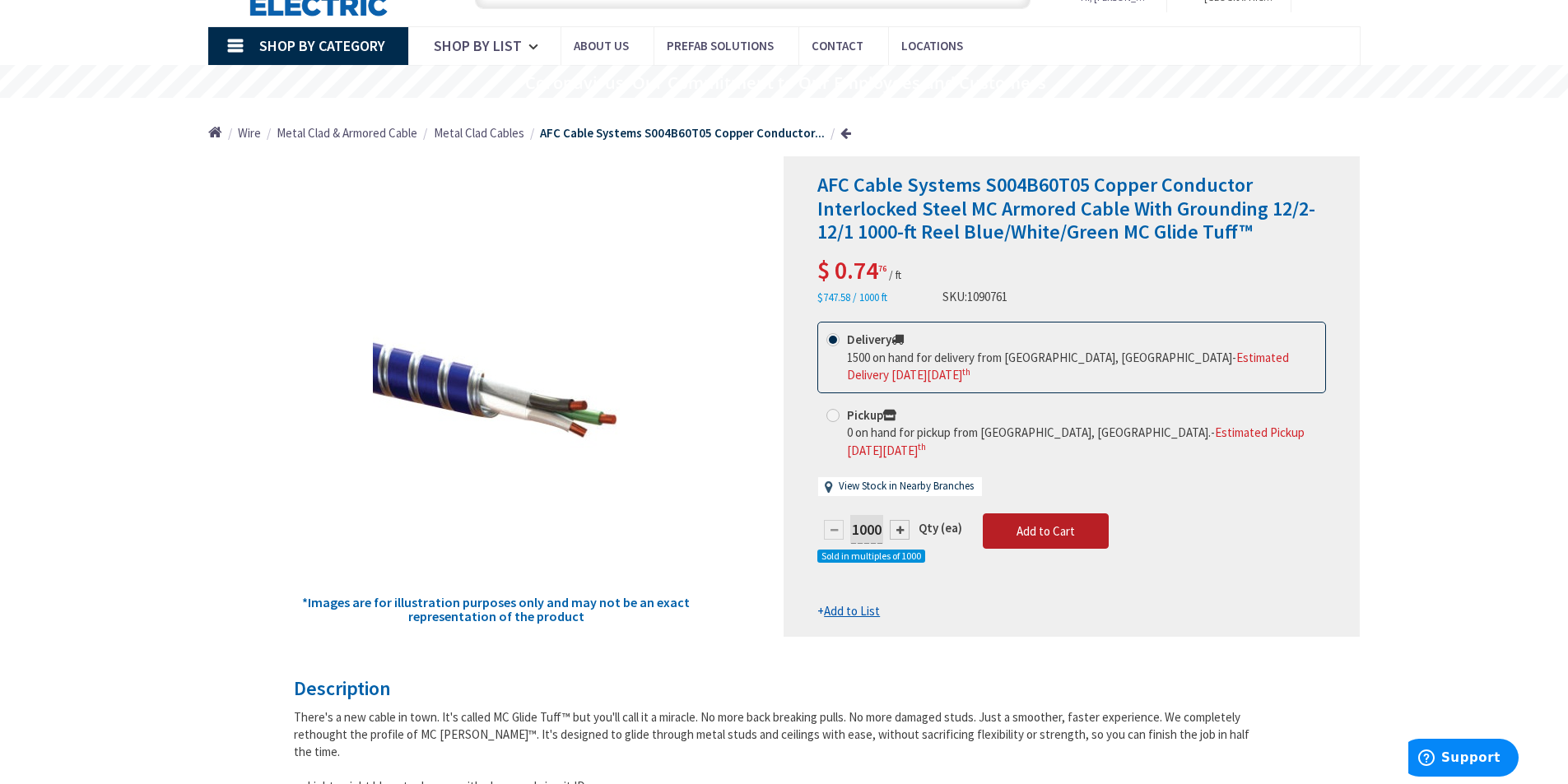
click at [1057, 523] on span "Add to Cart" at bounding box center [1045, 531] width 58 height 15
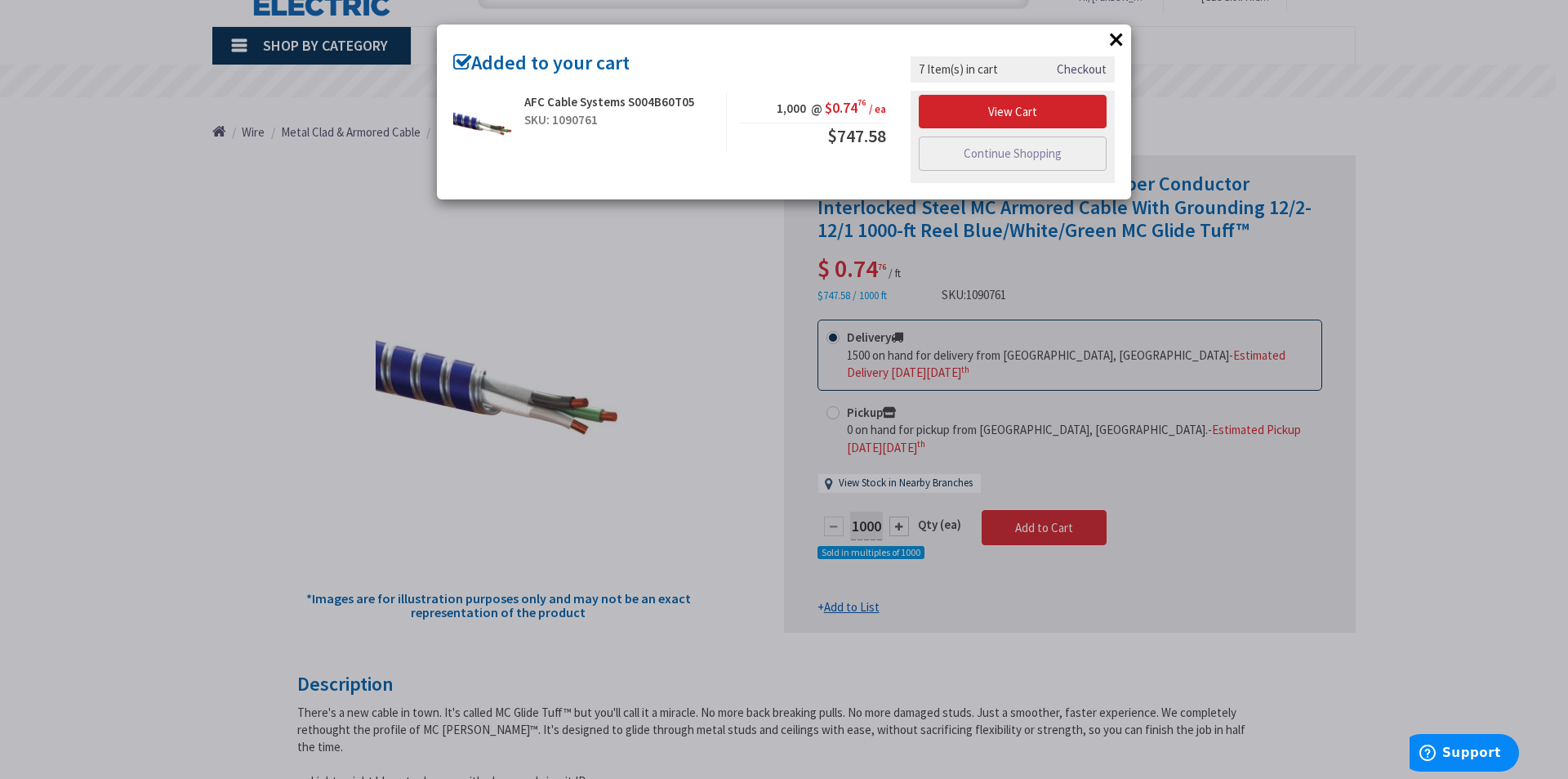
click at [1116, 34] on button "×" at bounding box center [1117, 39] width 25 height 25
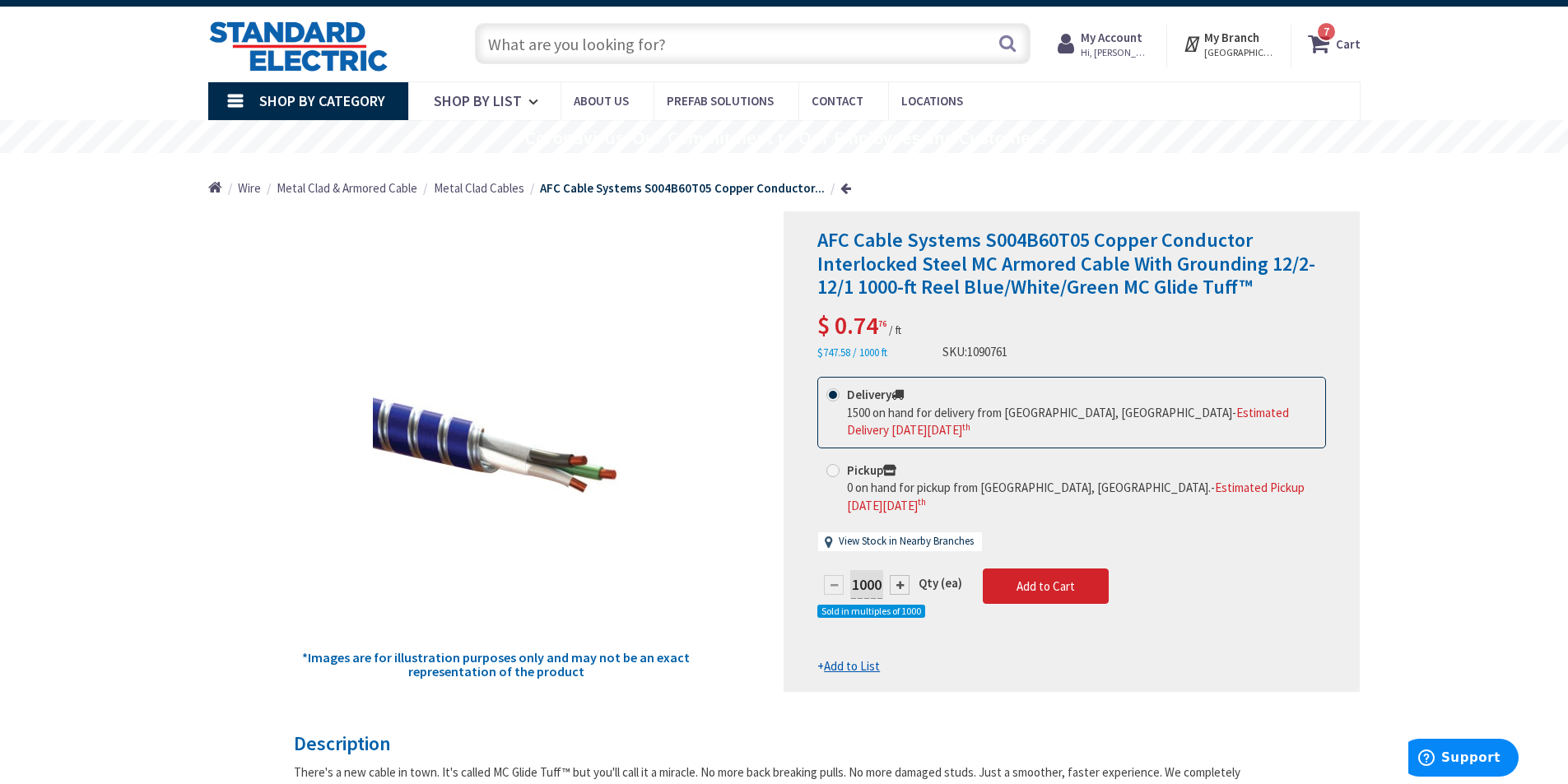
scroll to position [0, 0]
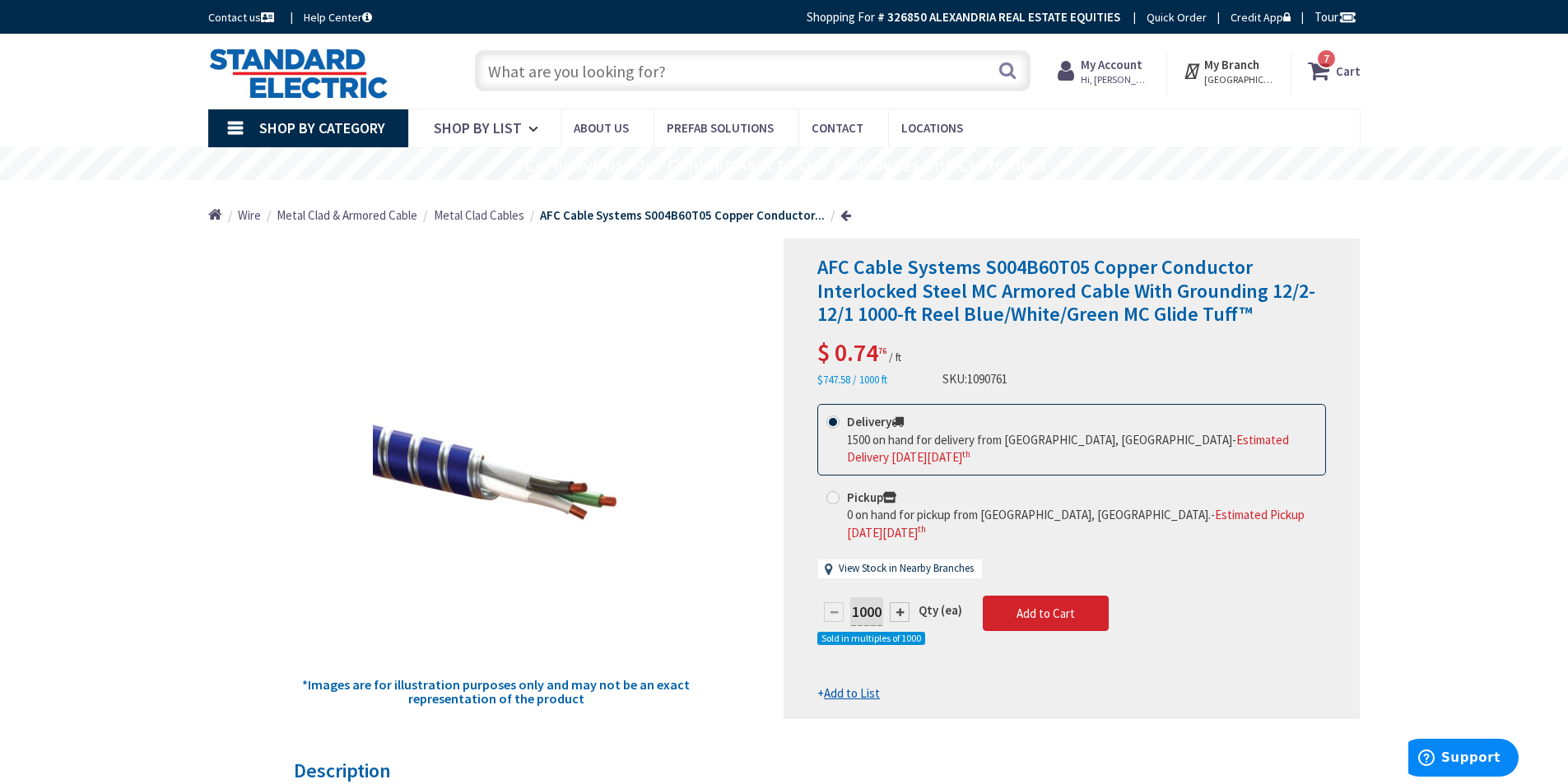
click at [1336, 75] on icon at bounding box center [1321, 70] width 28 height 30
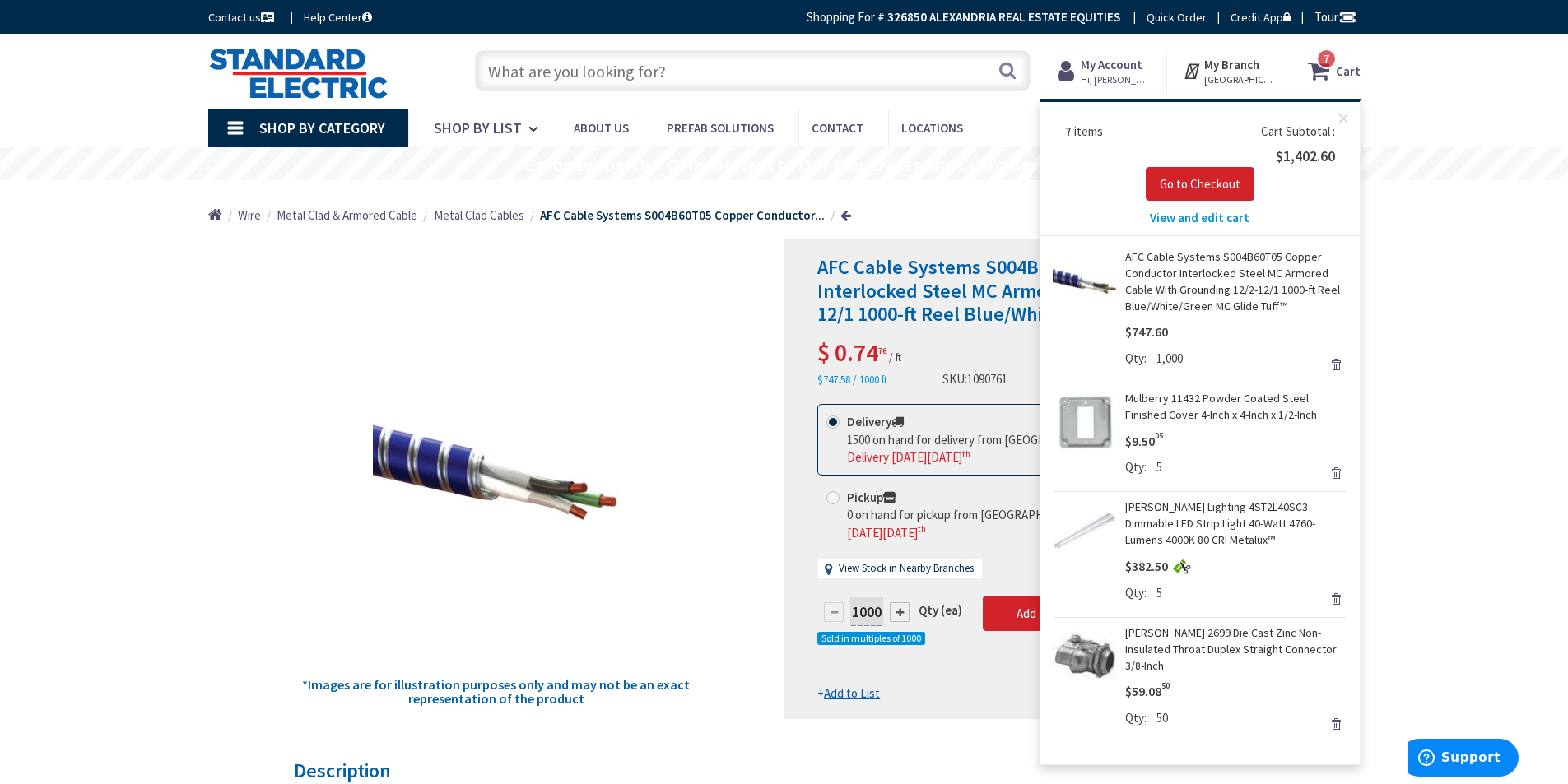
click at [1329, 65] on span "7" at bounding box center [1326, 58] width 6 height 14
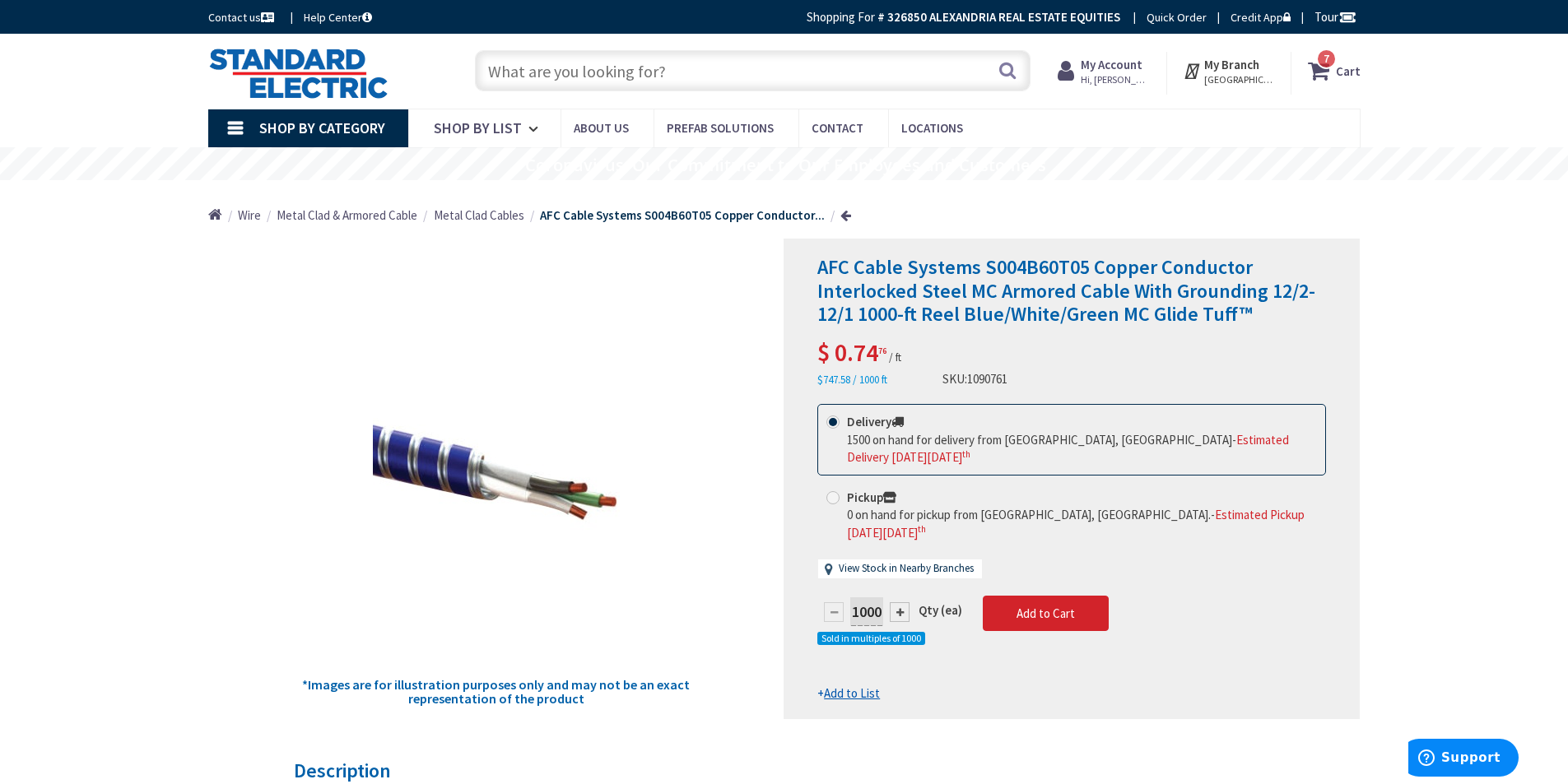
click at [1314, 71] on icon at bounding box center [1321, 70] width 28 height 30
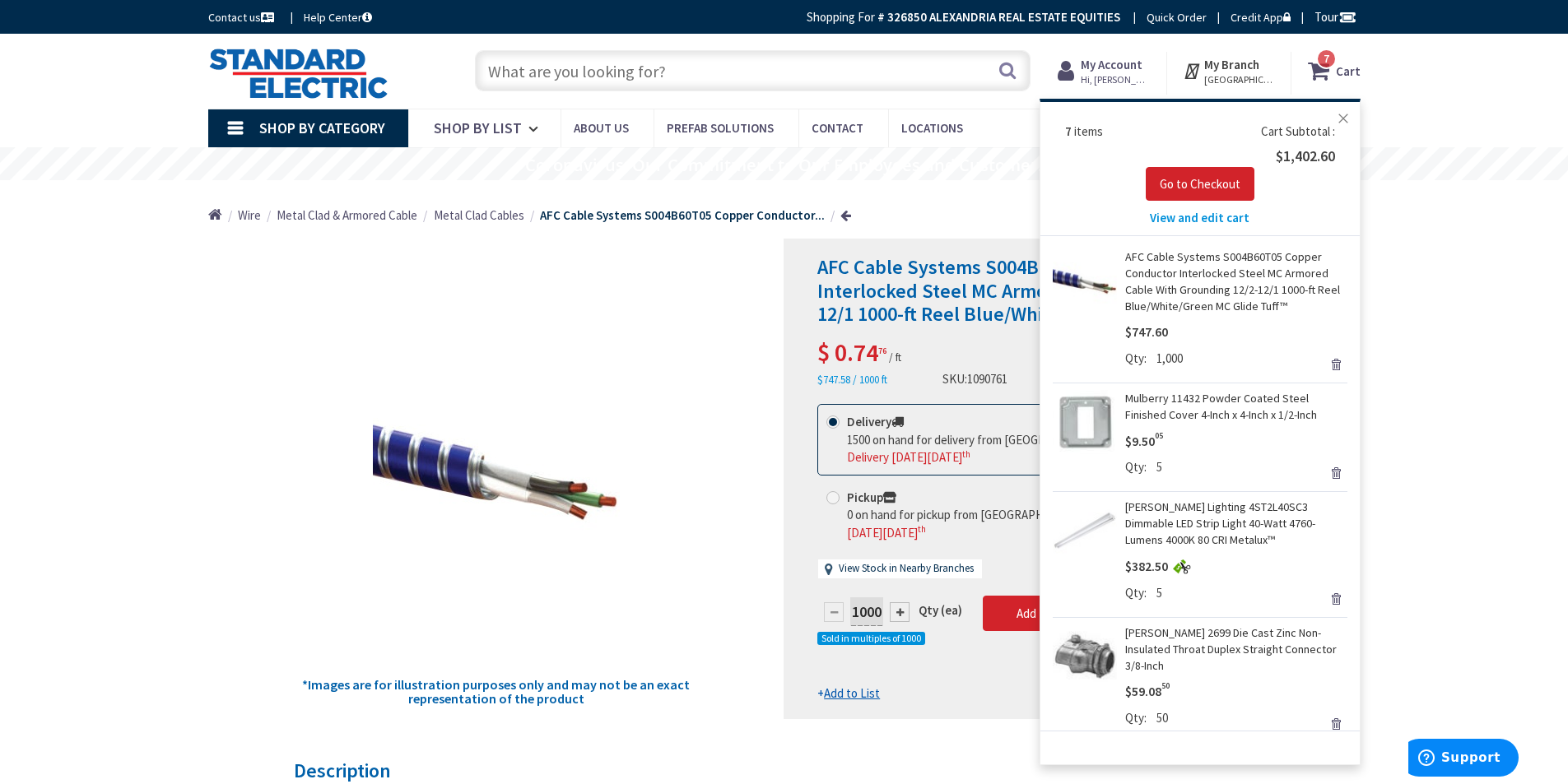
click at [1347, 113] on button "Close" at bounding box center [1343, 119] width 33 height 33
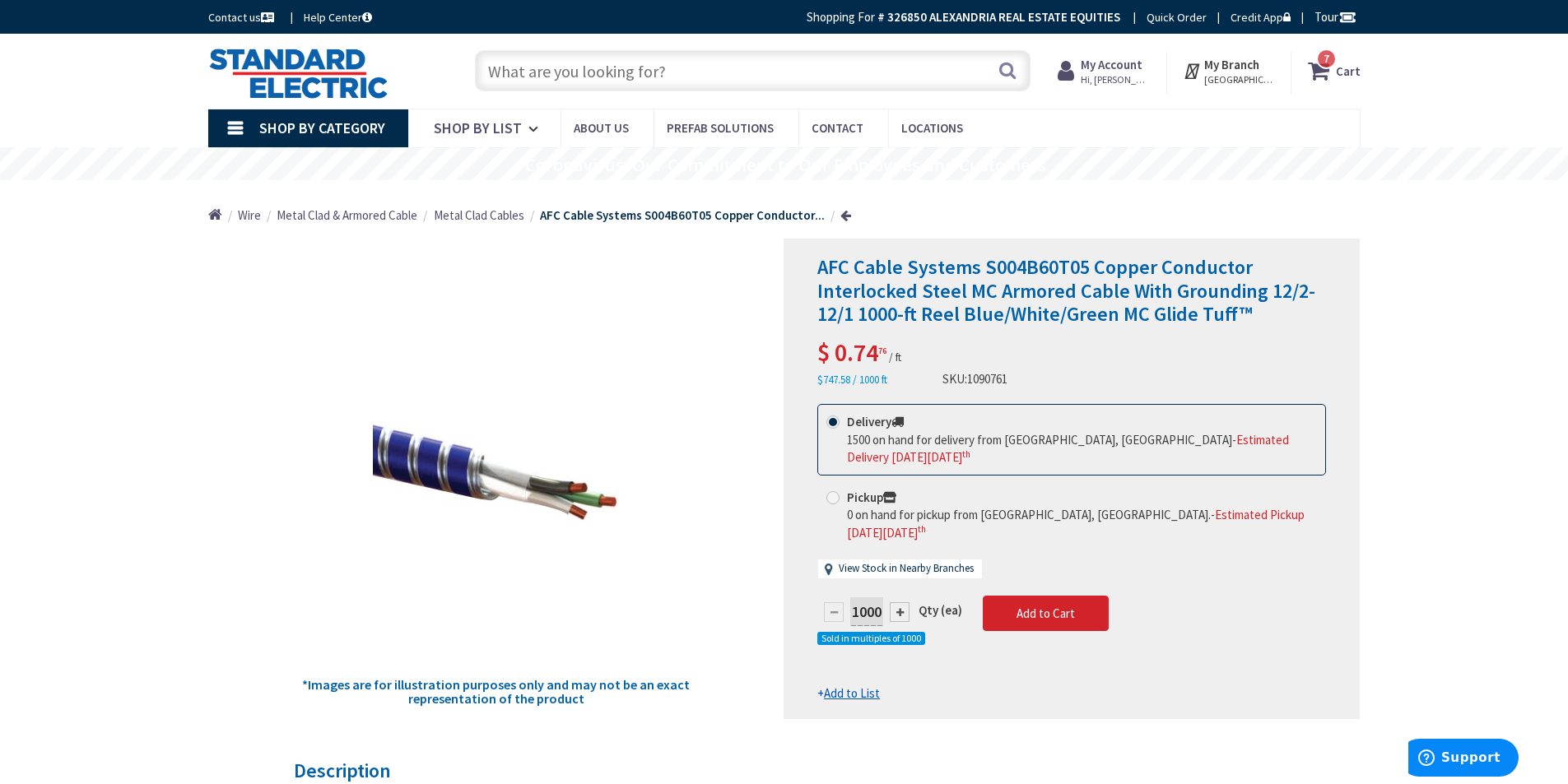
click at [1322, 70] on icon at bounding box center [1321, 70] width 28 height 30
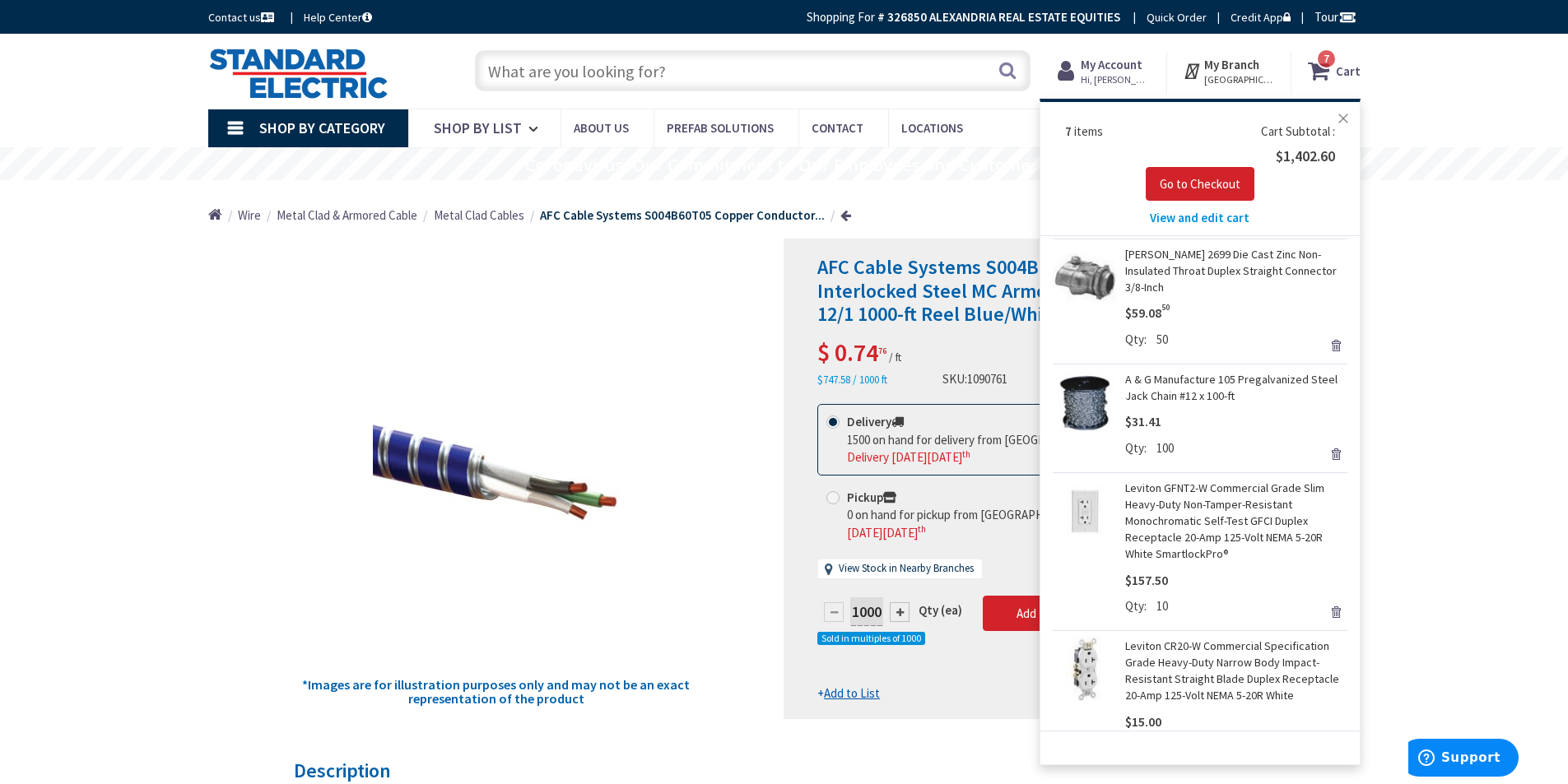
scroll to position [432, 0]
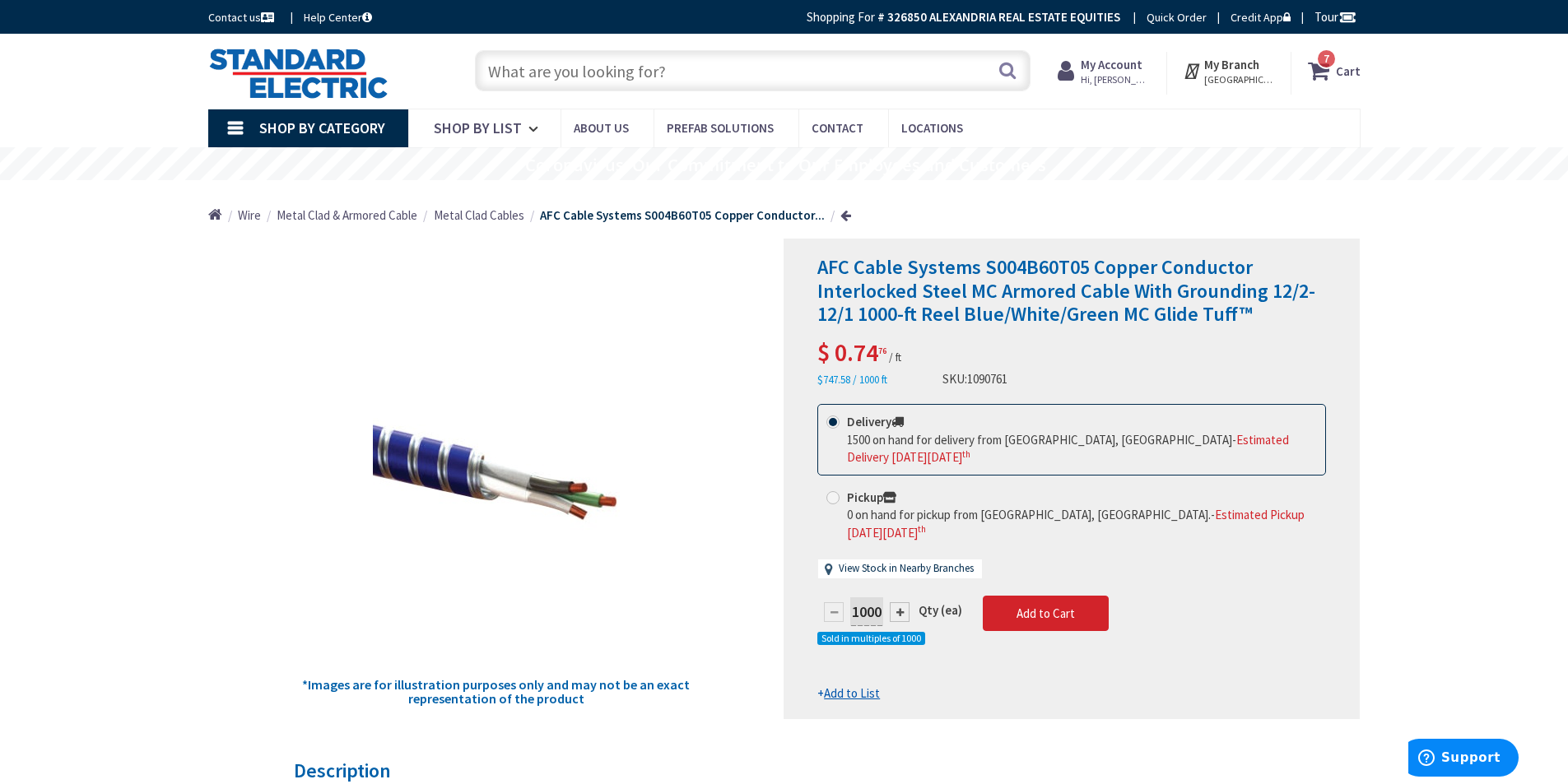
click at [1321, 68] on icon at bounding box center [1321, 70] width 28 height 30
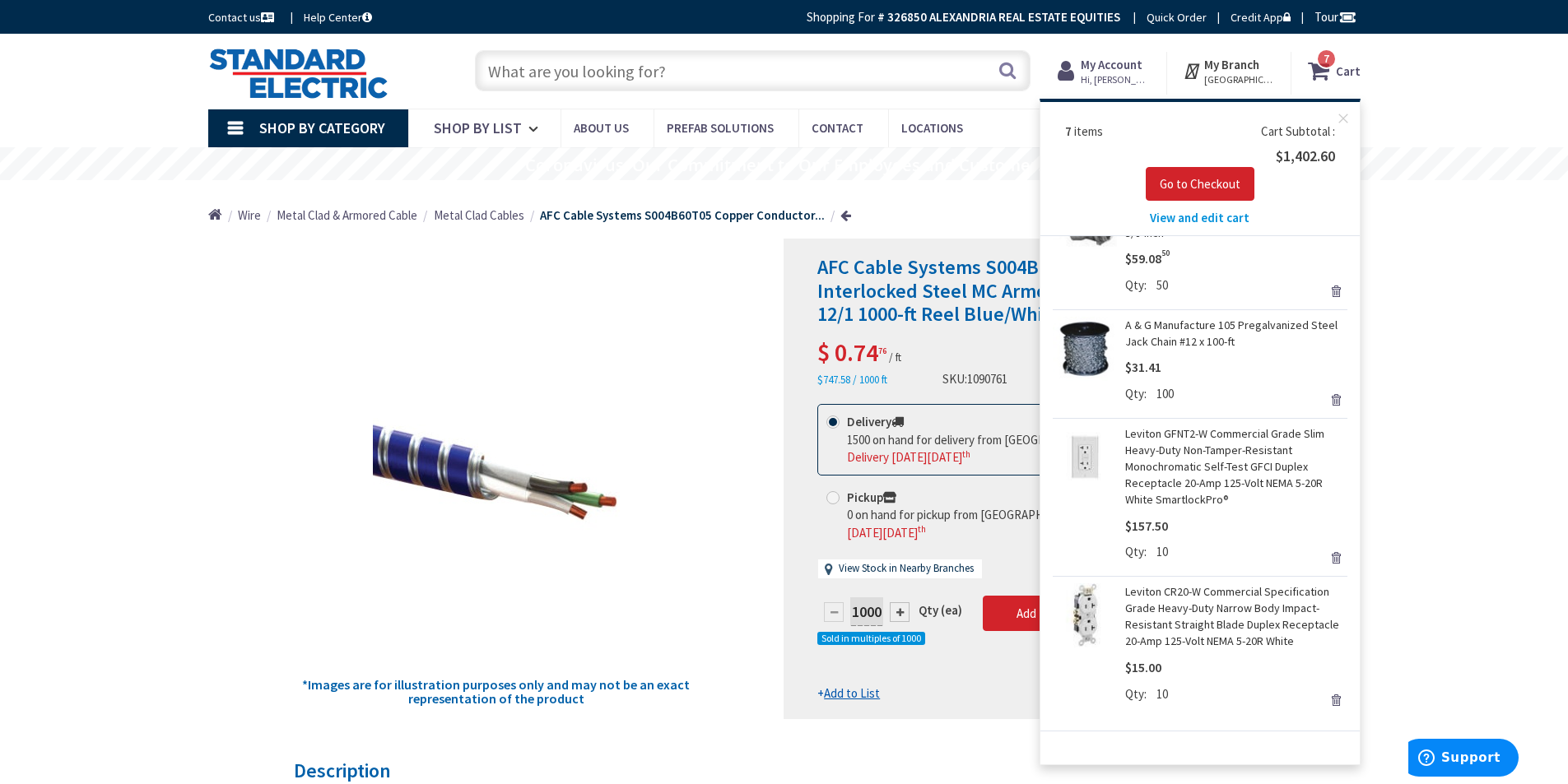
click at [1333, 75] on icon at bounding box center [1321, 70] width 28 height 30
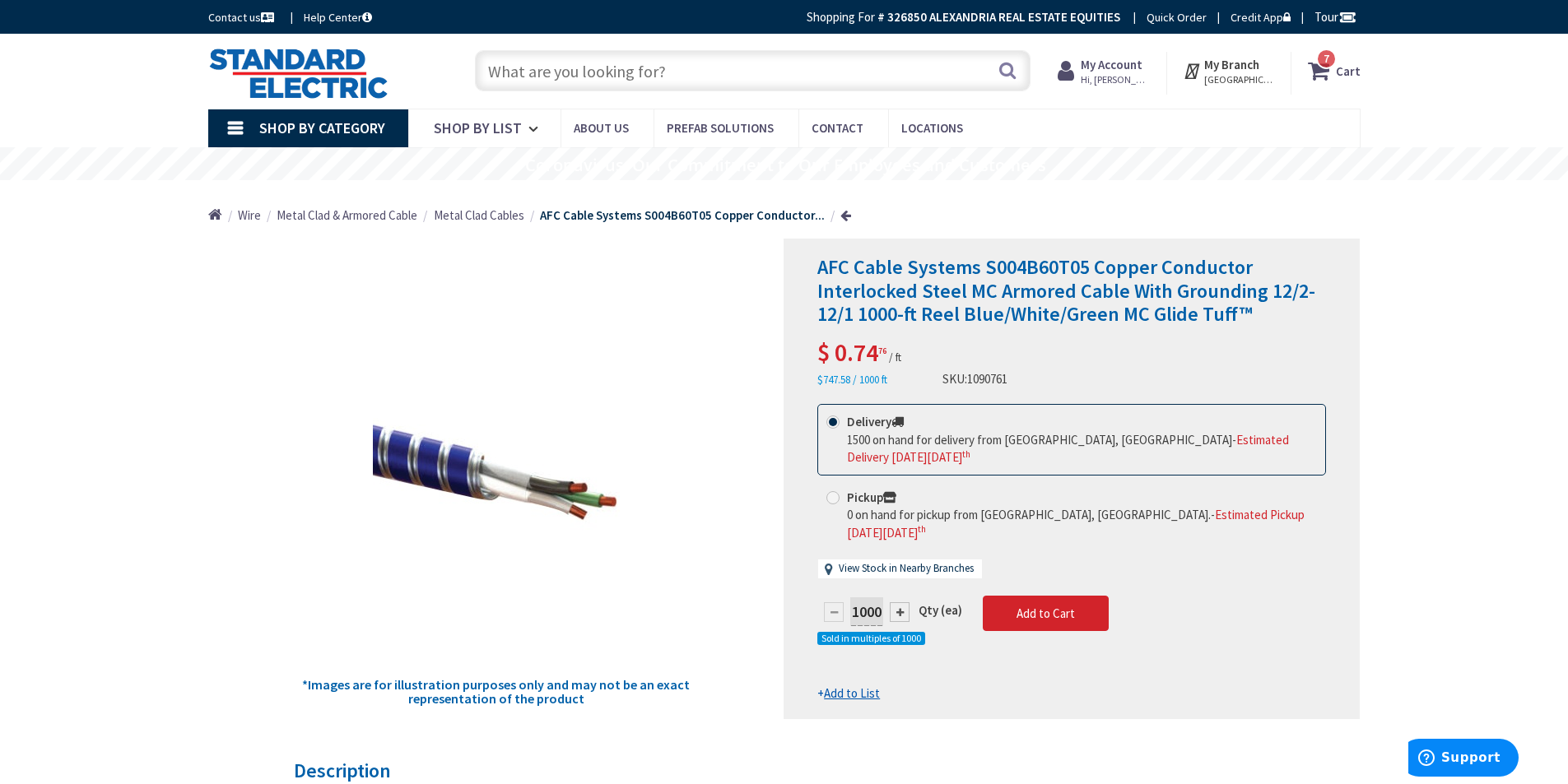
click at [1333, 75] on icon at bounding box center [1321, 70] width 28 height 30
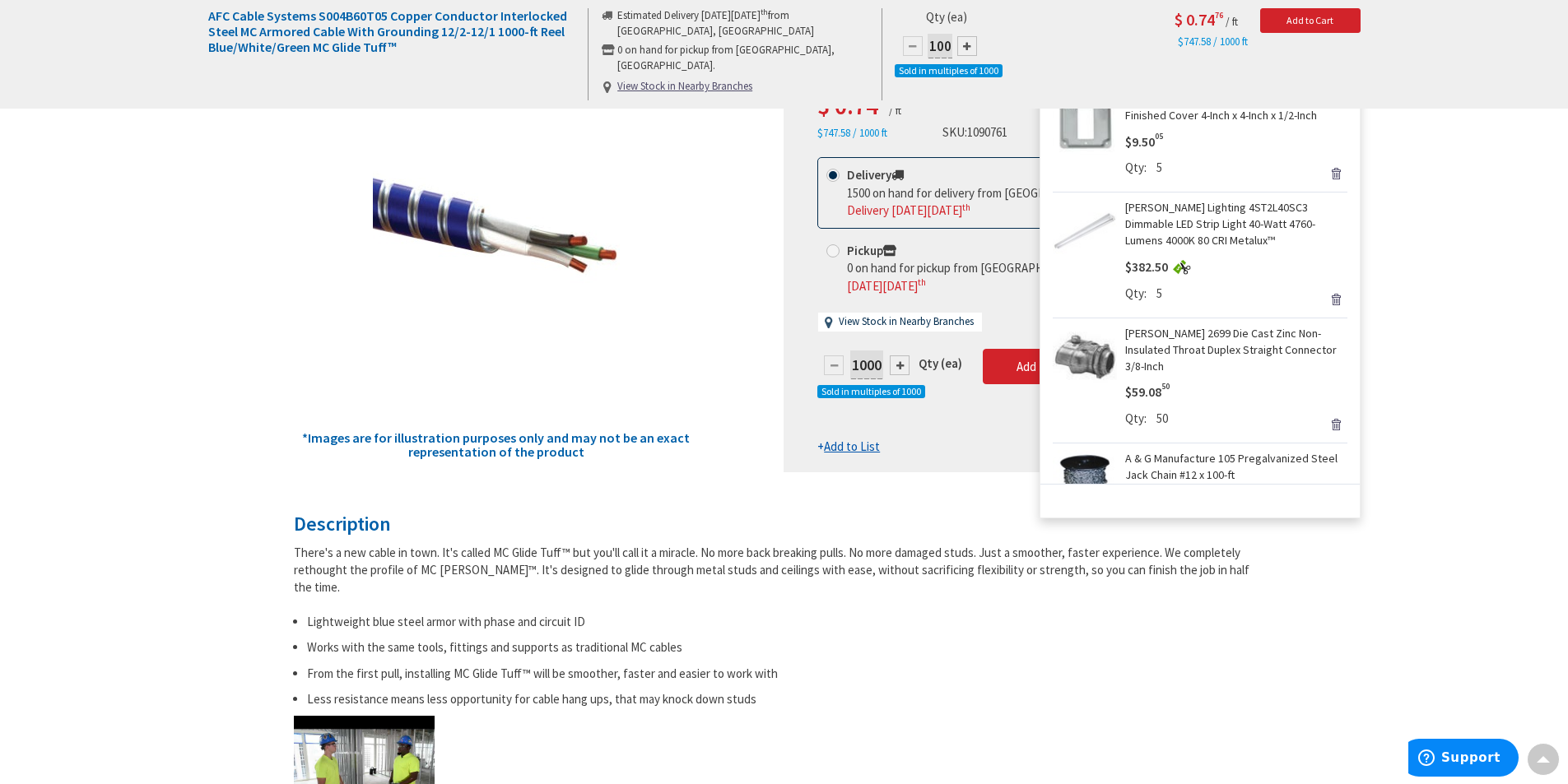
scroll to position [0, 0]
